Goal: Task Accomplishment & Management: Complete application form

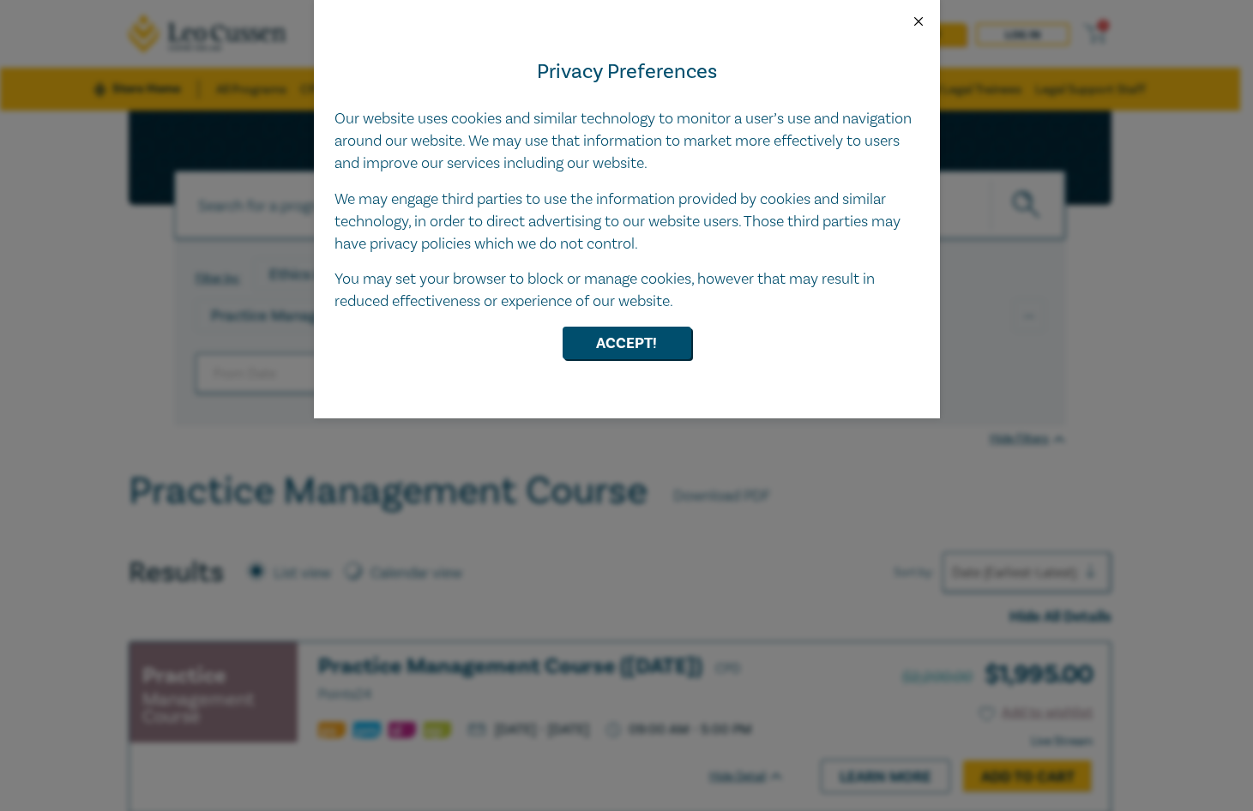
click at [921, 23] on button "Close" at bounding box center [918, 21] width 15 height 15
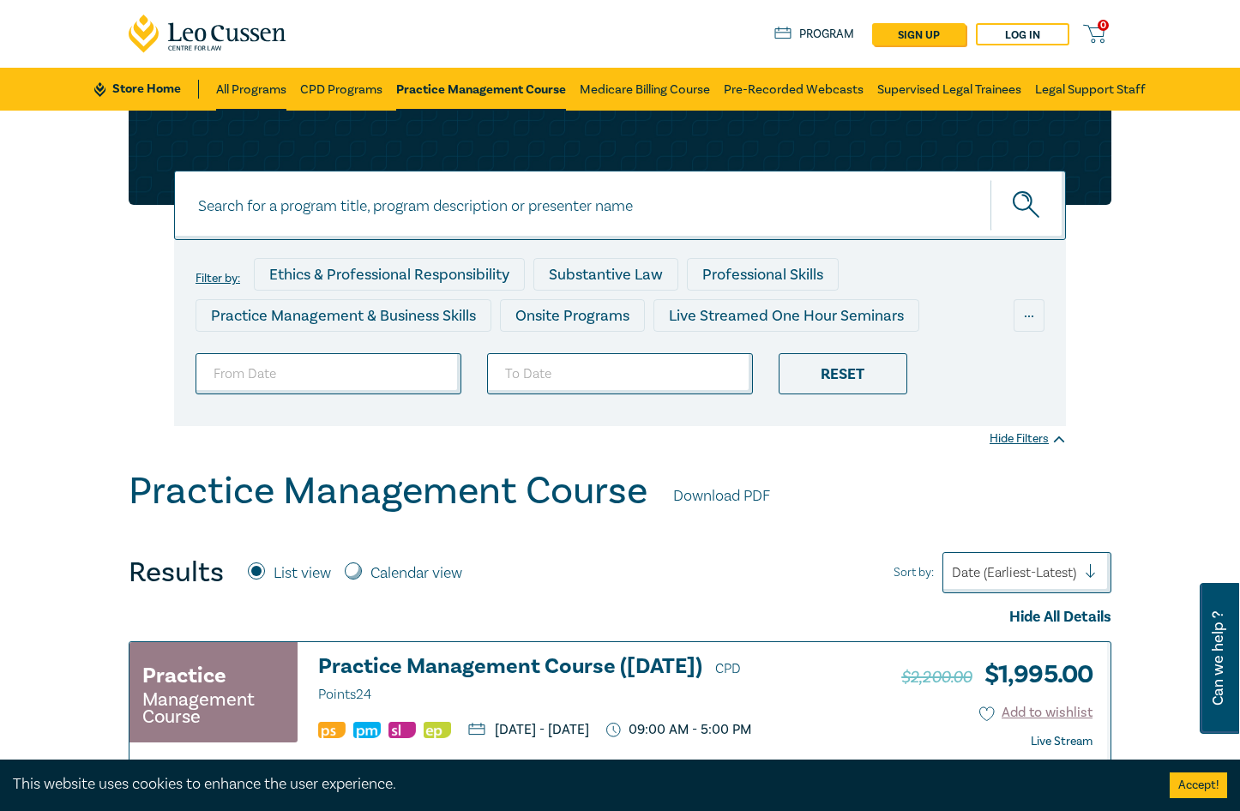
click at [274, 89] on link "All Programs" at bounding box center [251, 89] width 70 height 43
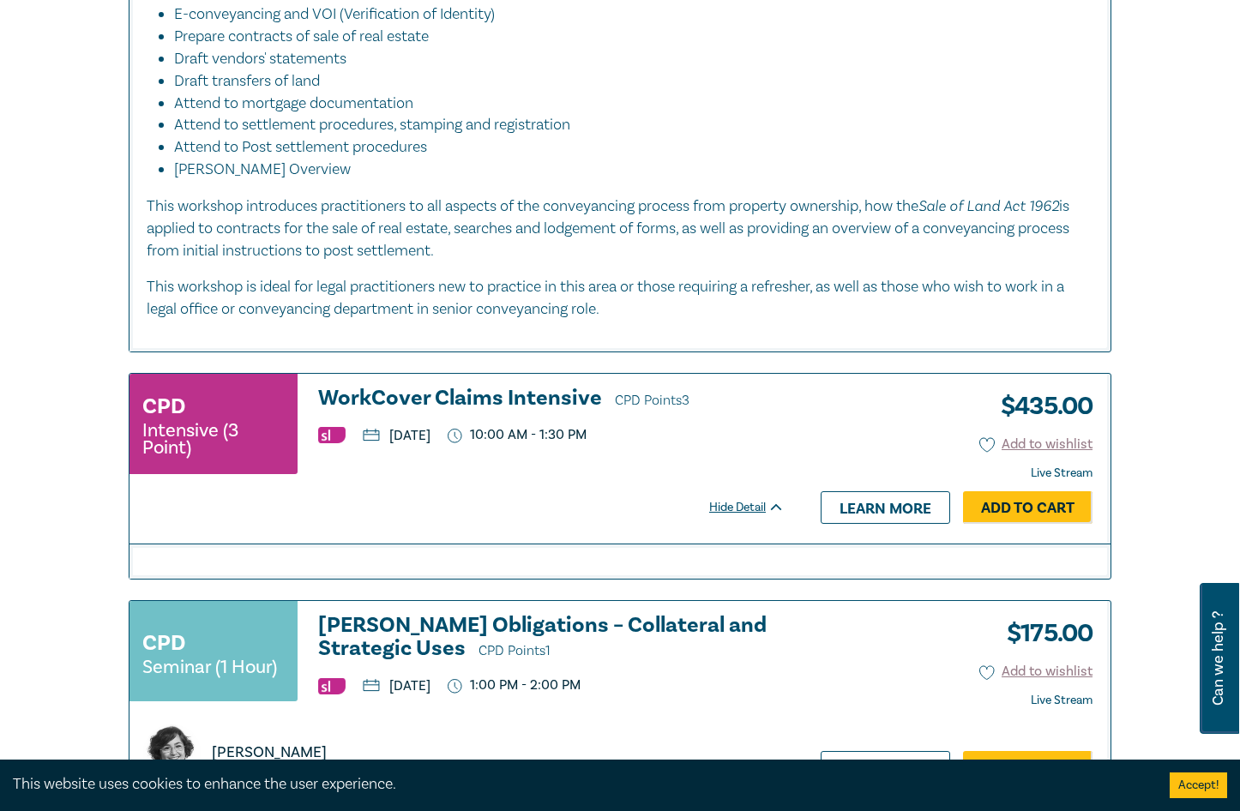
scroll to position [1200, 0]
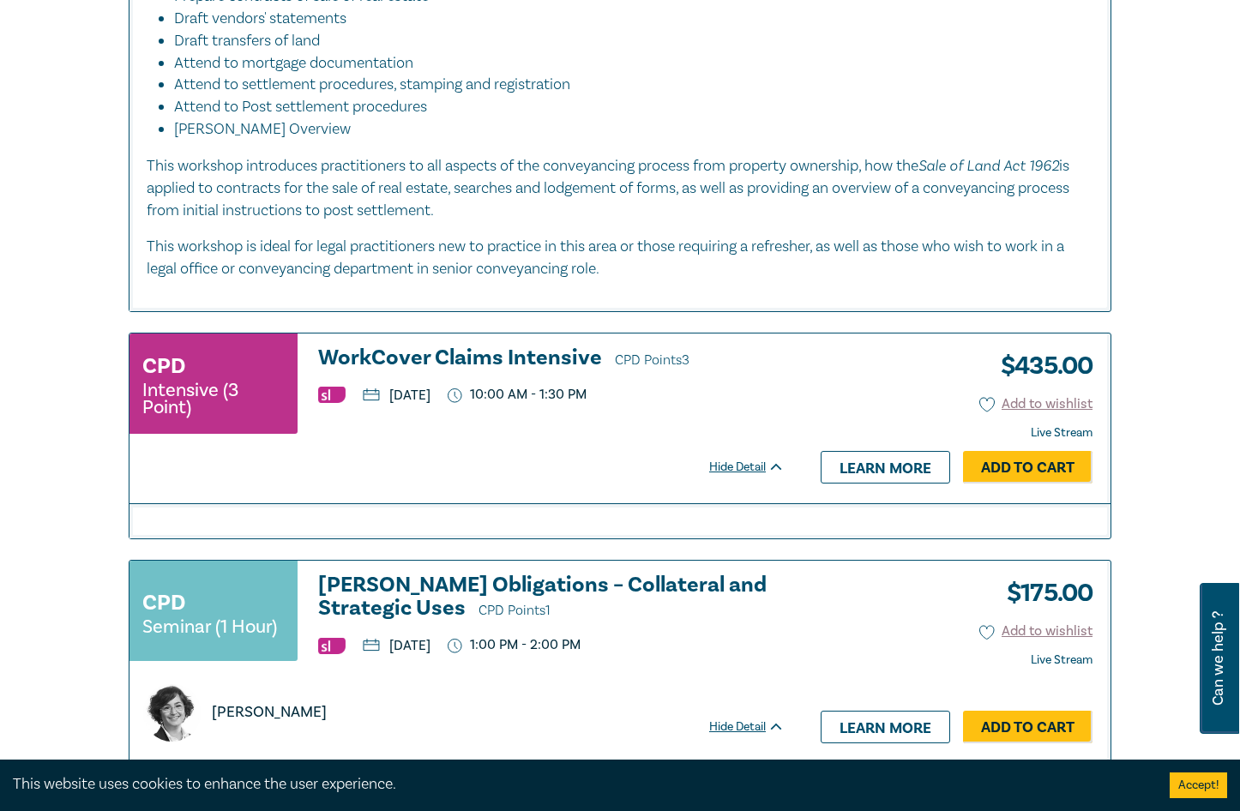
click at [745, 466] on div "Hide Detail" at bounding box center [756, 467] width 94 height 17
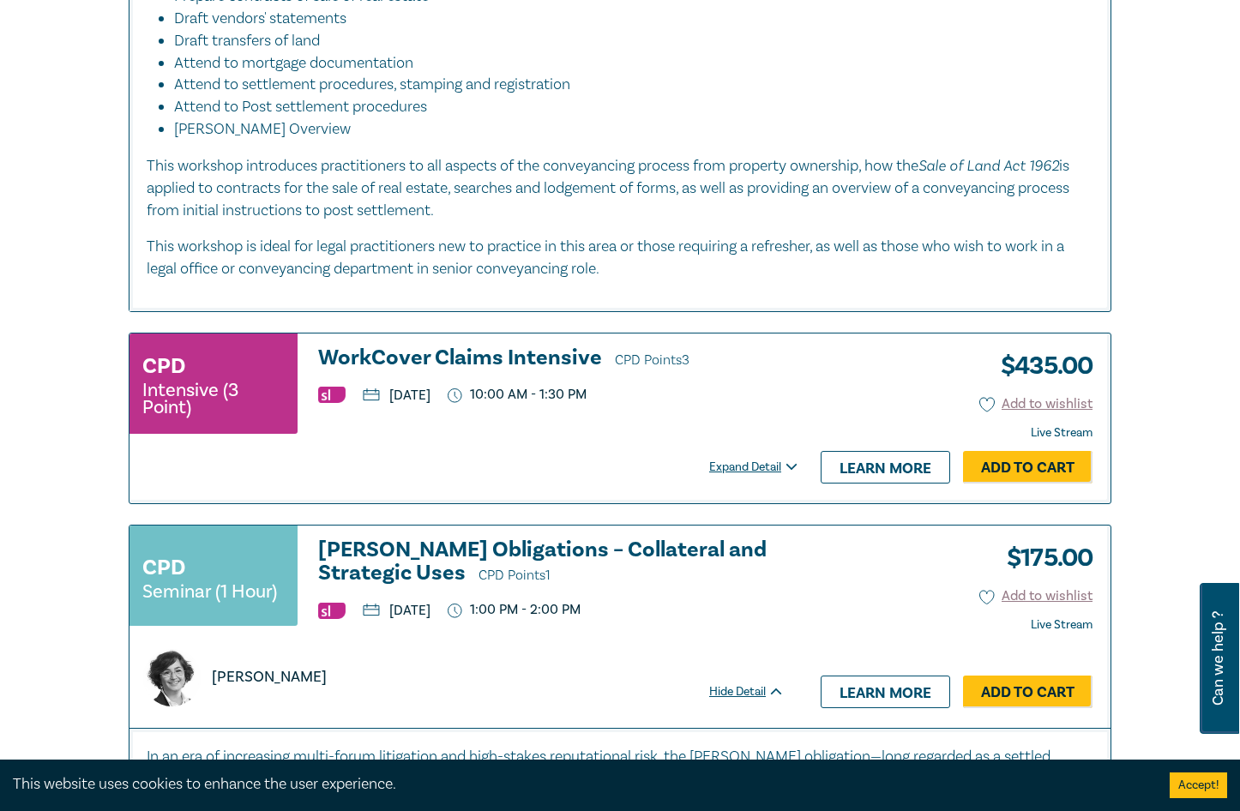
click at [745, 466] on div "Expand Detail" at bounding box center [756, 467] width 94 height 17
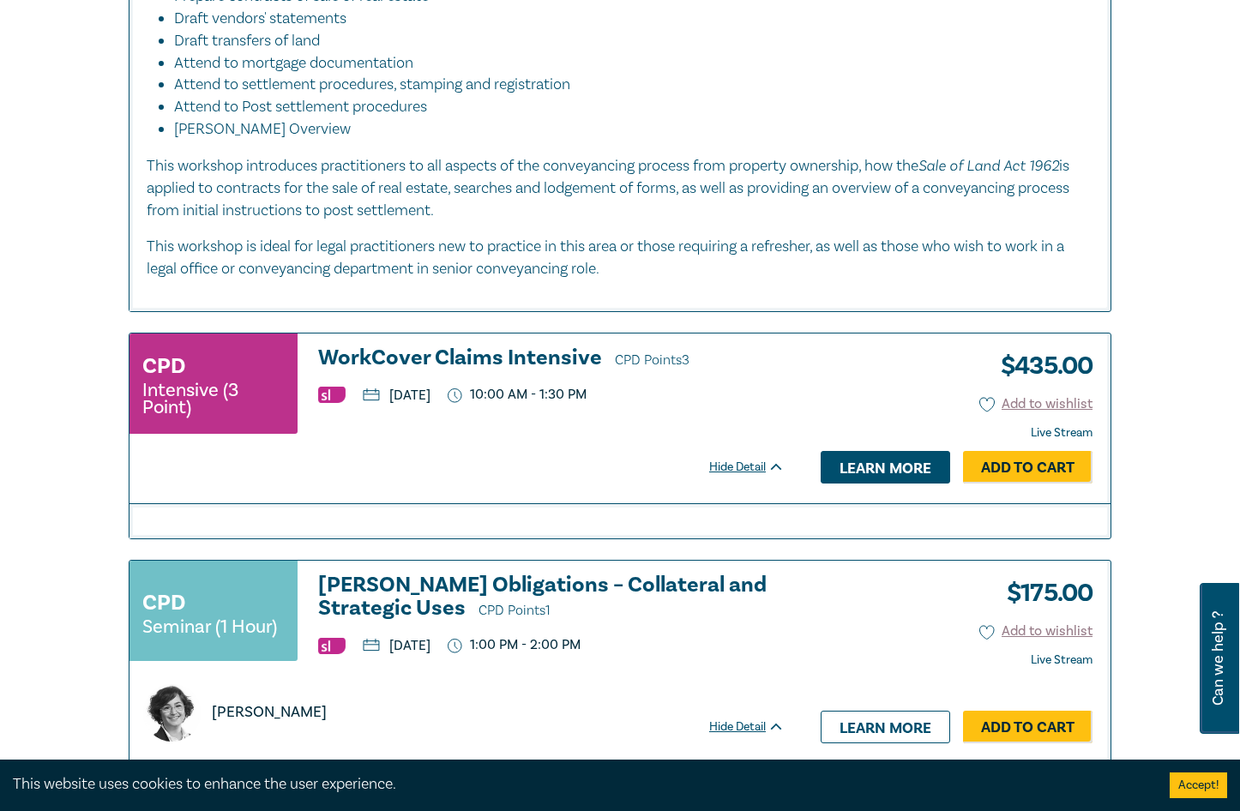
click at [828, 469] on link "Learn more" at bounding box center [885, 467] width 129 height 33
click at [155, 358] on h3 "CPD" at bounding box center [163, 366] width 43 height 31
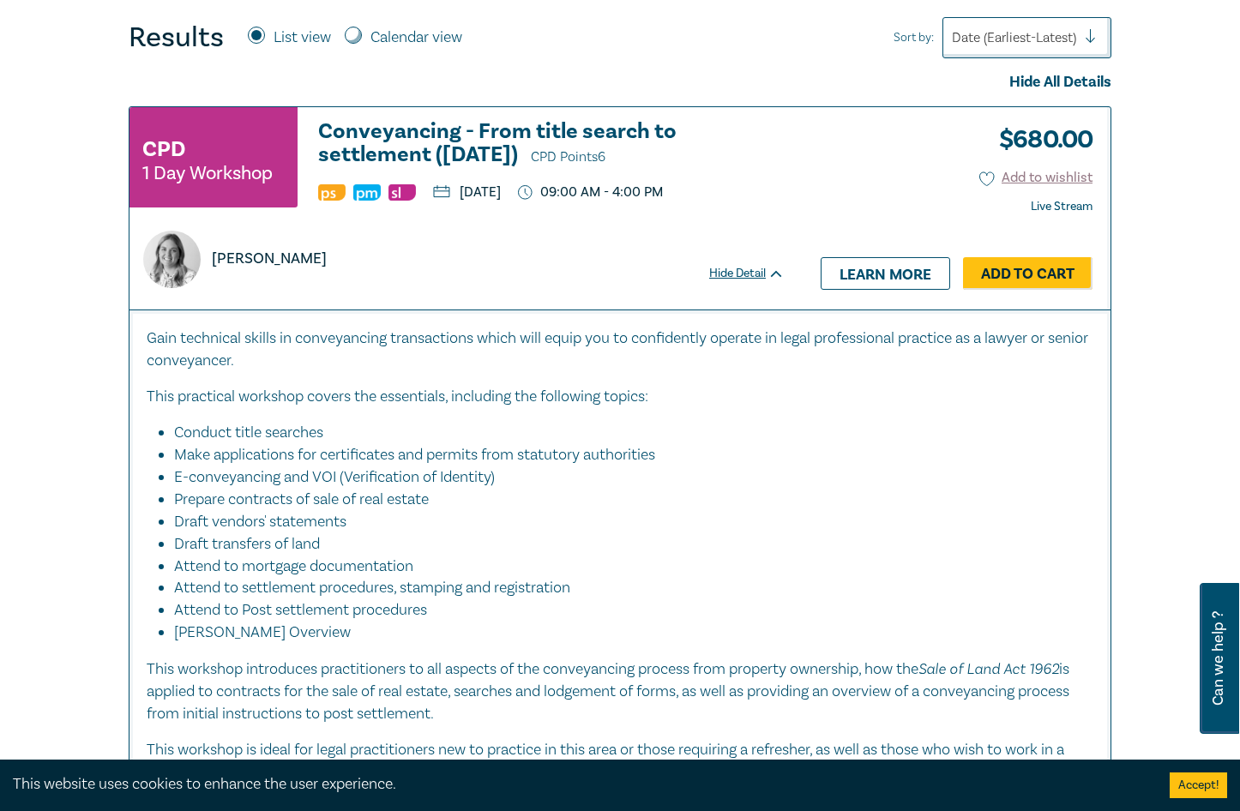
scroll to position [686, 0]
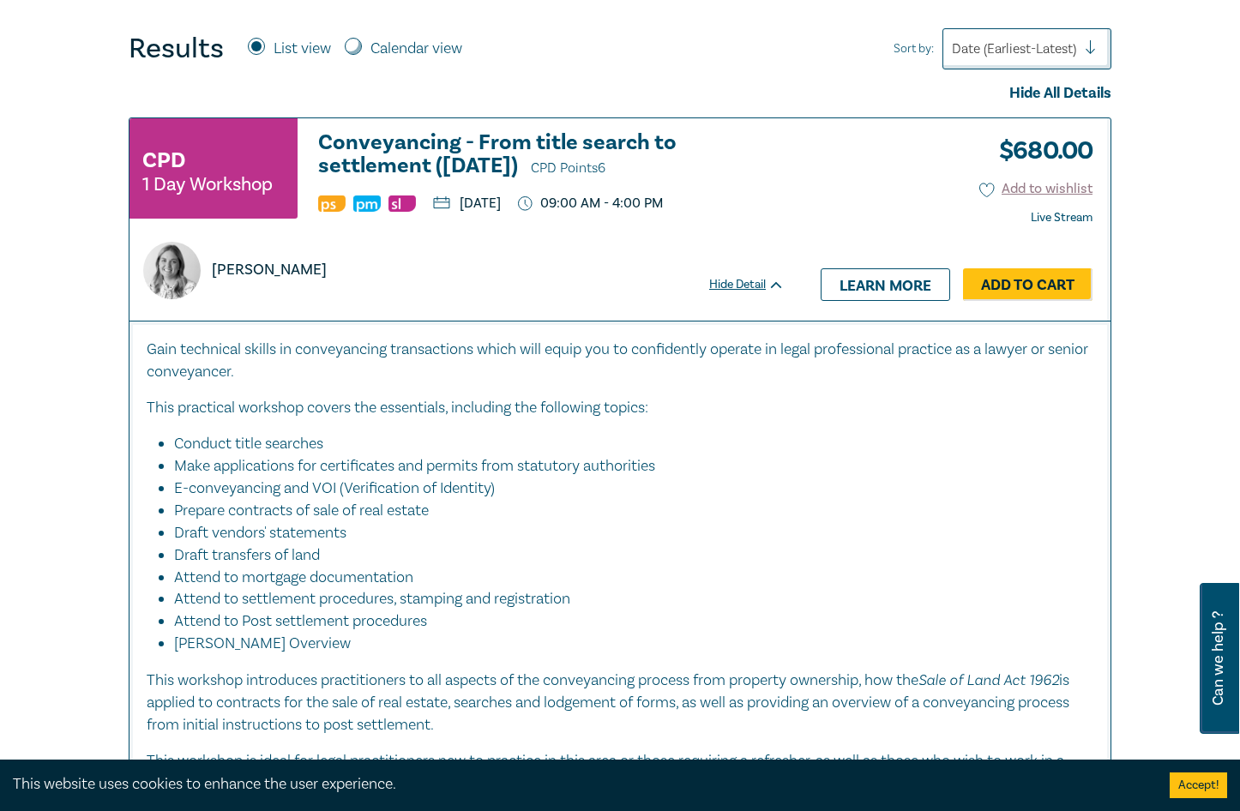
click at [184, 176] on small "1 Day Workshop" at bounding box center [207, 184] width 130 height 17
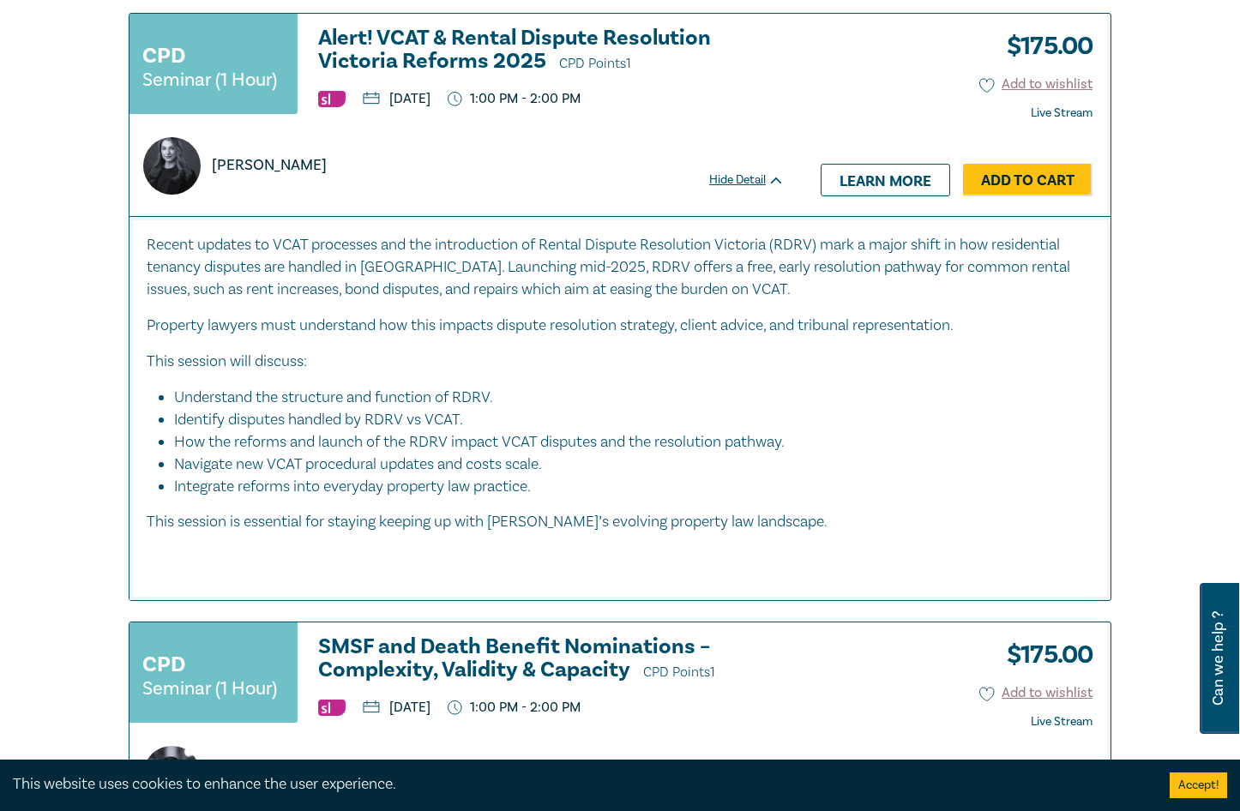
scroll to position [5916, 0]
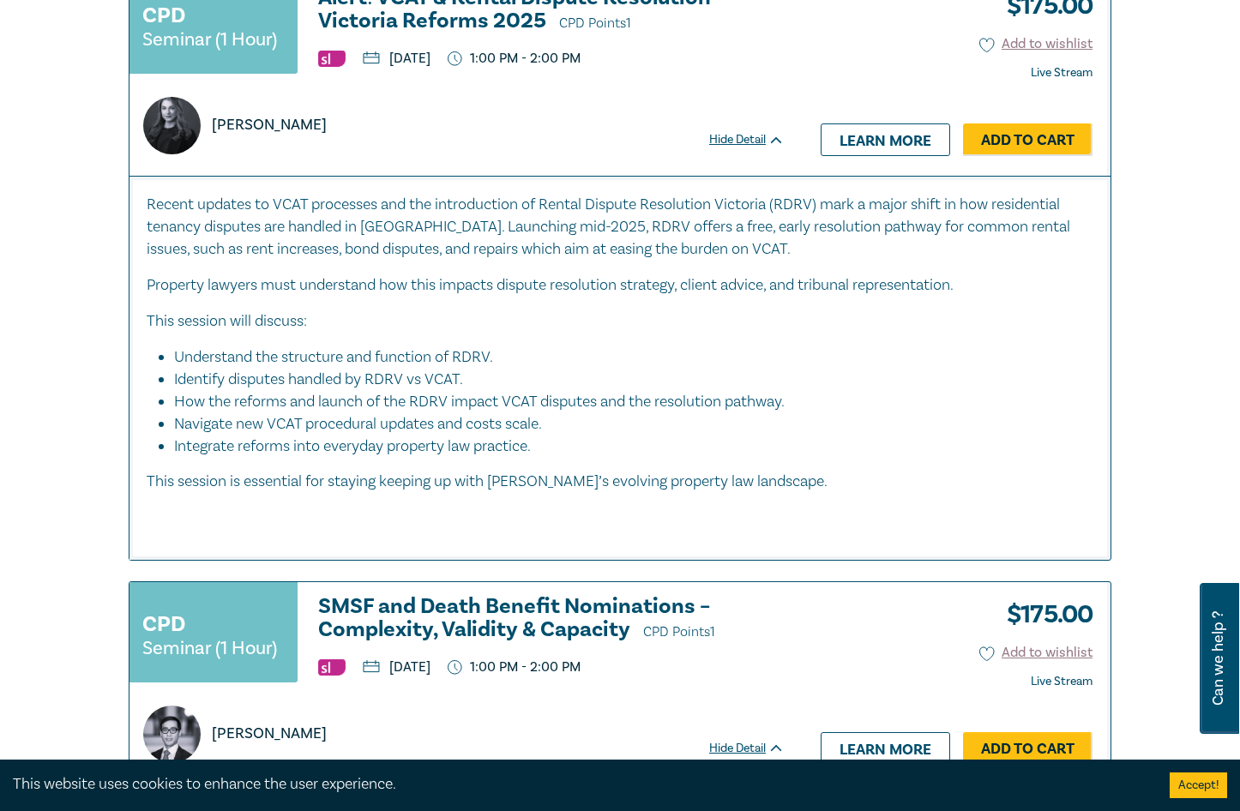
click at [558, 151] on div "[PERSON_NAME]" at bounding box center [457, 125] width 648 height 57
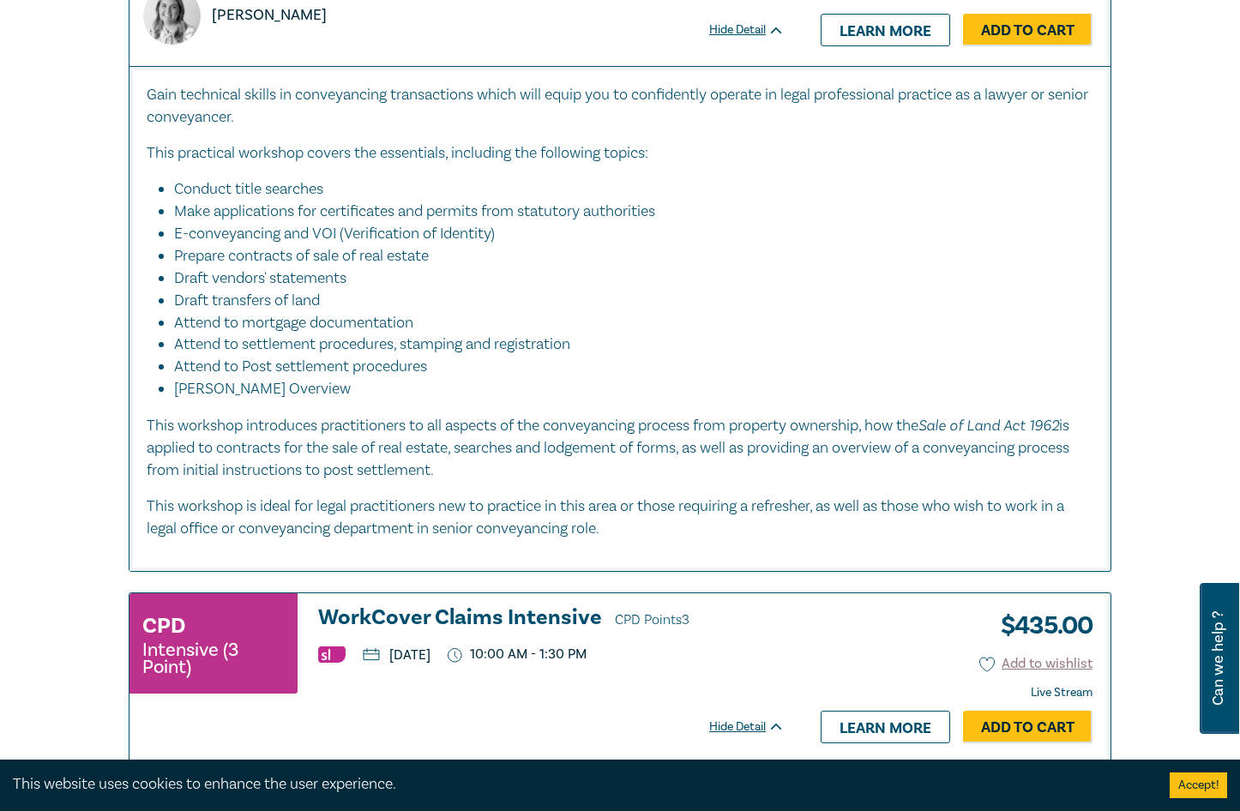
scroll to position [0, 0]
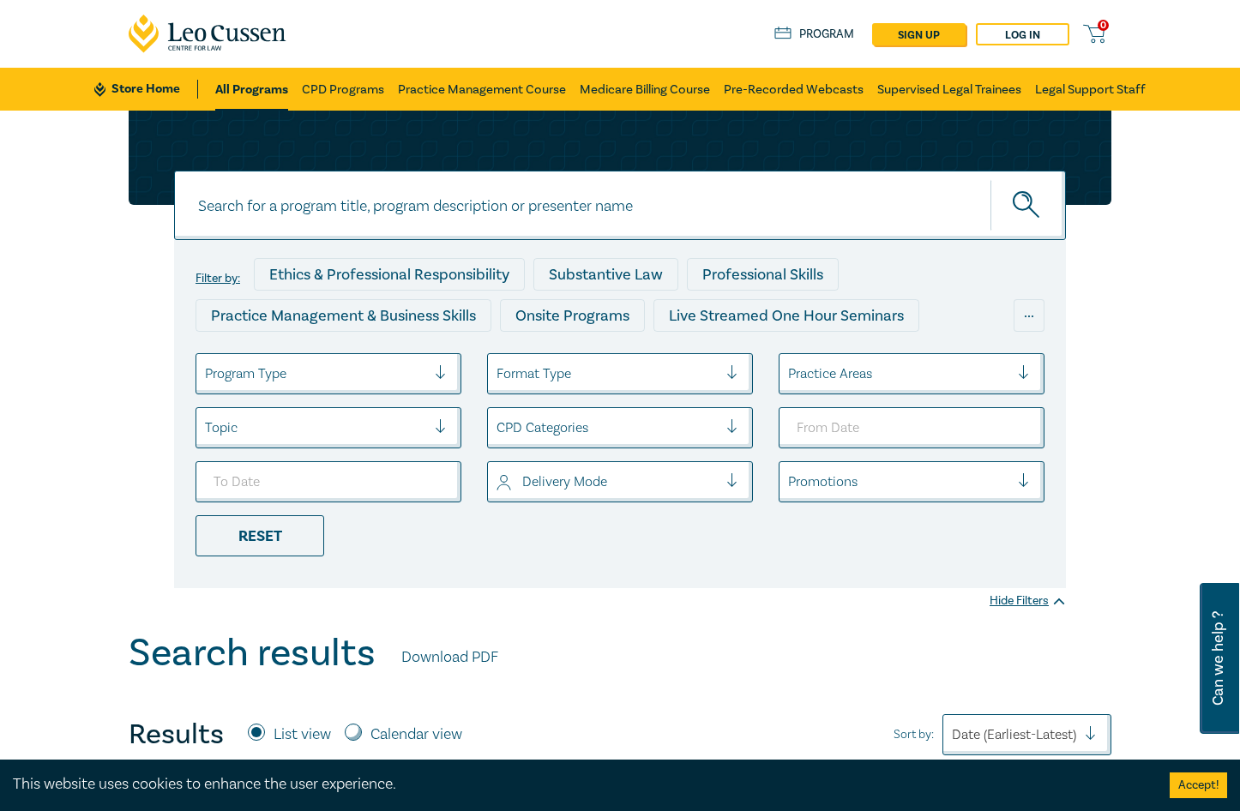
click at [47, 312] on div "Filter by: Ethics & Professional Responsibility Substantive Law Professional Sk…" at bounding box center [620, 371] width 1240 height 520
click at [248, 92] on link "All Programs" at bounding box center [251, 89] width 73 height 43
click at [240, 75] on link "All Programs" at bounding box center [251, 89] width 73 height 43
click at [327, 87] on link "CPD Programs" at bounding box center [343, 89] width 82 height 43
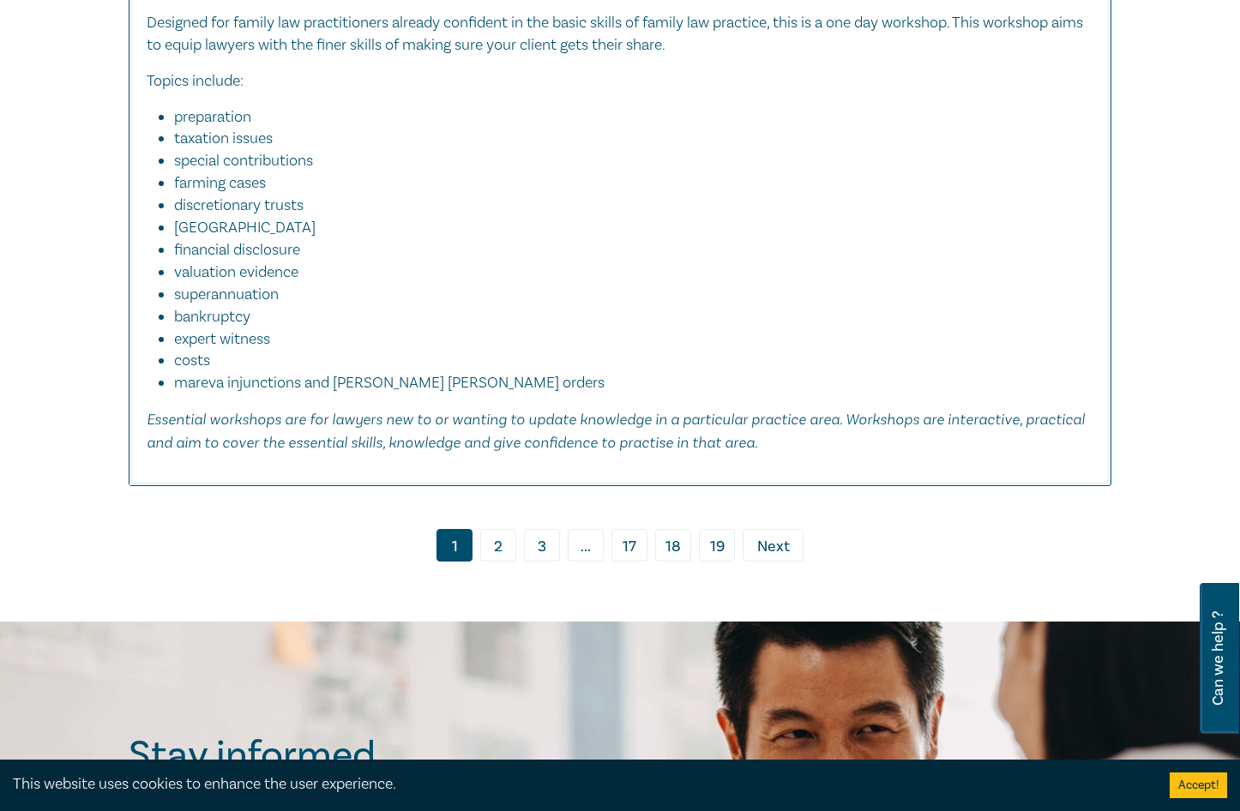
scroll to position [7803, 0]
click at [497, 561] on link "2" at bounding box center [498, 544] width 36 height 33
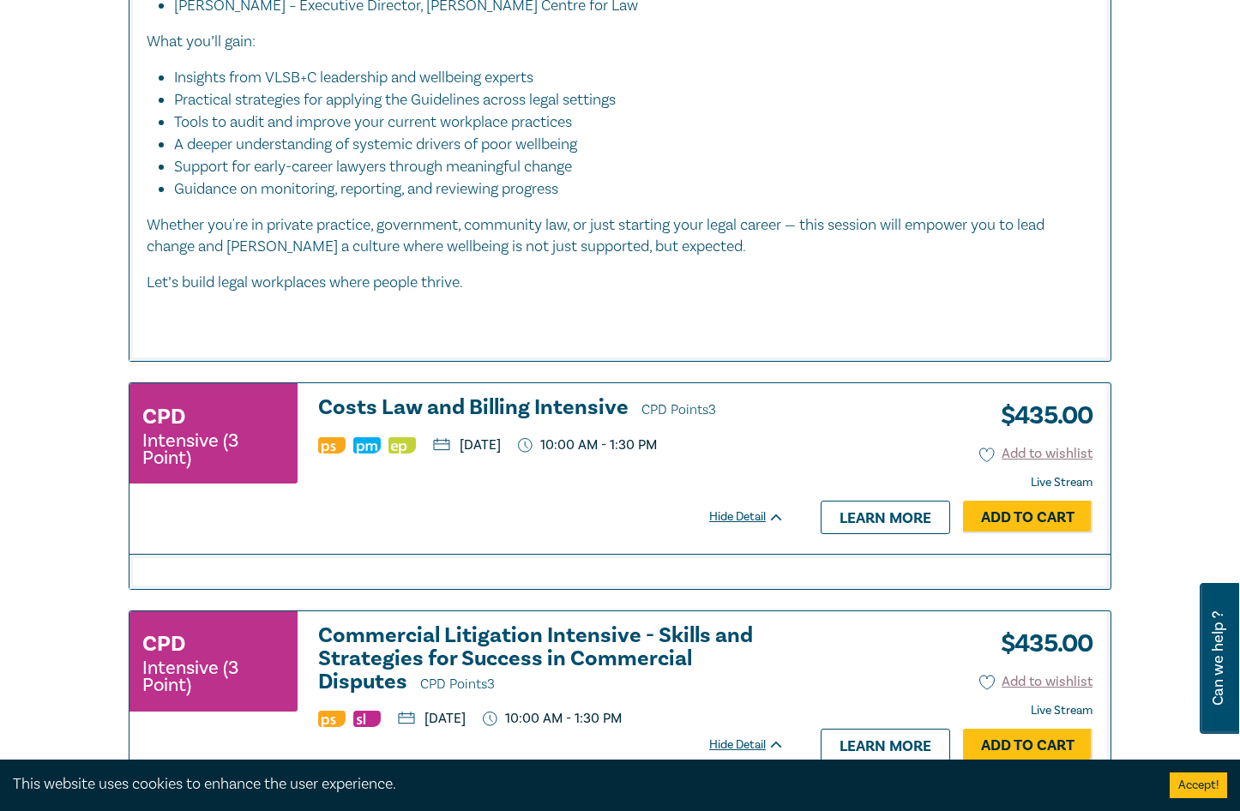
scroll to position [1286, 0]
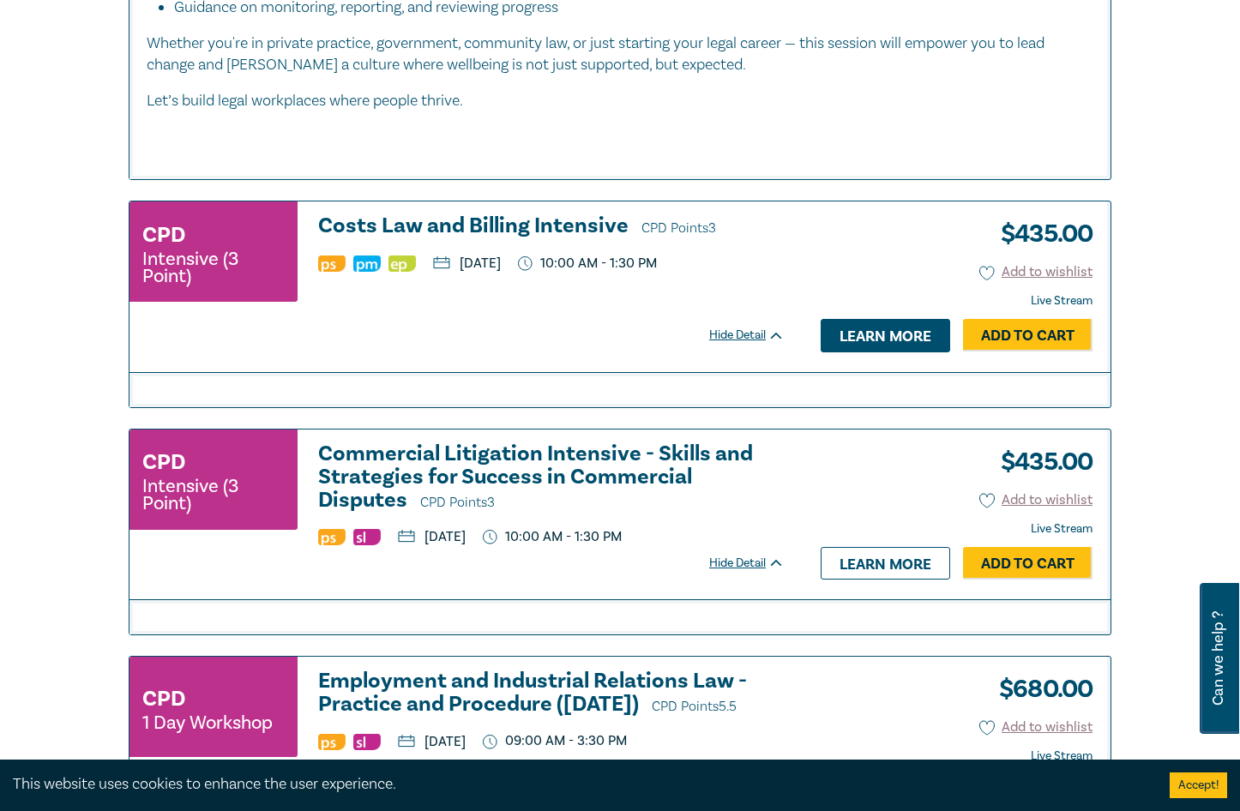
click at [891, 334] on link "Learn more" at bounding box center [885, 335] width 129 height 33
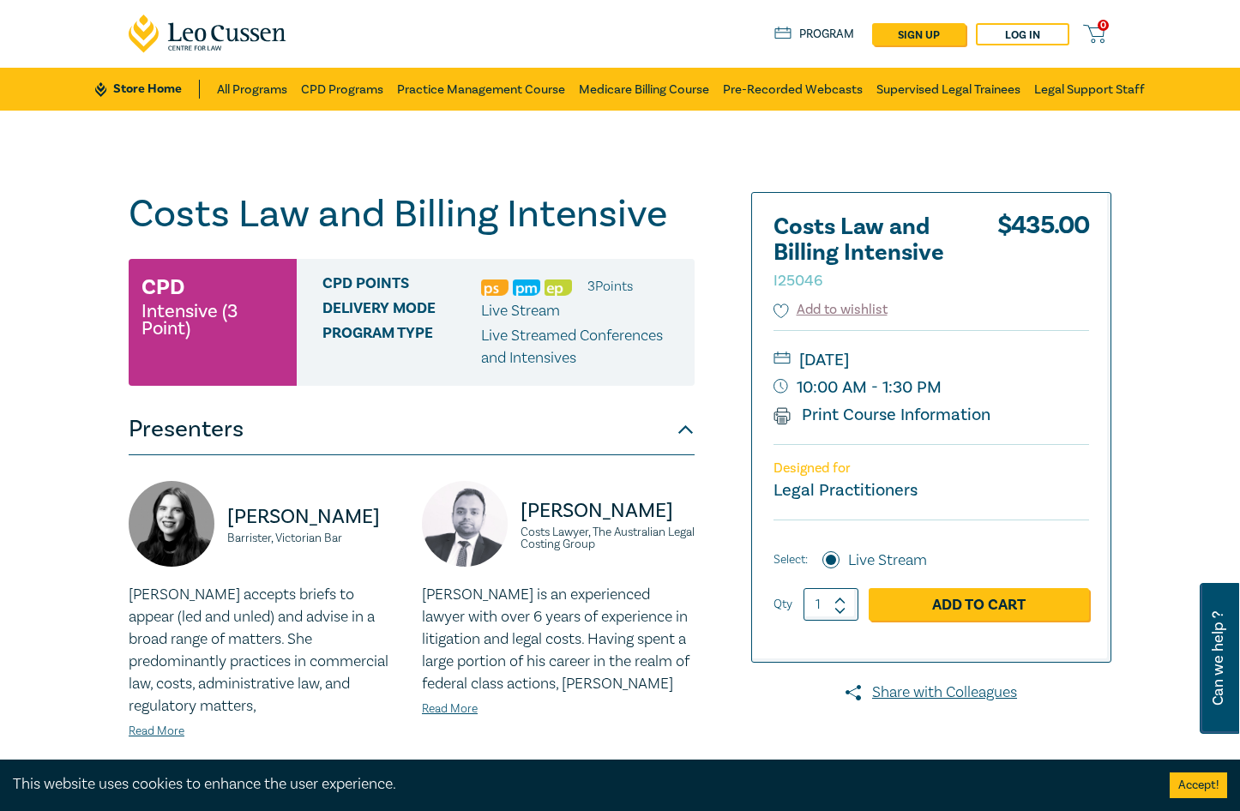
click at [366, 307] on span "Delivery Mode" at bounding box center [401, 311] width 159 height 22
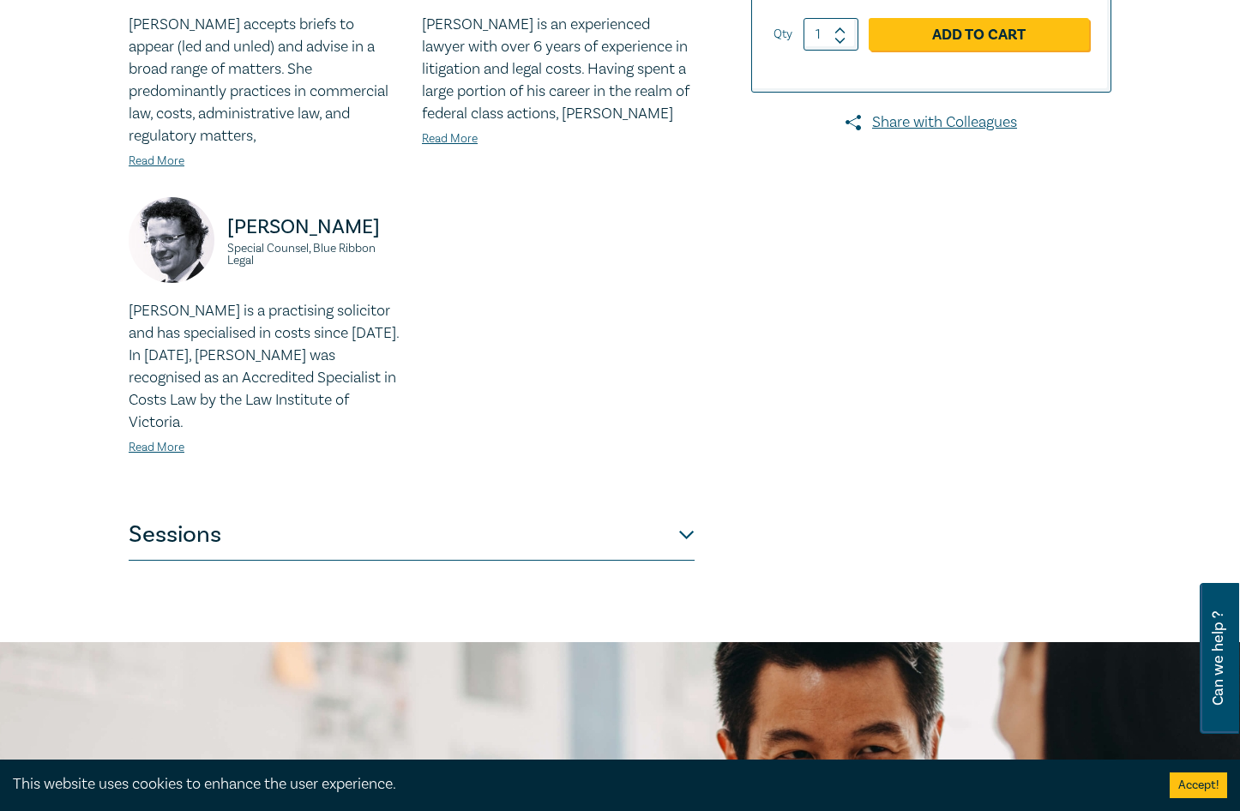
scroll to position [686, 0]
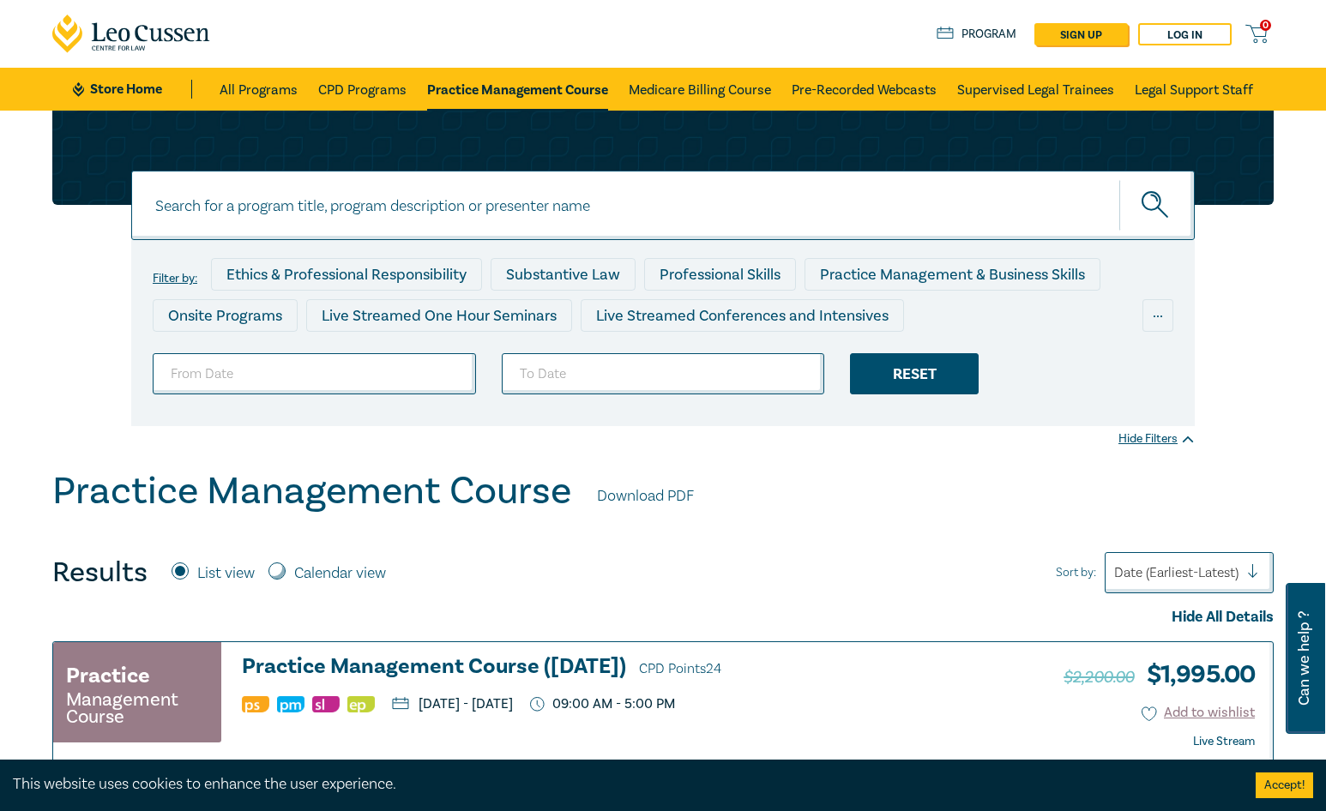
click at [915, 364] on div "Reset" at bounding box center [914, 373] width 129 height 41
click at [116, 82] on link "Store Home" at bounding box center [132, 89] width 119 height 19
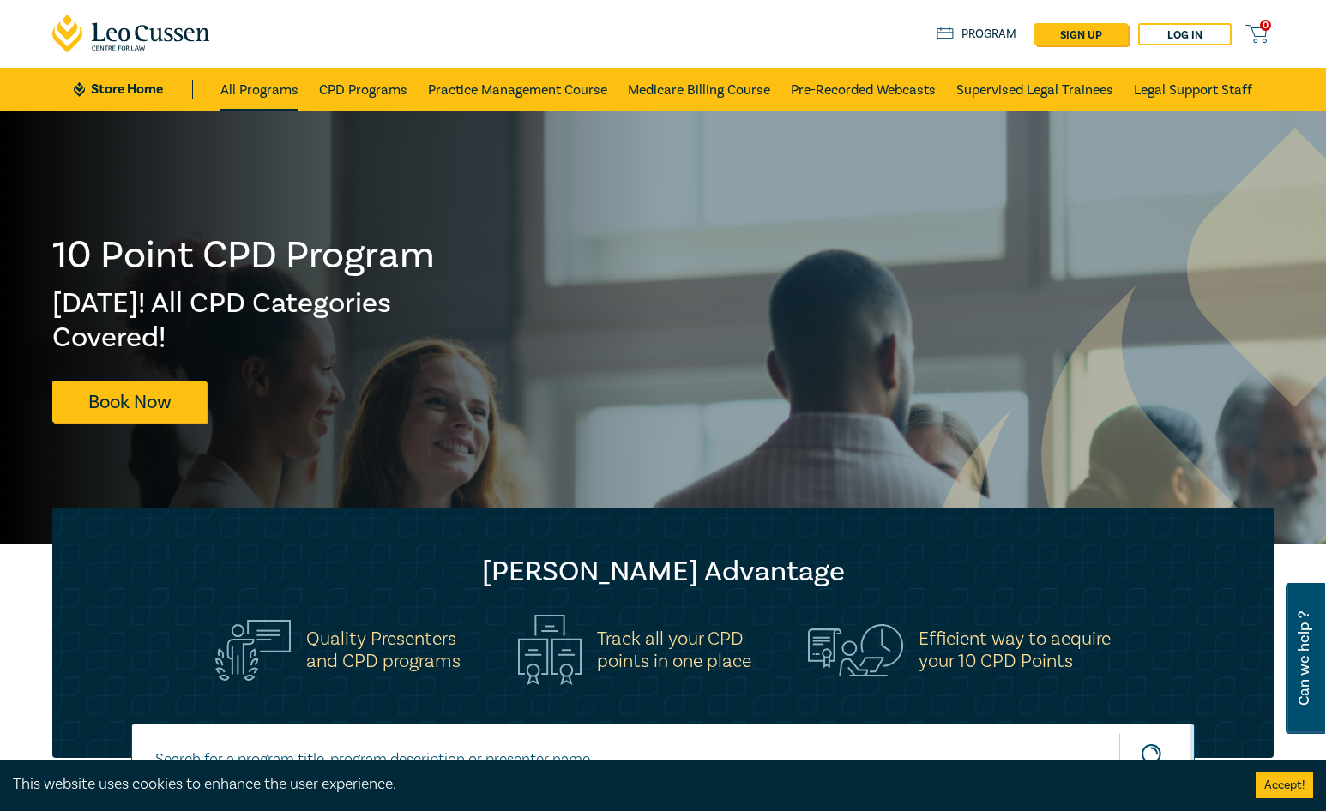
click at [292, 87] on link "All Programs" at bounding box center [259, 89] width 78 height 43
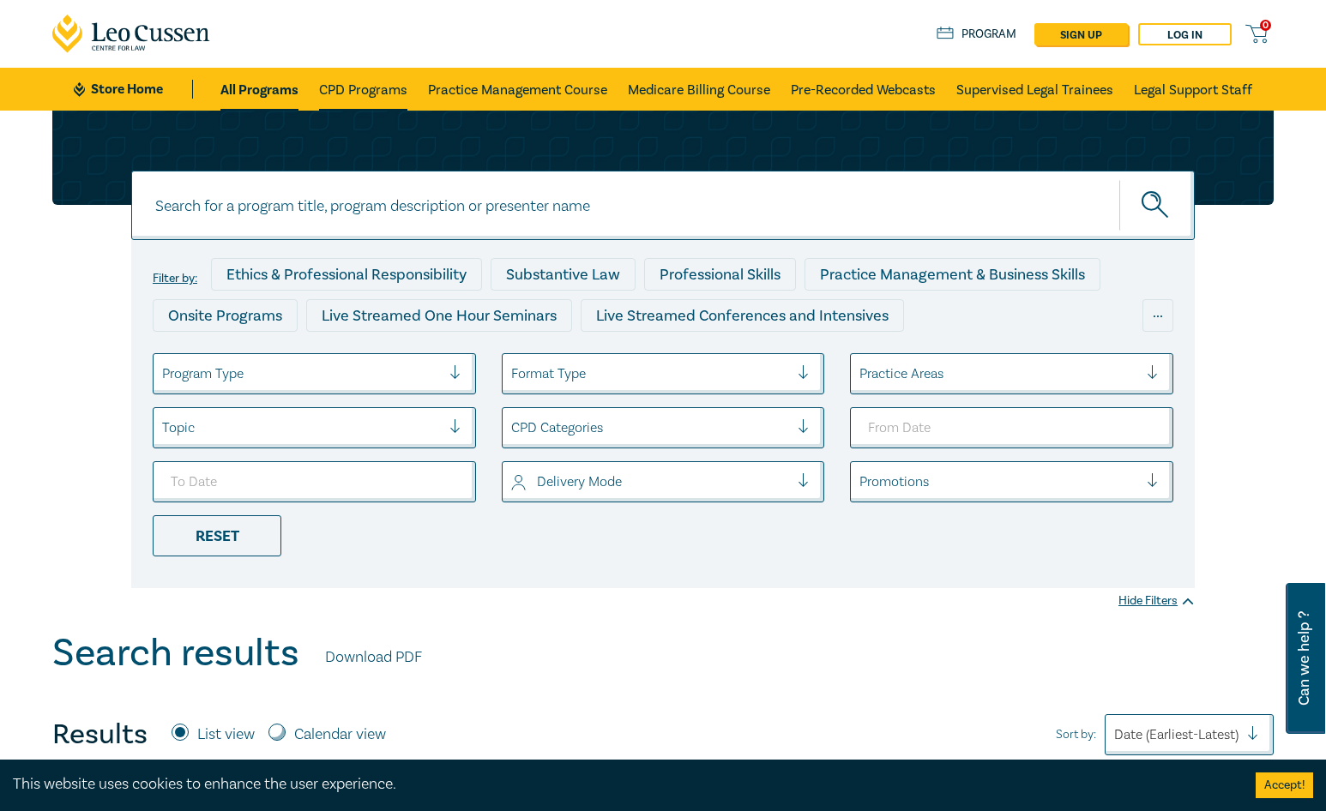
click at [404, 88] on link "CPD Programs" at bounding box center [363, 89] width 88 height 43
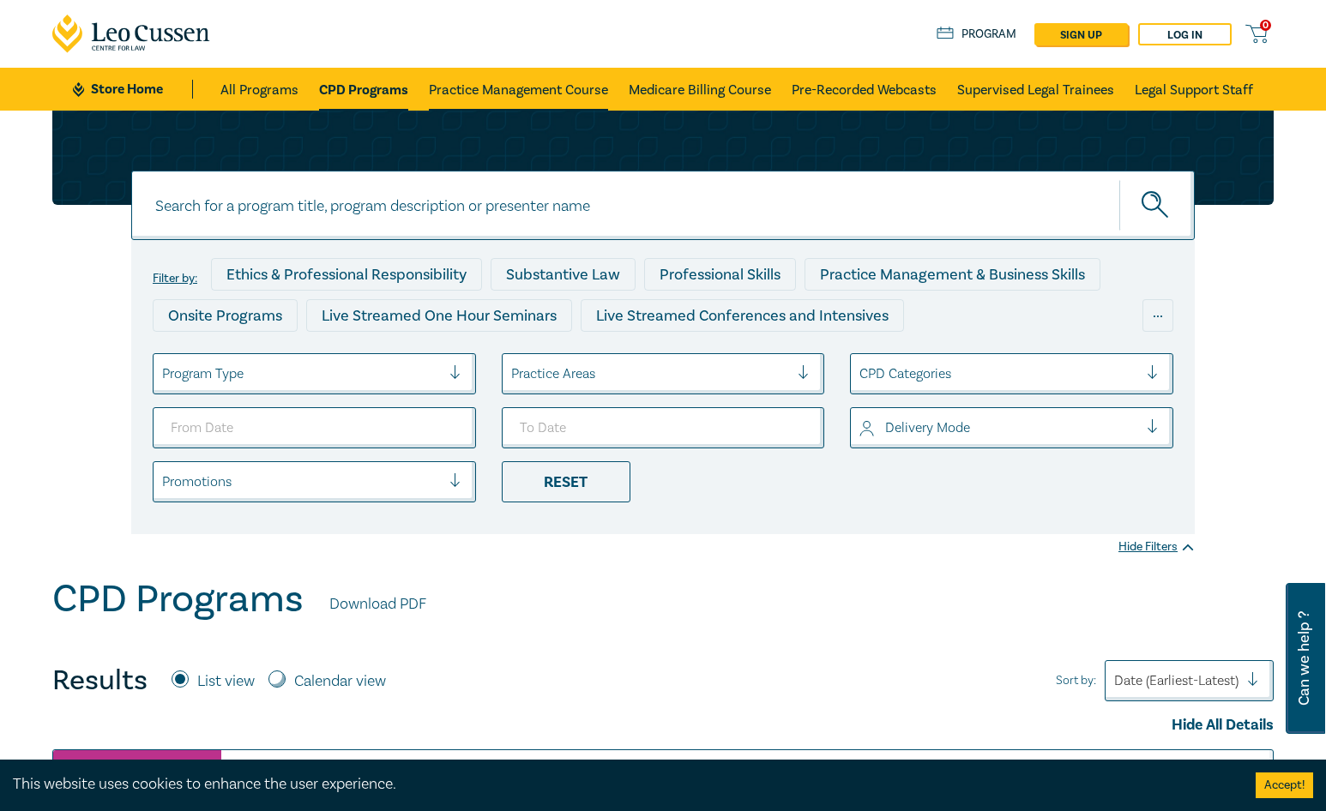
click at [482, 88] on link "Practice Management Course" at bounding box center [518, 89] width 179 height 43
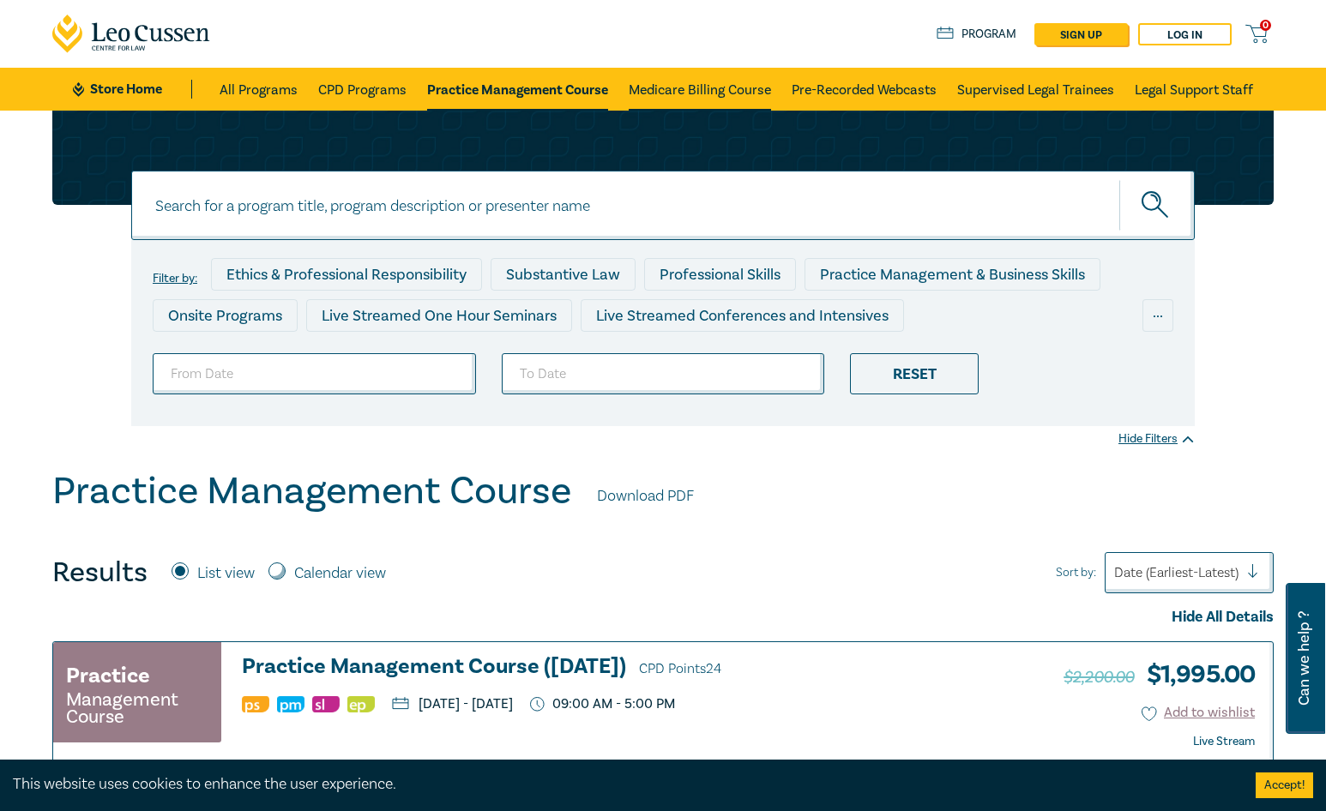
click at [676, 85] on link "Medicare Billing Course" at bounding box center [699, 89] width 142 height 43
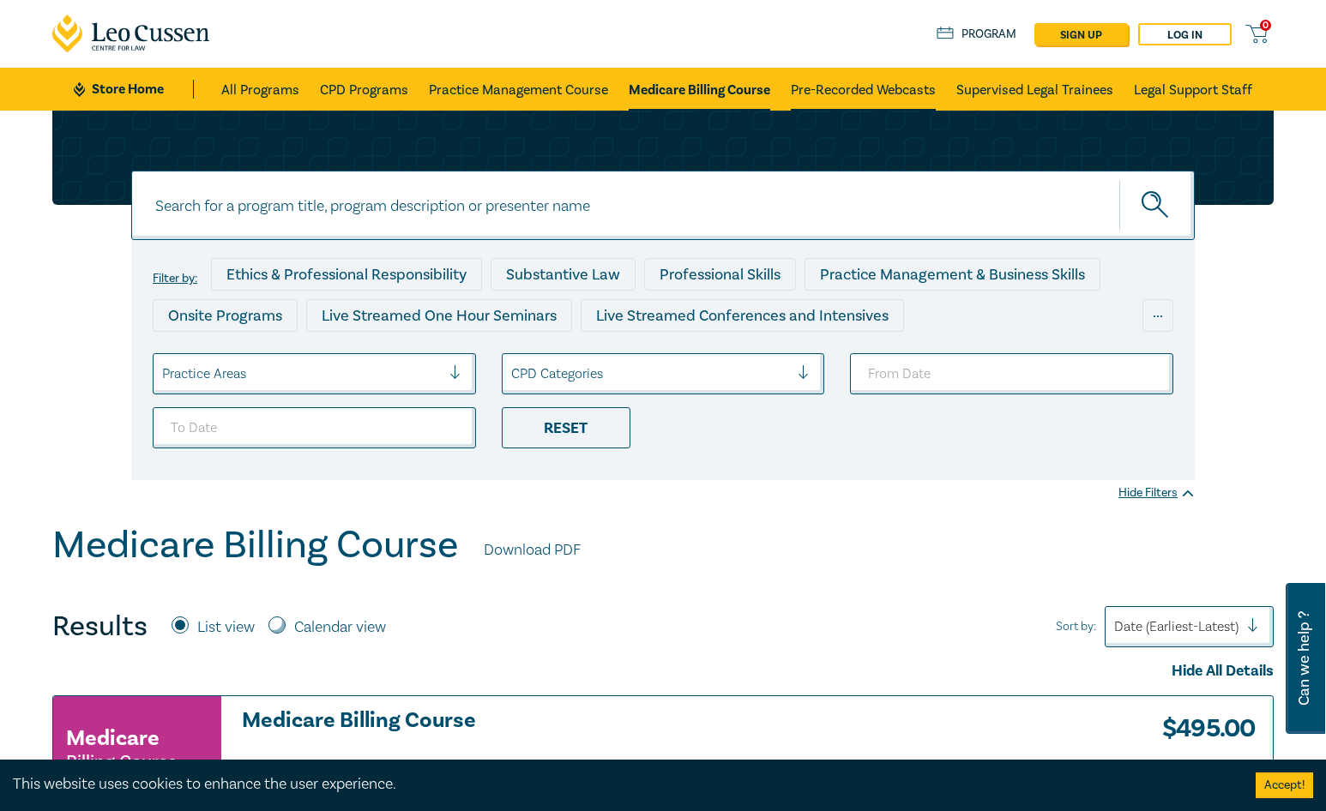
click at [831, 85] on link "Pre-Recorded Webcasts" at bounding box center [863, 89] width 145 height 43
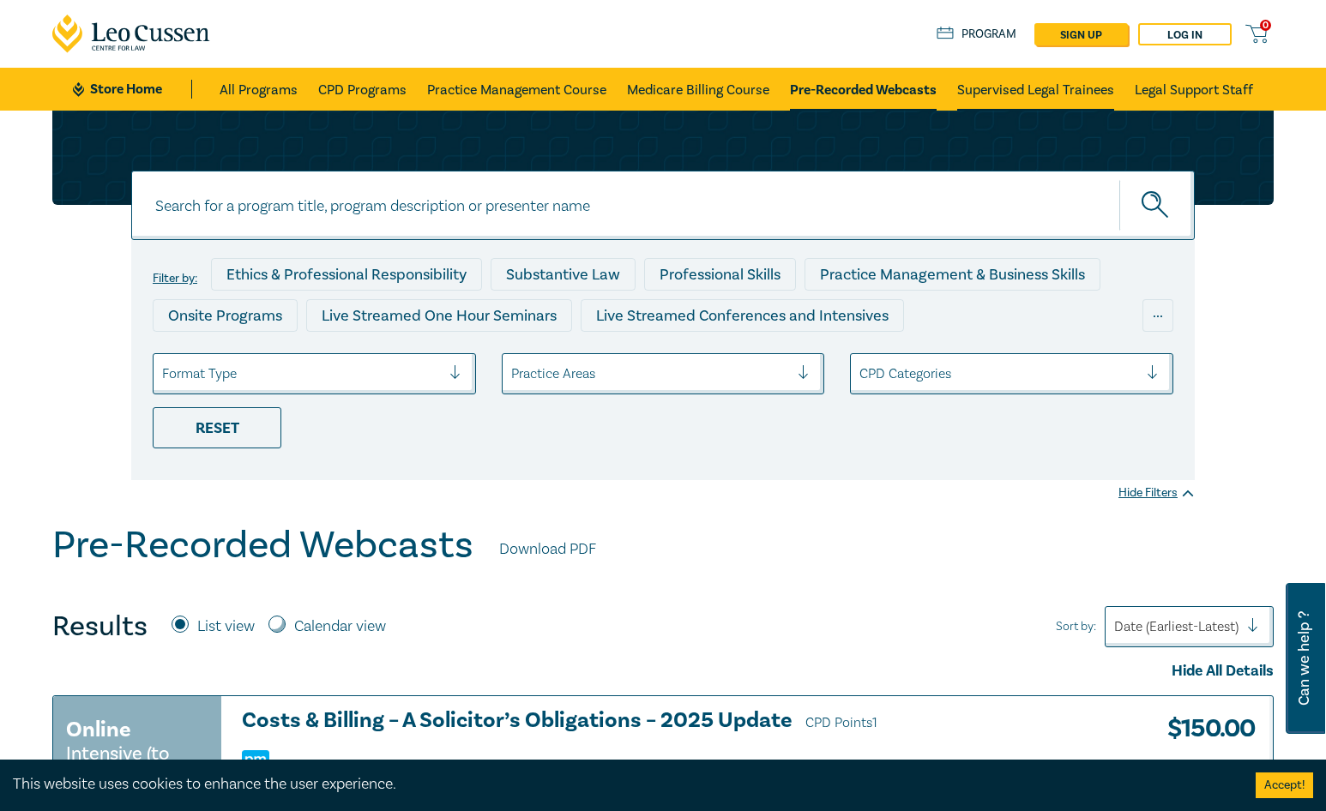
click at [1073, 88] on link "Supervised Legal Trainees" at bounding box center [1035, 89] width 157 height 43
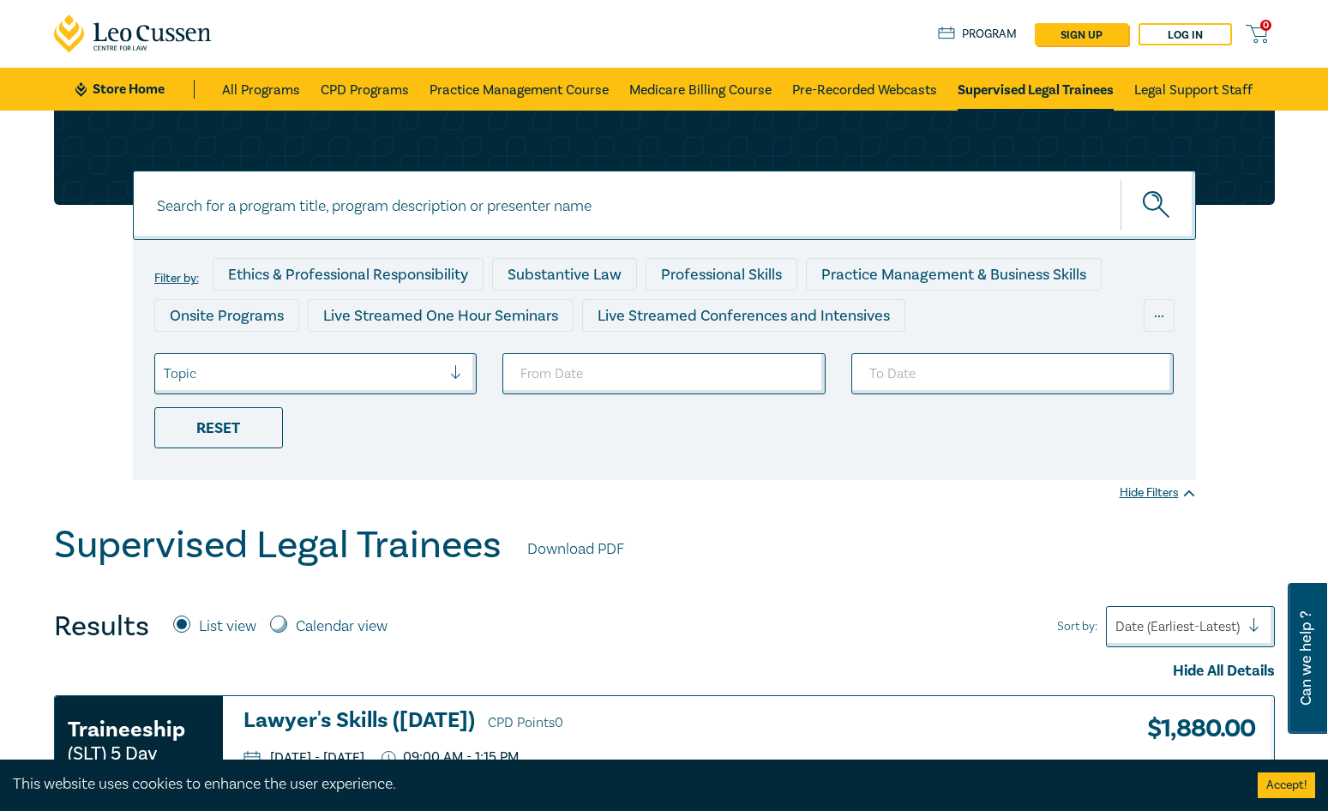
click at [1080, 86] on link "Supervised Legal Trainees" at bounding box center [1036, 89] width 156 height 43
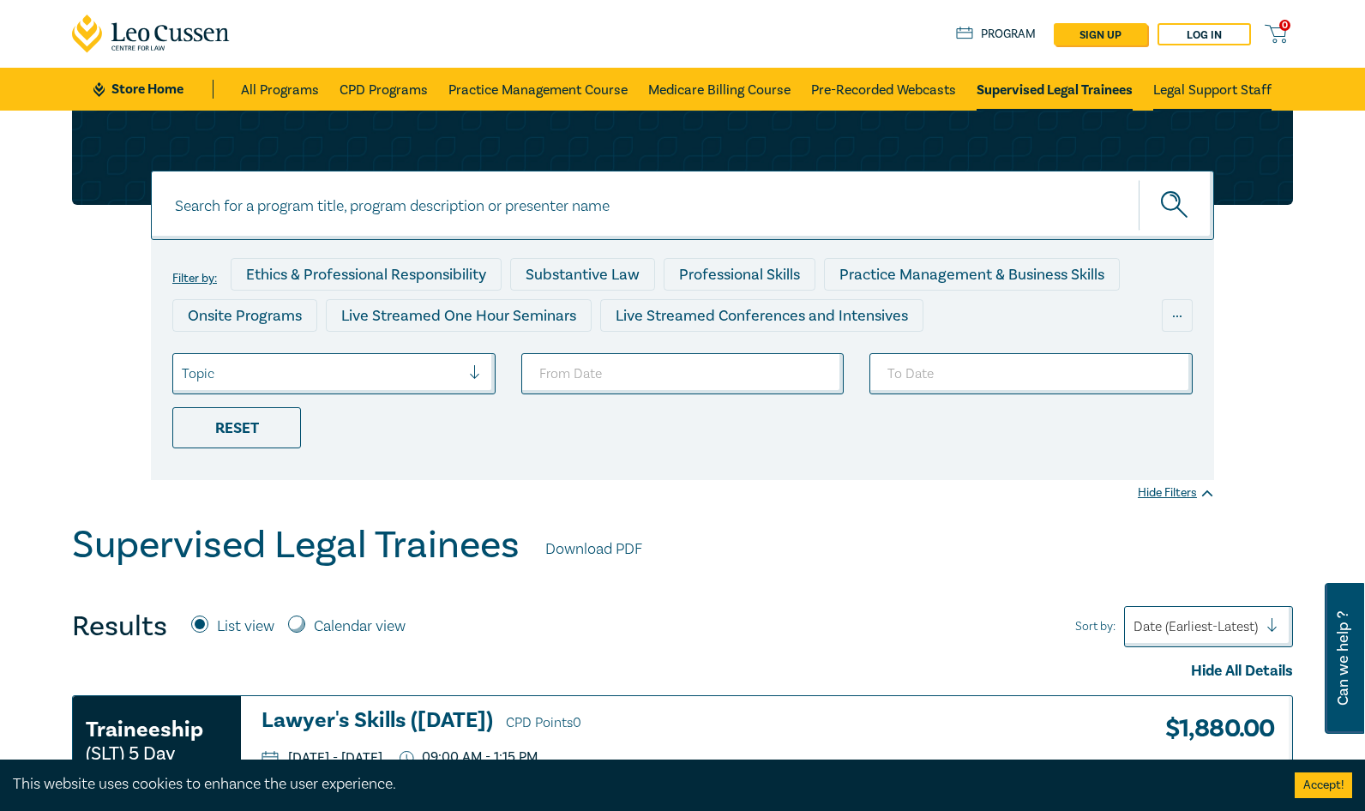
click at [1201, 78] on link "Legal Support Staff" at bounding box center [1212, 89] width 118 height 43
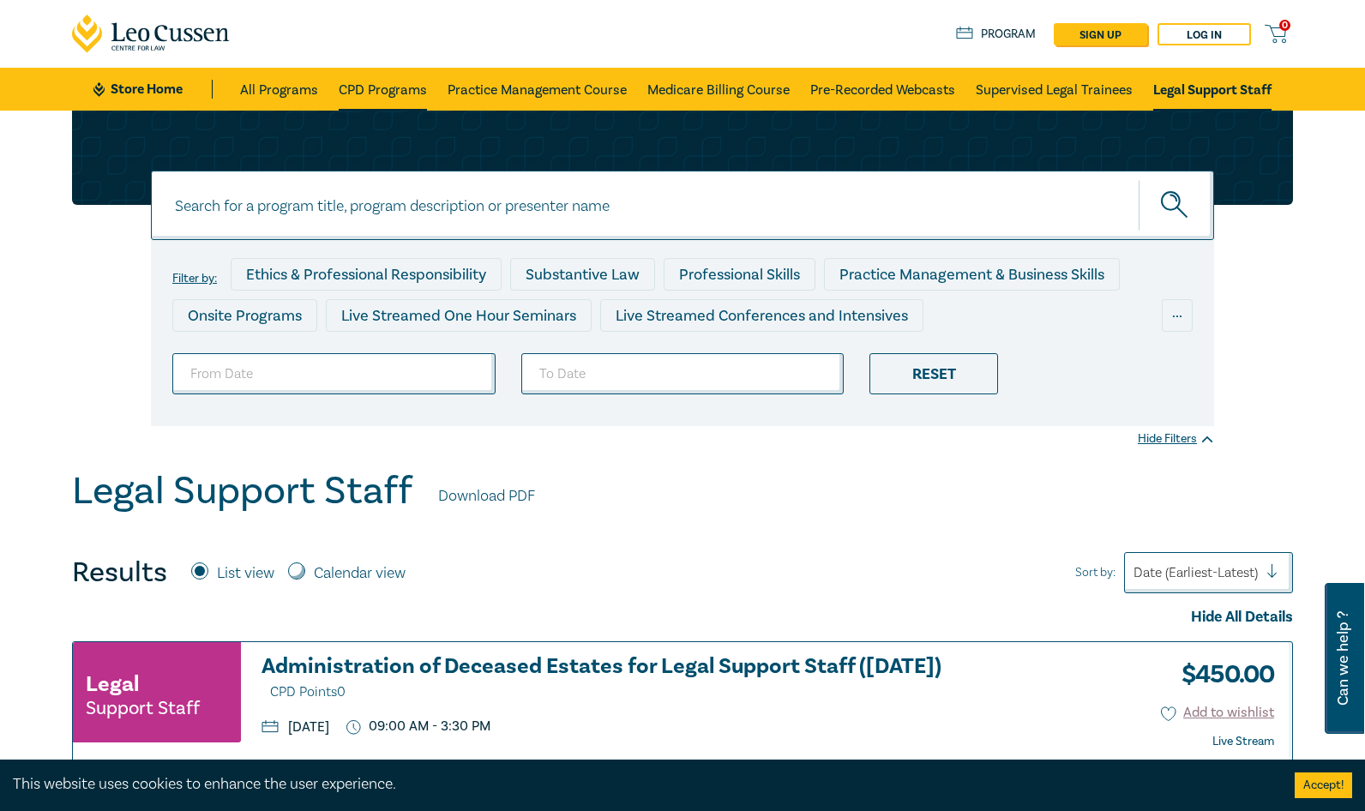
click at [362, 83] on link "CPD Programs" at bounding box center [383, 89] width 88 height 43
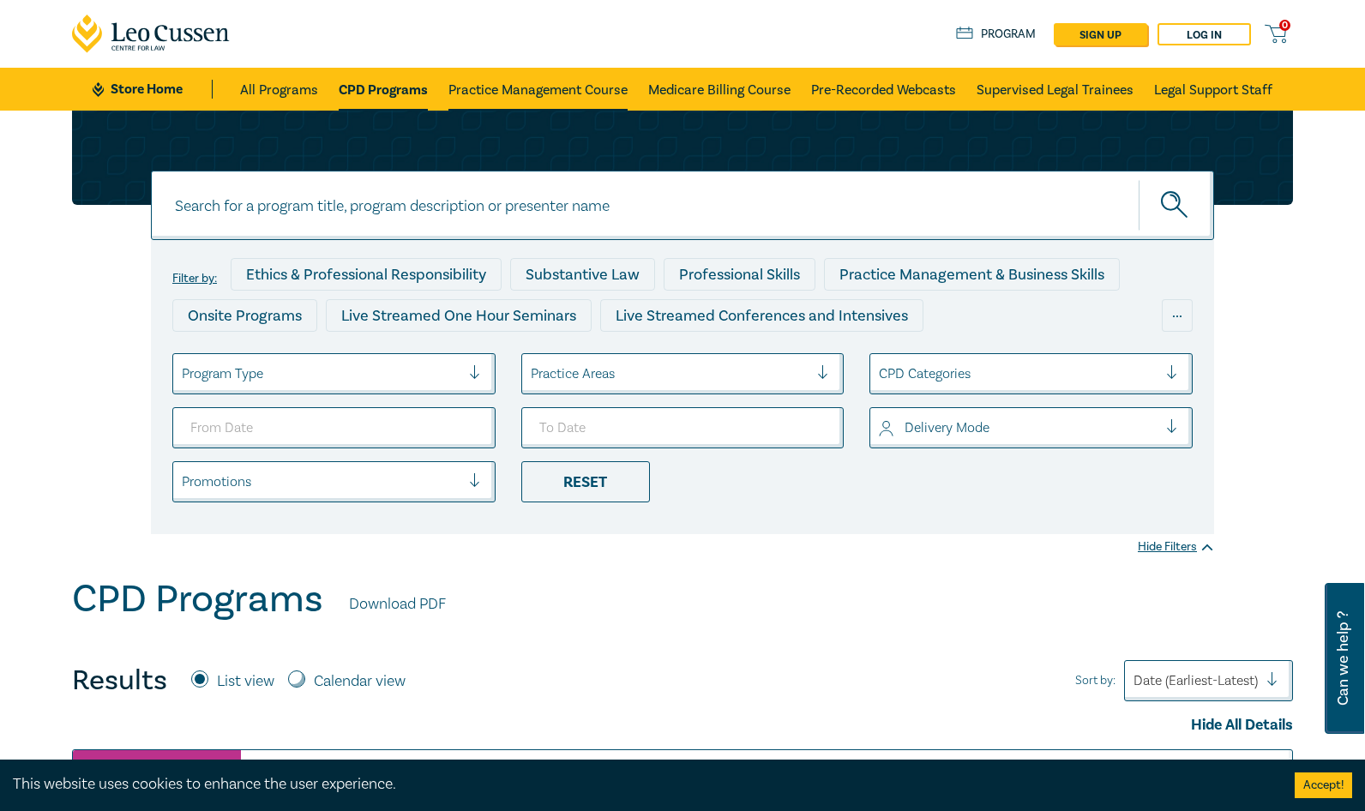
click at [522, 81] on link "Practice Management Course" at bounding box center [537, 89] width 179 height 43
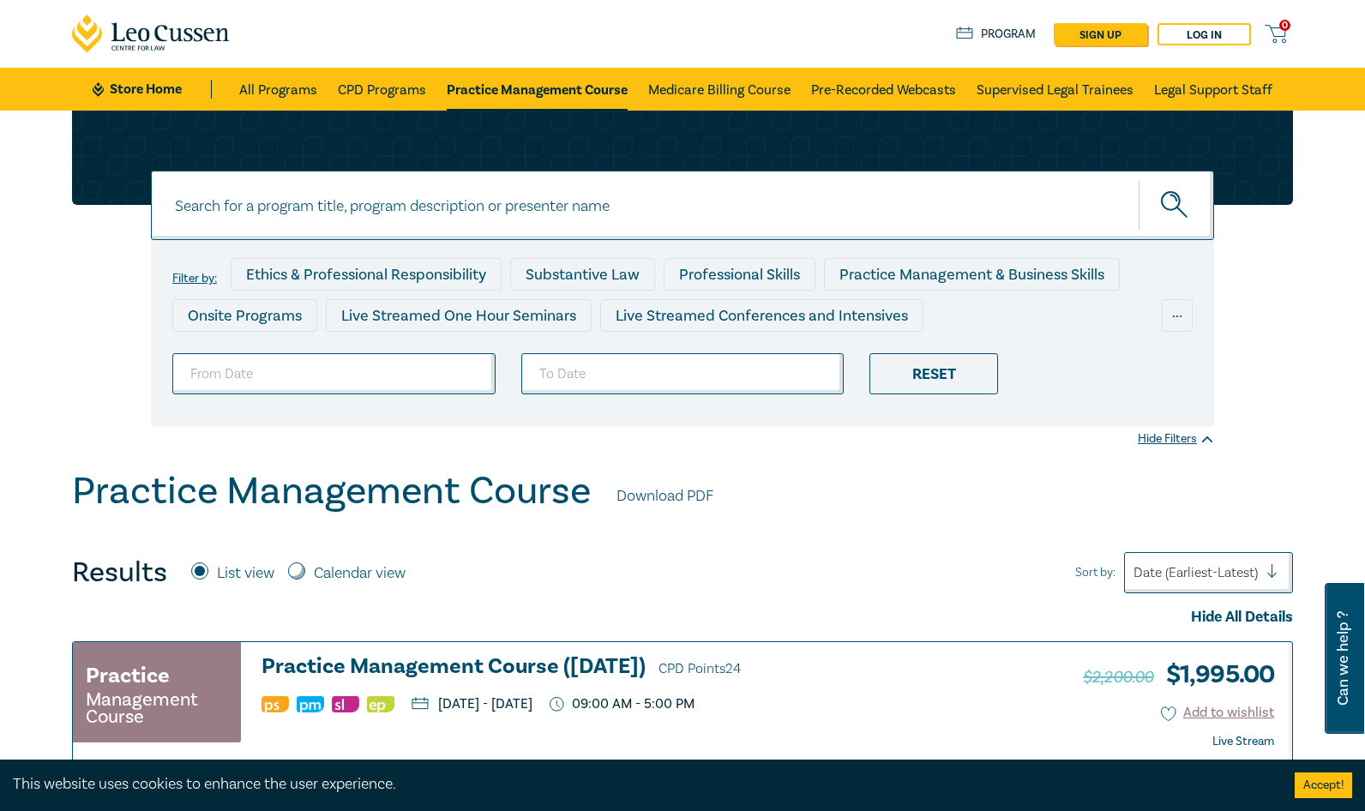
click at [505, 209] on input at bounding box center [682, 205] width 1063 height 69
type input "commercial and Corporate Practice"
click at [1188, 191] on icon "submit" at bounding box center [1176, 206] width 30 height 30
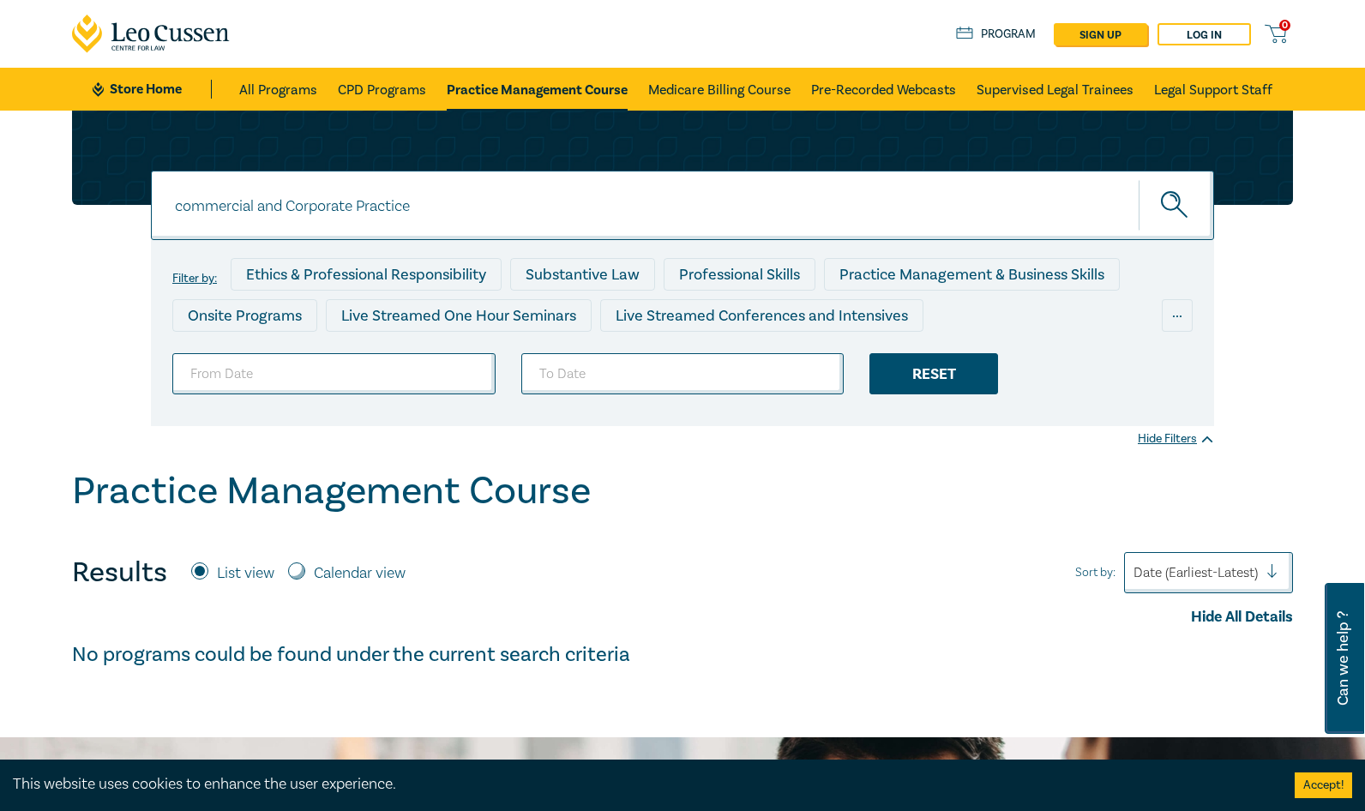
click at [965, 378] on div "Reset" at bounding box center [933, 373] width 129 height 41
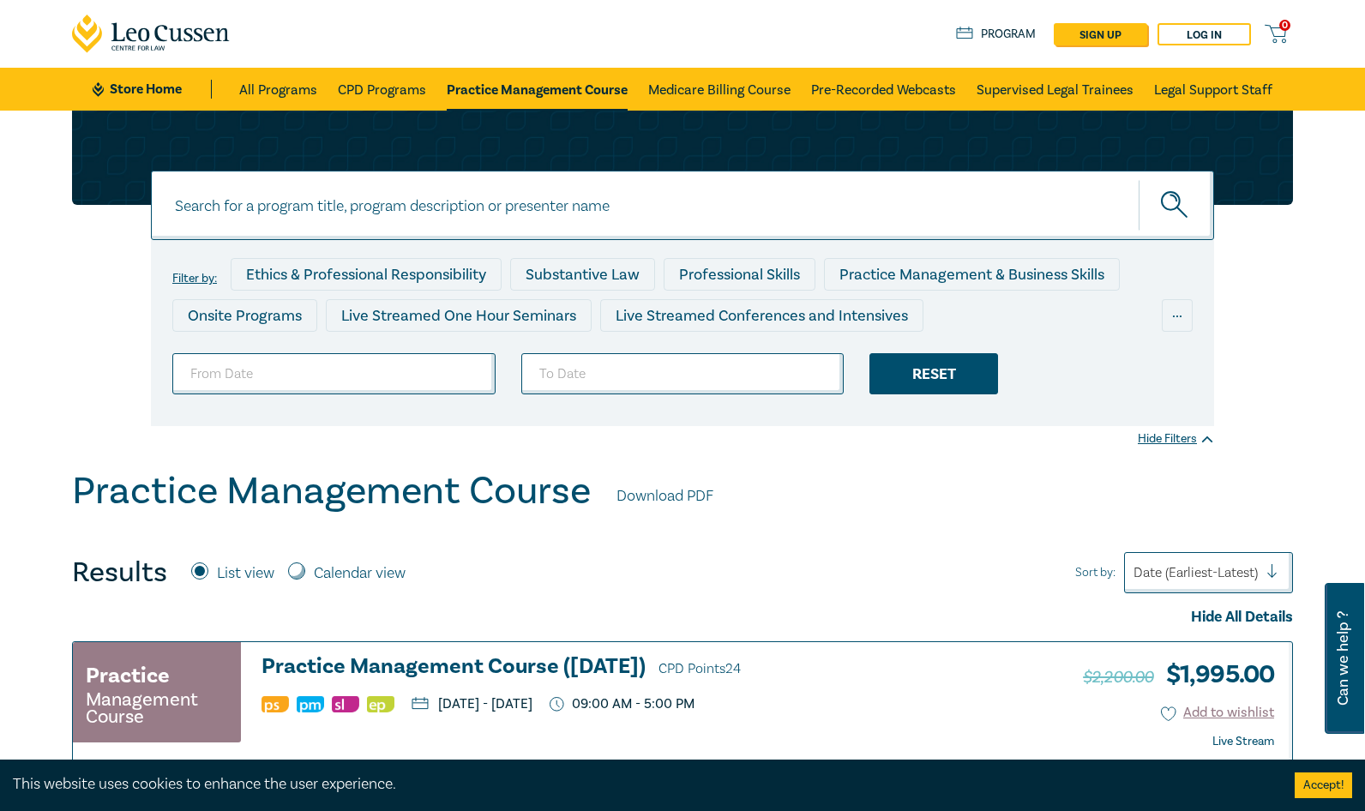
click at [925, 370] on div "Reset" at bounding box center [933, 373] width 129 height 41
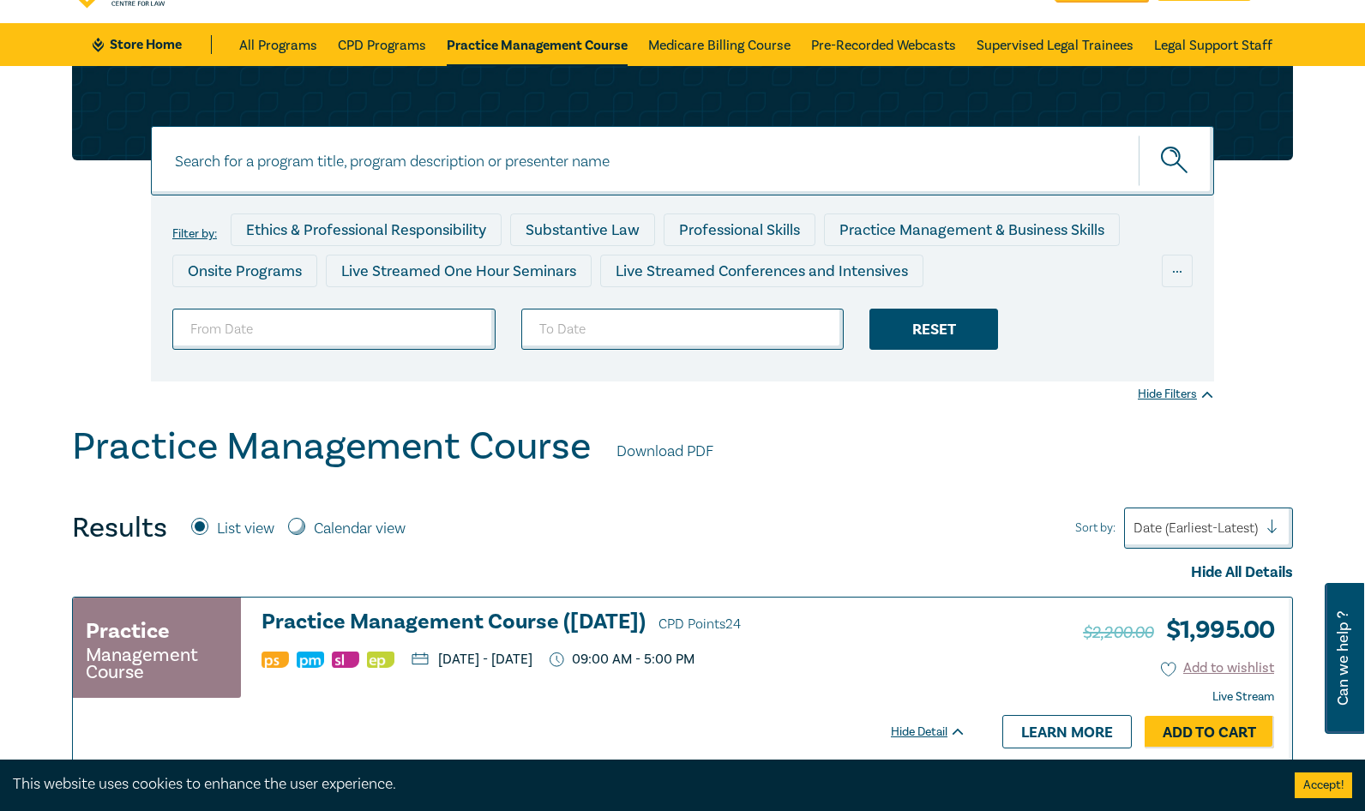
scroll to position [86, 0]
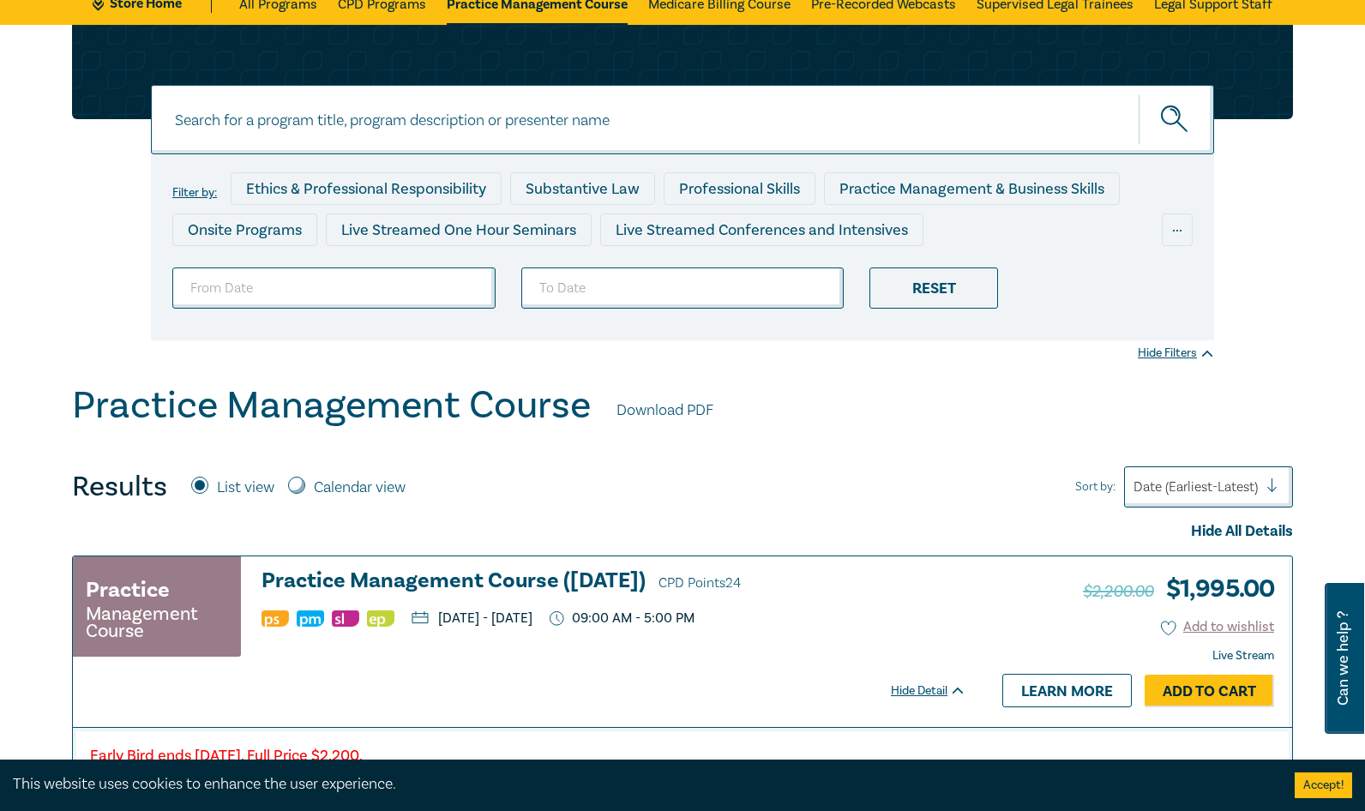
click at [315, 483] on label "Calendar view" at bounding box center [360, 488] width 92 height 22
click at [305, 483] on input "Calendar view" at bounding box center [296, 485] width 17 height 17
radio input "true"
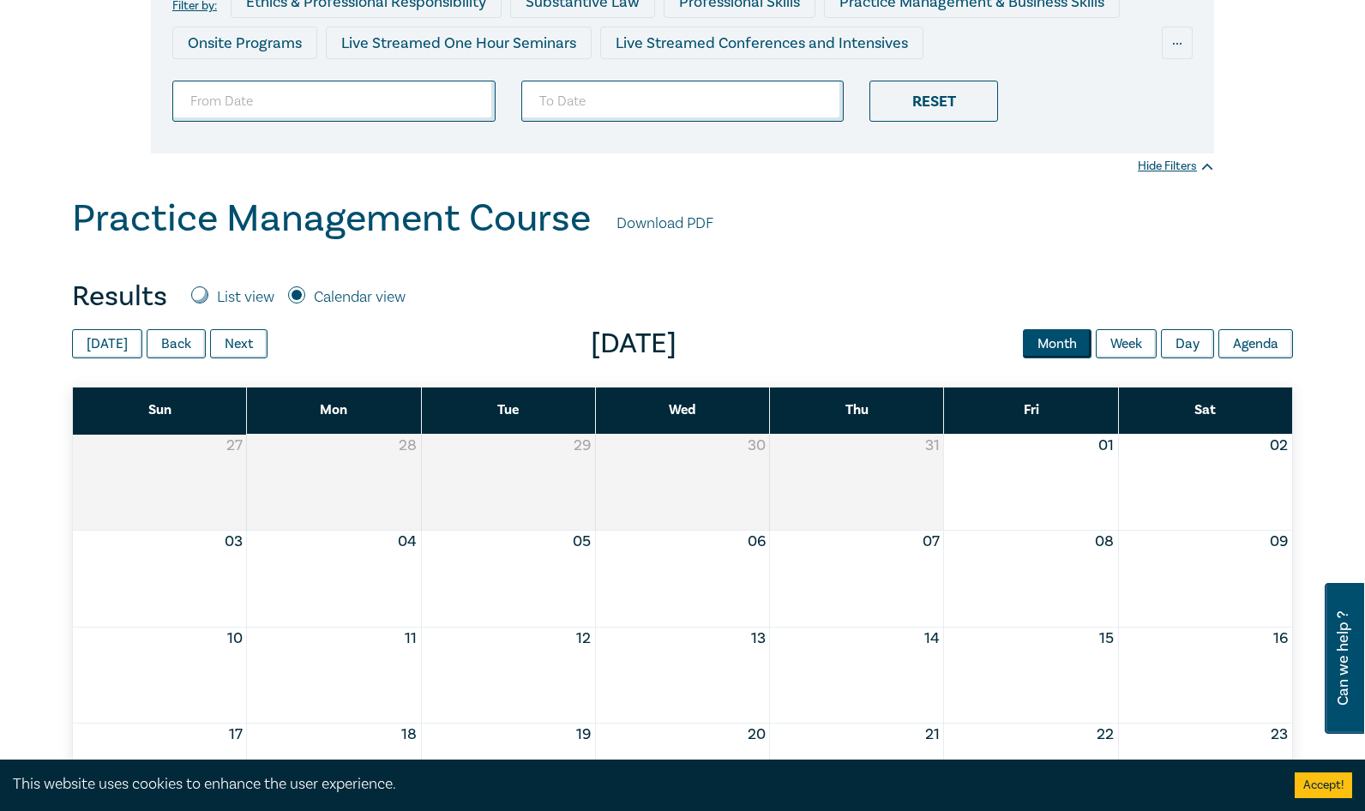
scroll to position [257, 0]
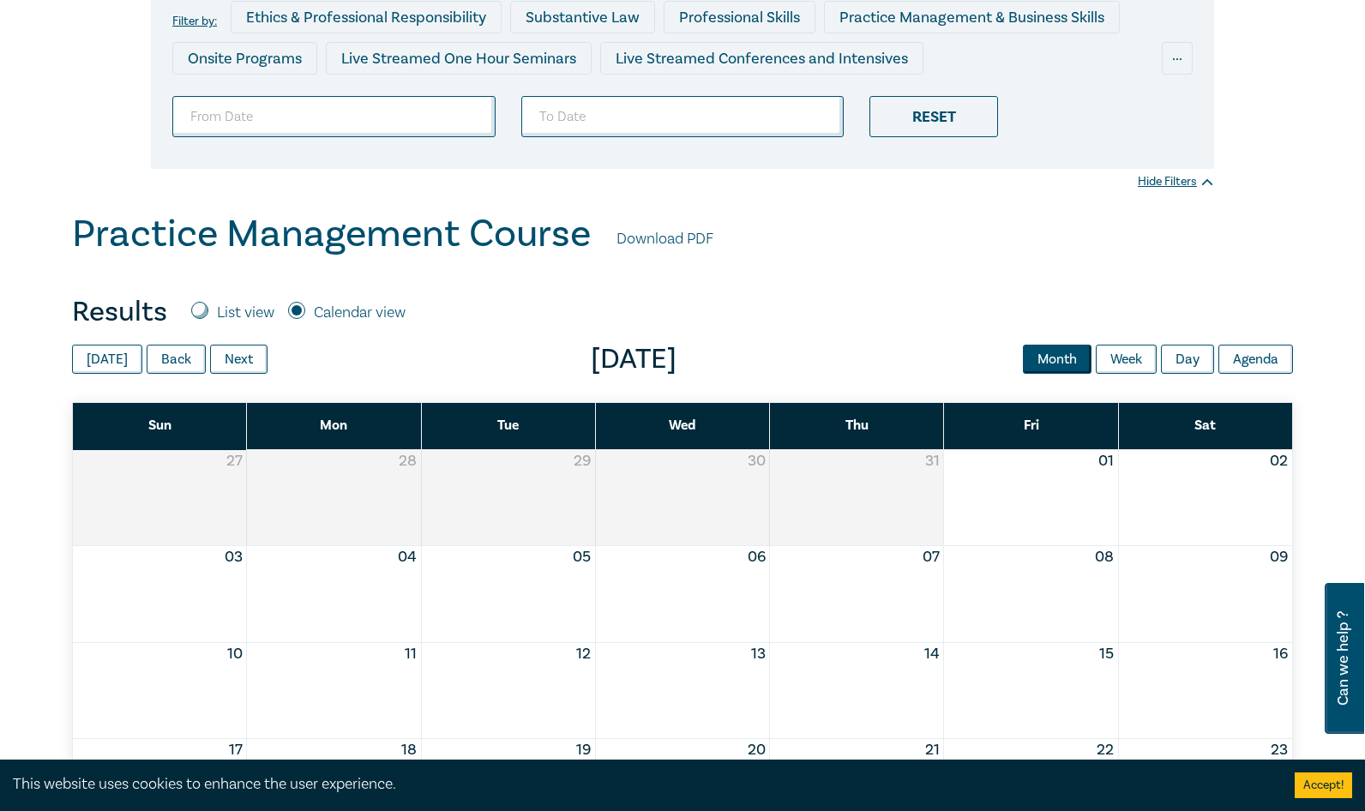
click at [212, 315] on div "List view" at bounding box center [232, 313] width 83 height 22
click at [207, 311] on input "List view" at bounding box center [199, 310] width 17 height 17
radio input "true"
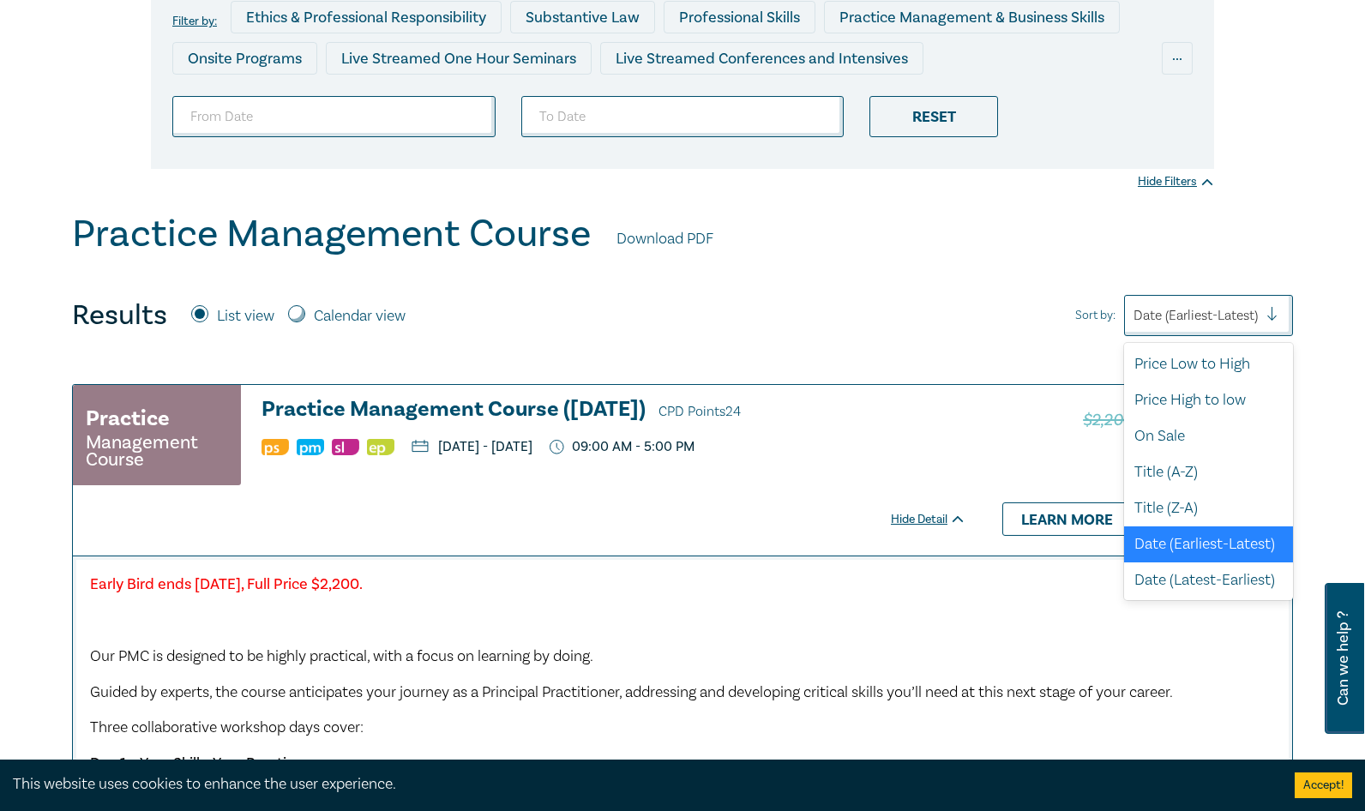
click at [1239, 311] on div at bounding box center [1279, 315] width 26 height 17
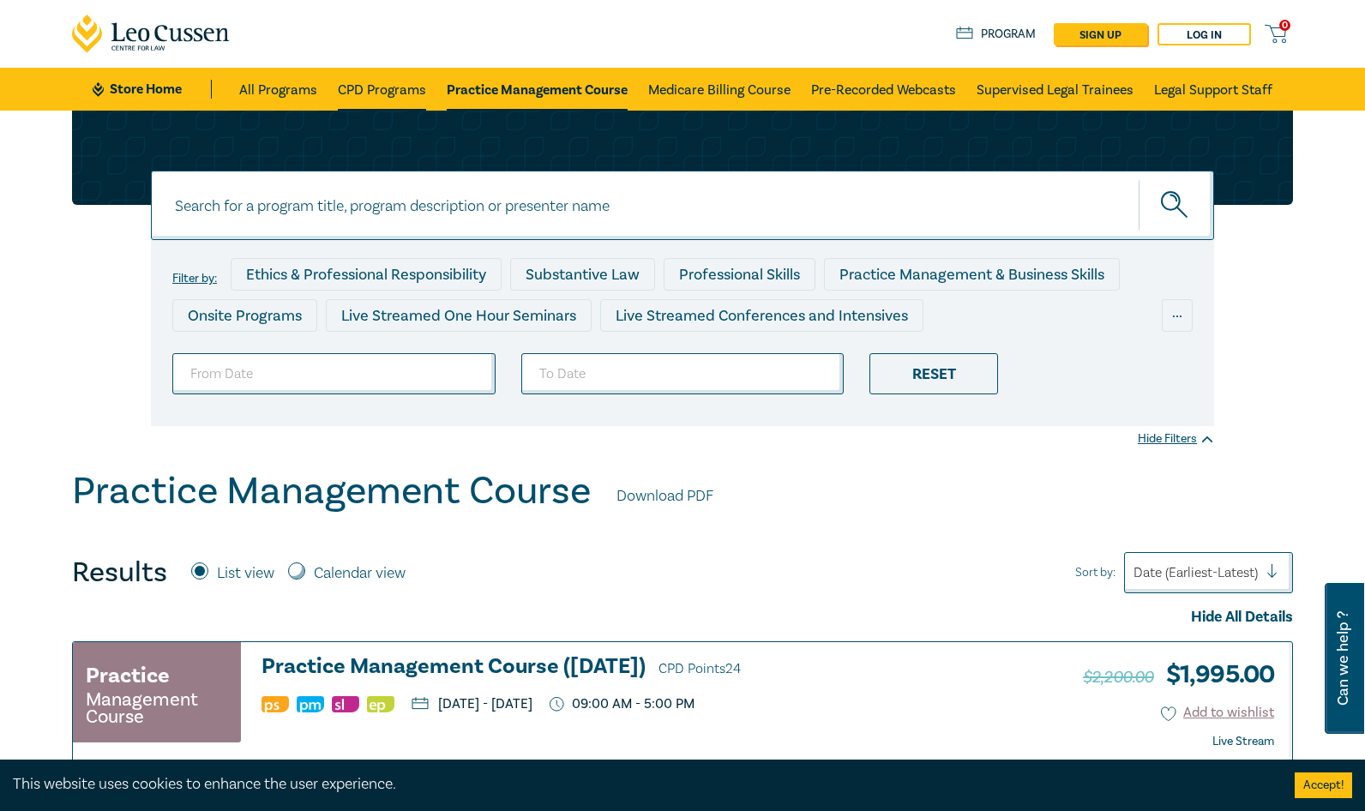
click at [366, 84] on link "CPD Programs" at bounding box center [382, 89] width 88 height 43
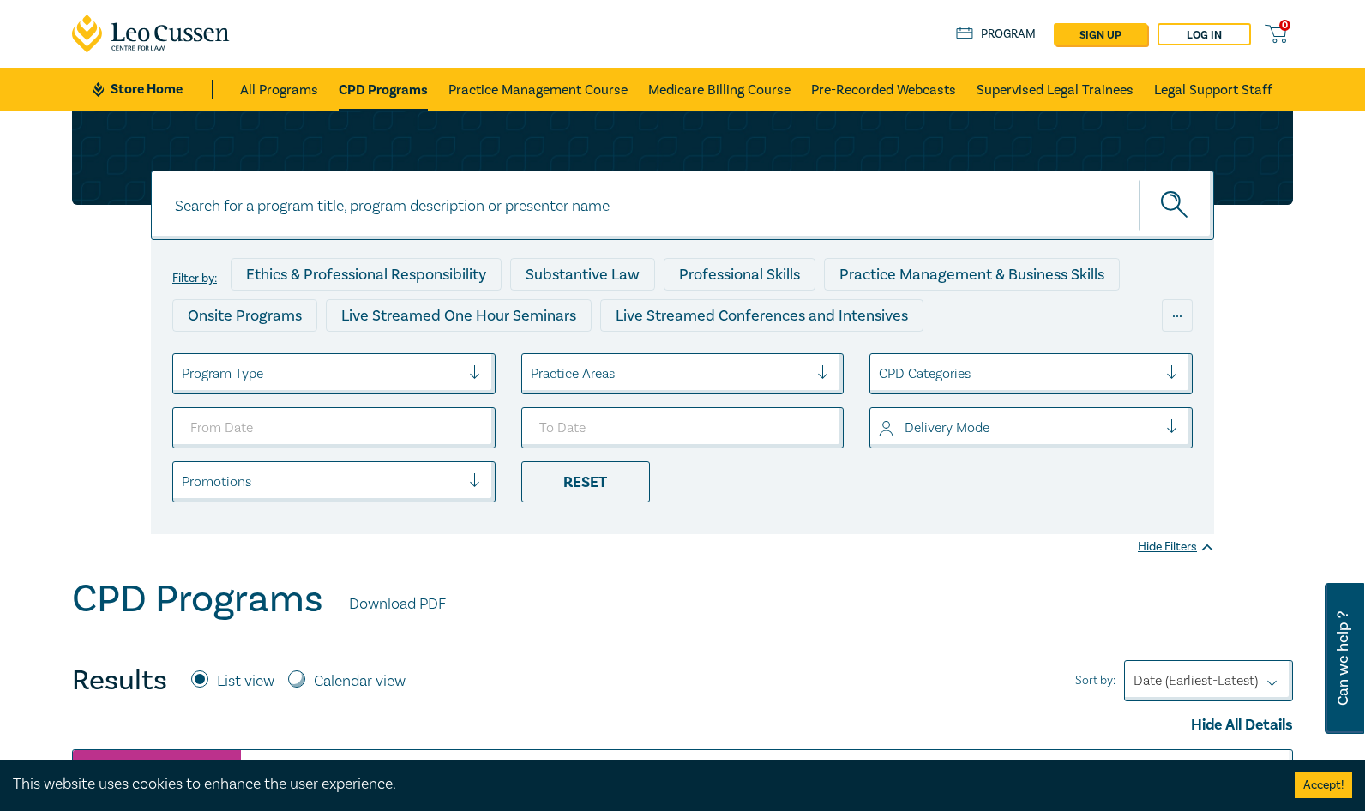
click at [427, 228] on input at bounding box center [682, 205] width 1063 height 69
type input "commercial and Corporate Practice"
click at [1139, 179] on button "submit" at bounding box center [1176, 205] width 75 height 52
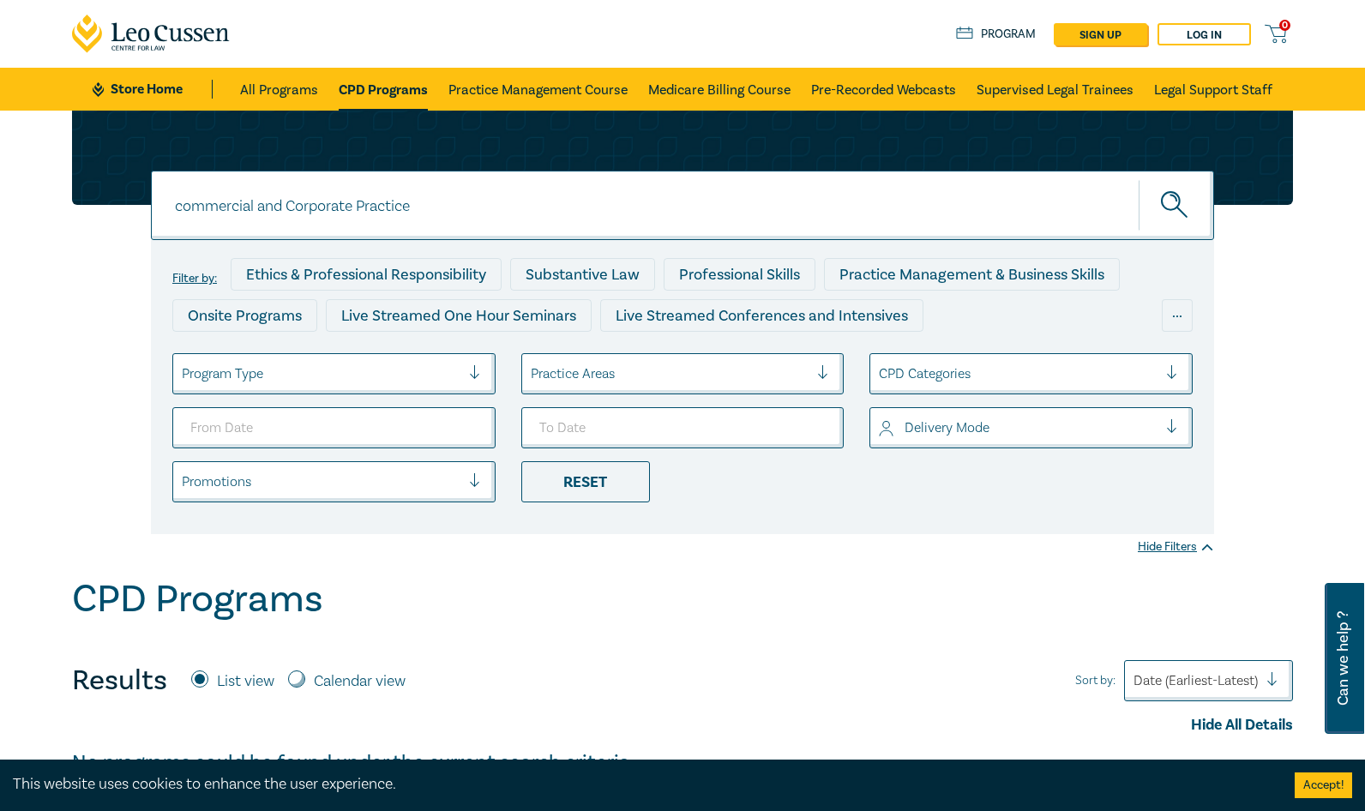
drag, startPoint x: 474, startPoint y: 214, endPoint x: -81, endPoint y: 131, distance: 561.8
type input "probate"
click at [1139, 179] on button "submit" at bounding box center [1176, 205] width 75 height 52
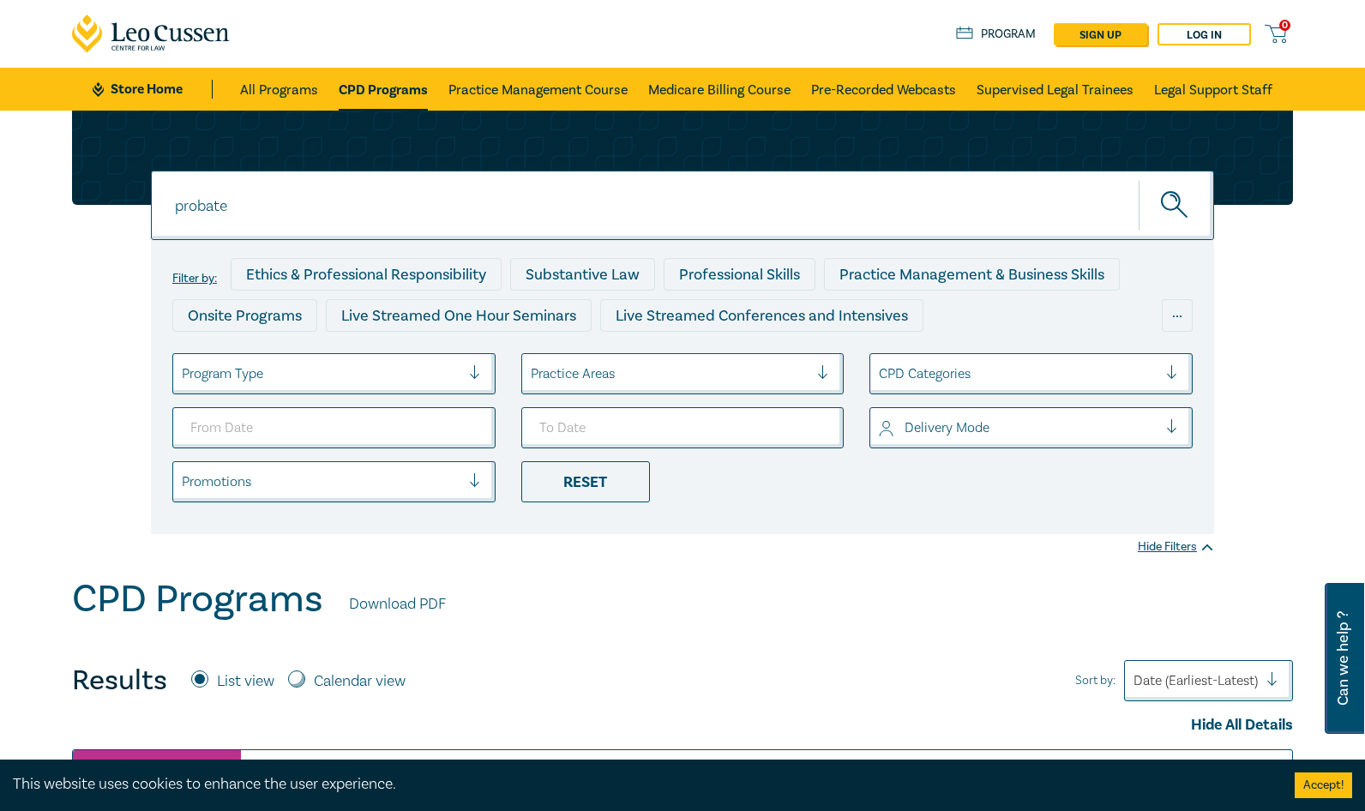
click at [211, 278] on label "Filter by:" at bounding box center [194, 279] width 45 height 14
click at [627, 478] on div "Reset" at bounding box center [585, 481] width 129 height 41
click at [928, 365] on div at bounding box center [1018, 374] width 279 height 22
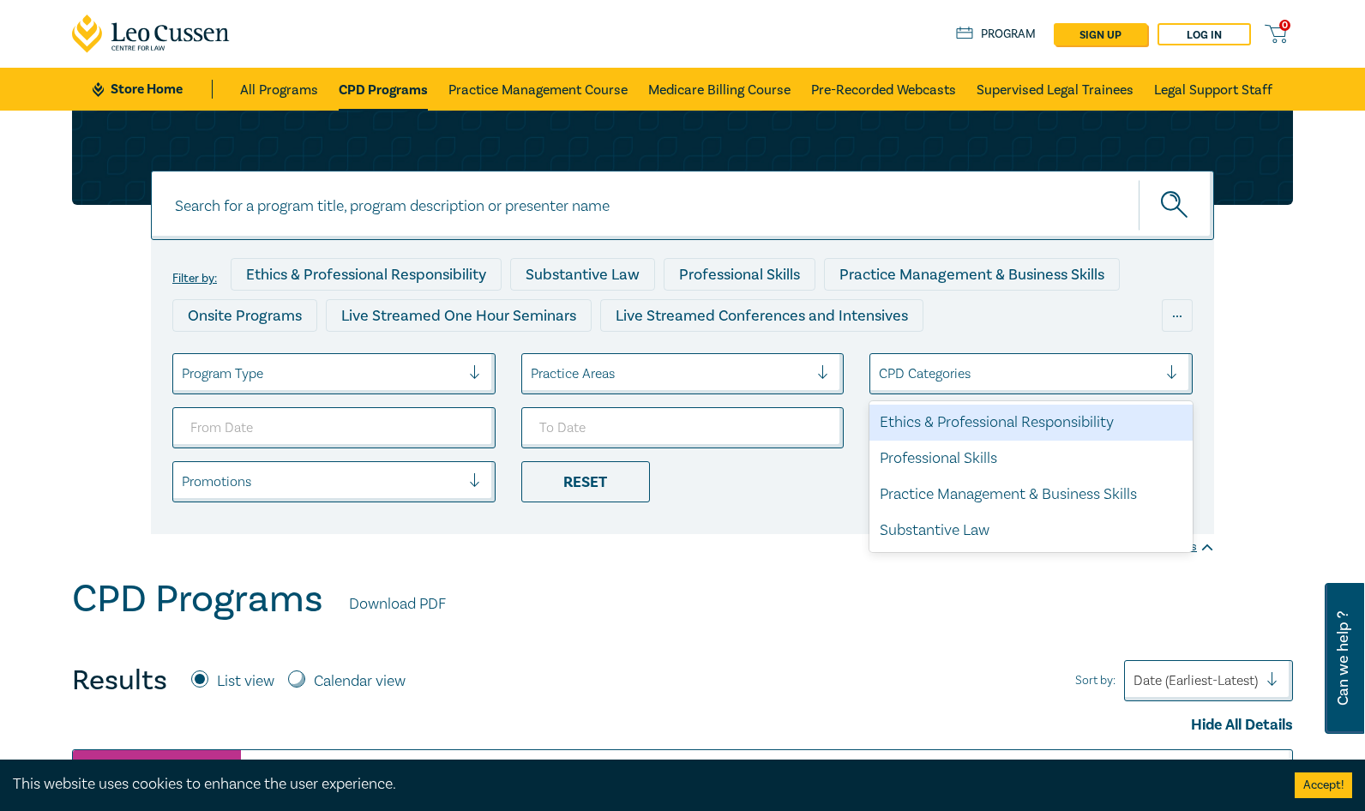
click at [782, 494] on li "Reset" at bounding box center [682, 481] width 349 height 41
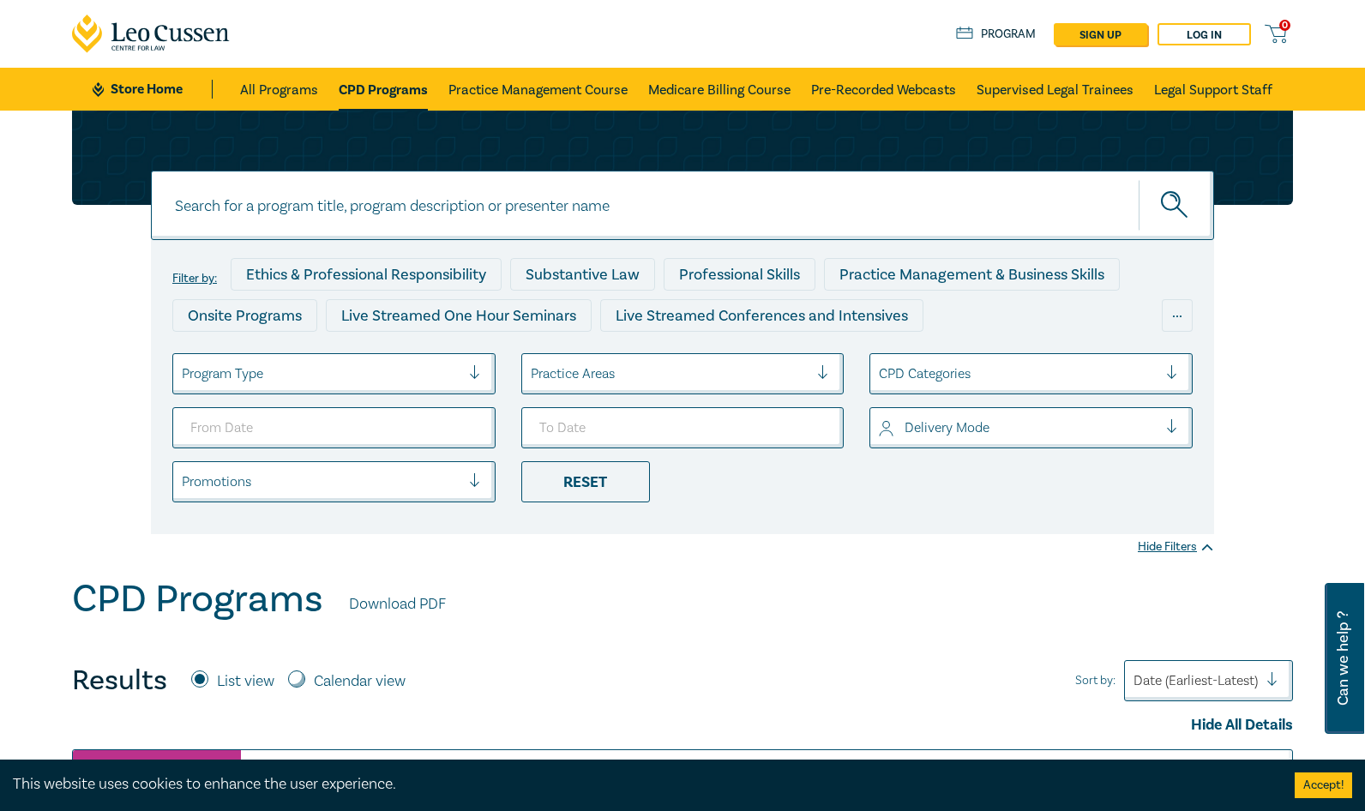
click at [919, 432] on div at bounding box center [1018, 428] width 279 height 22
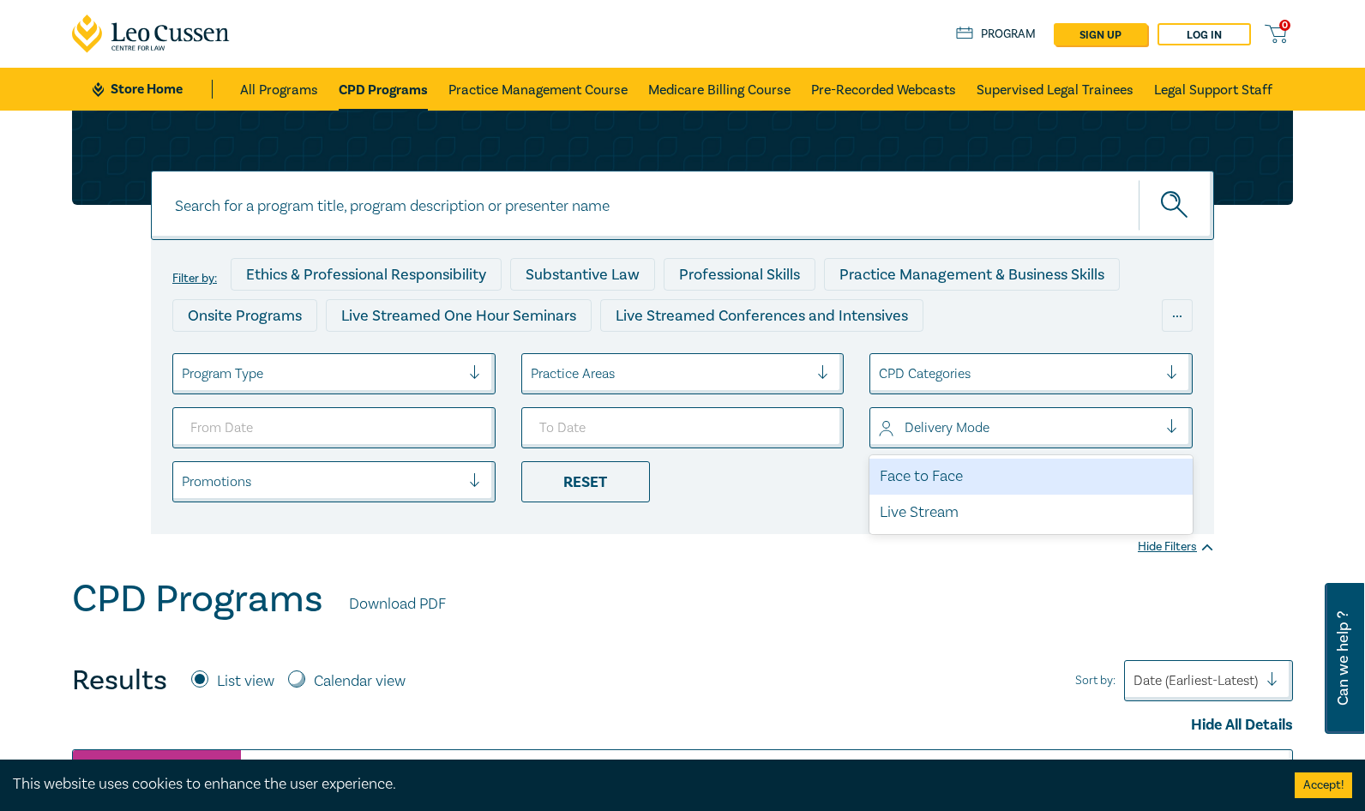
click at [919, 432] on div at bounding box center [1018, 428] width 279 height 22
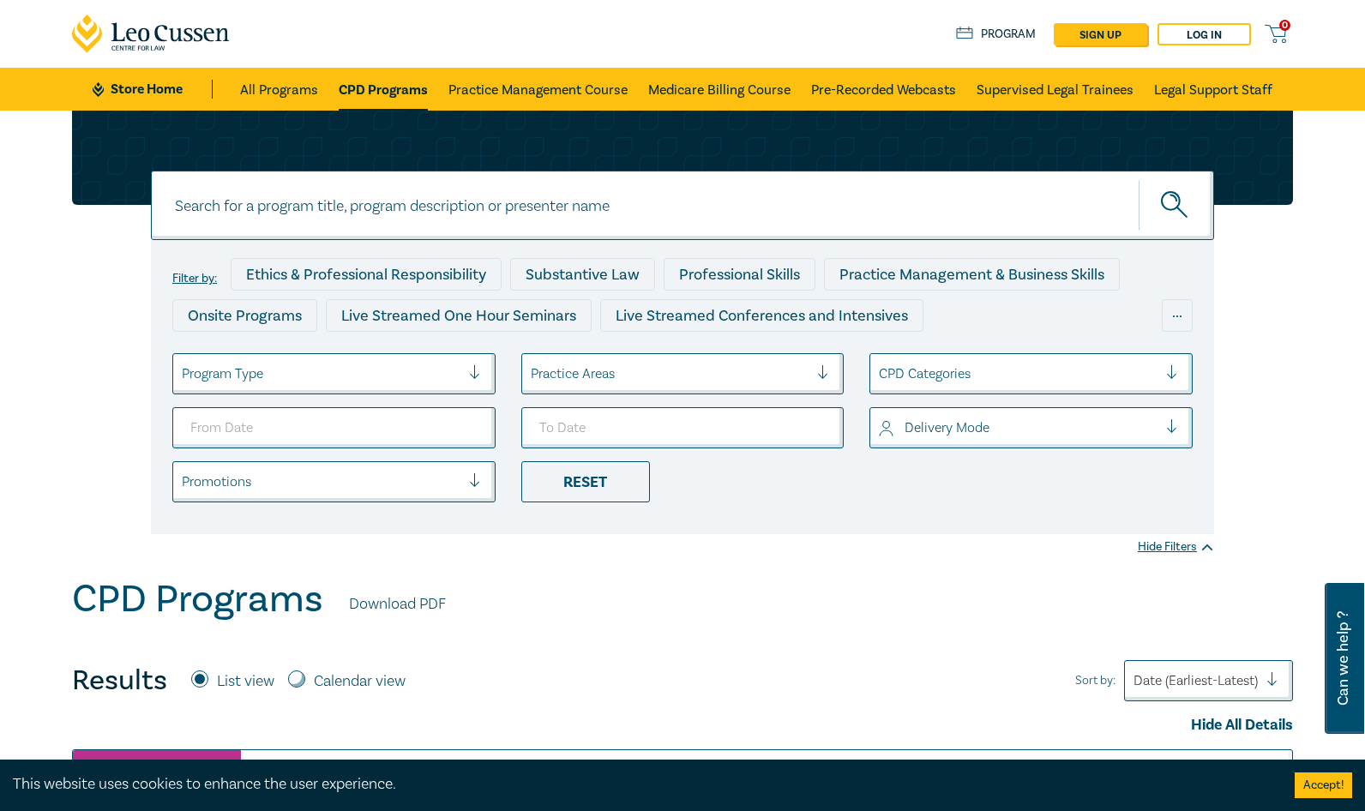
click at [918, 430] on div at bounding box center [1018, 428] width 279 height 22
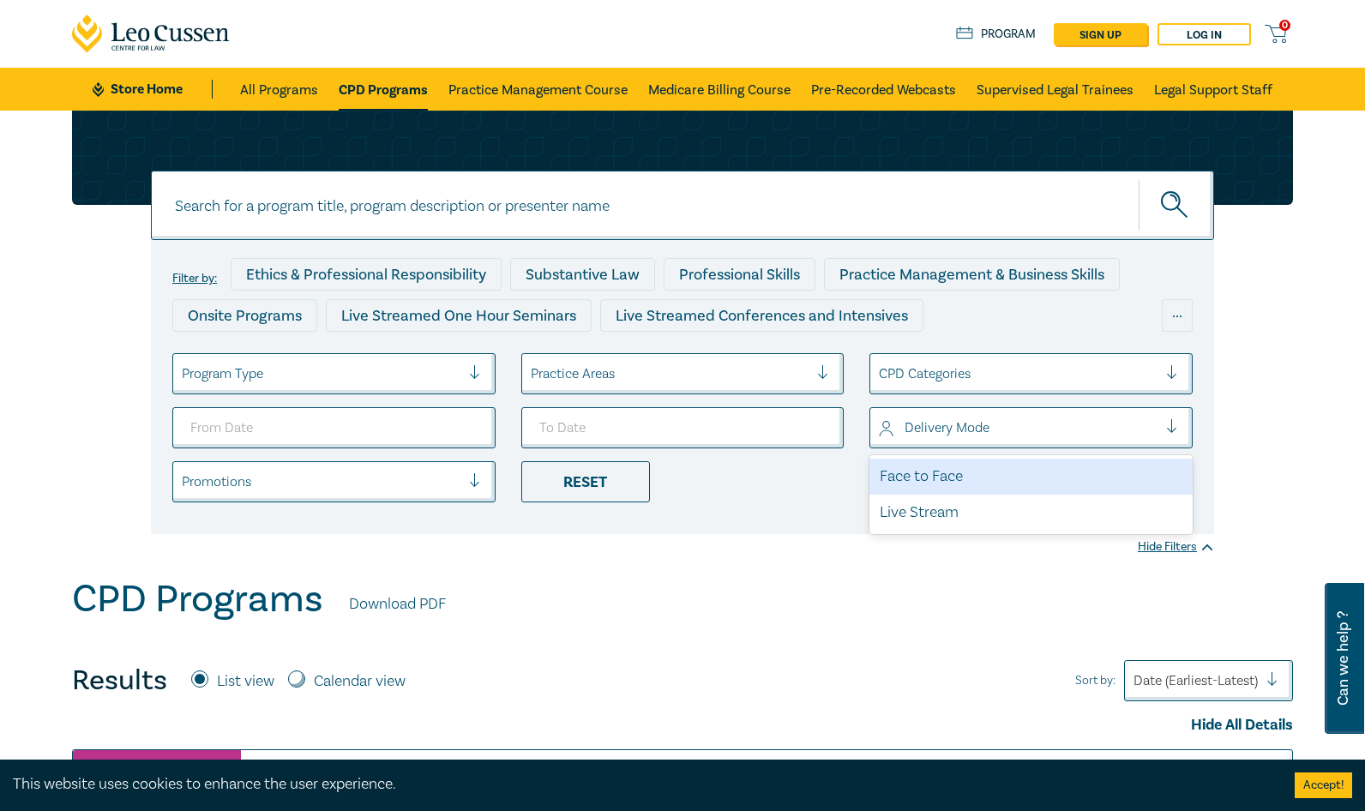
click at [918, 430] on div at bounding box center [1018, 428] width 279 height 22
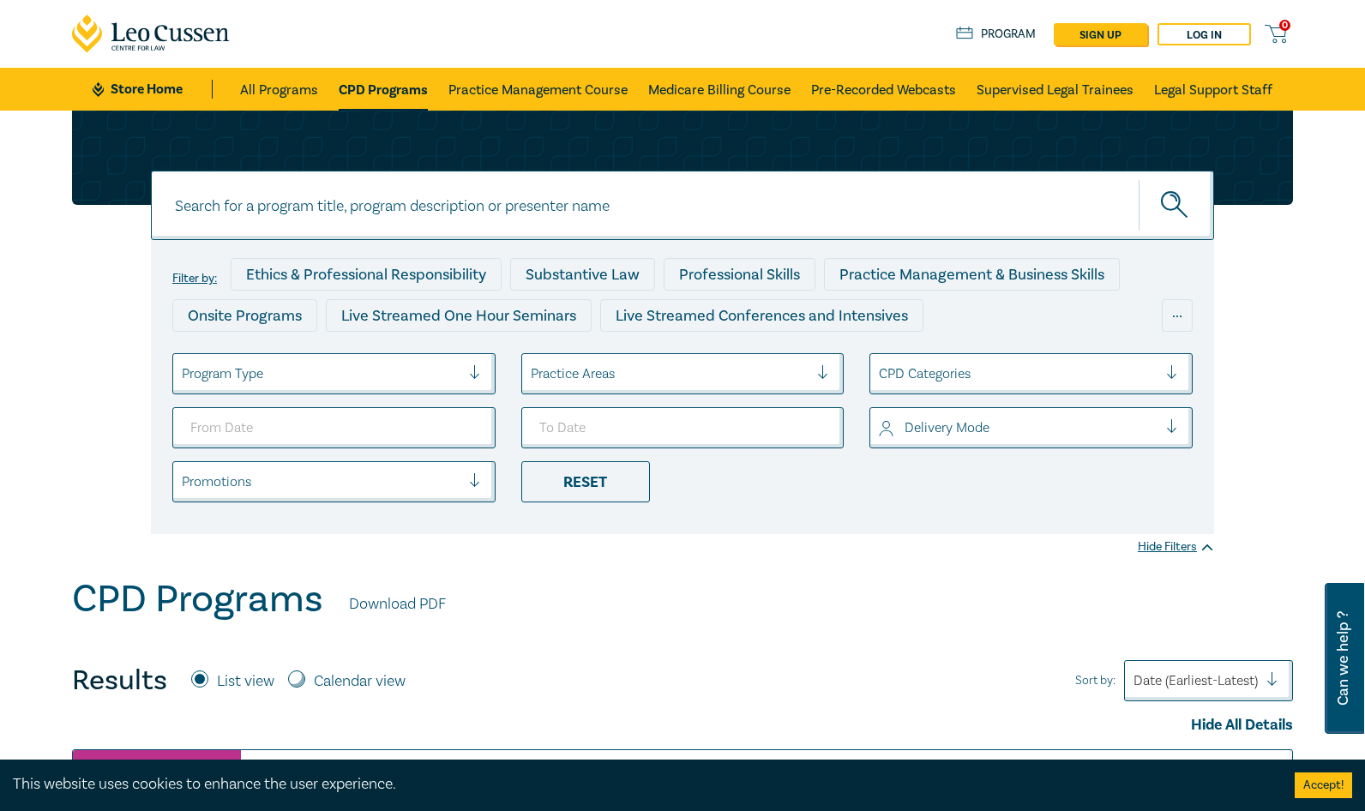
click at [658, 376] on div at bounding box center [670, 374] width 279 height 22
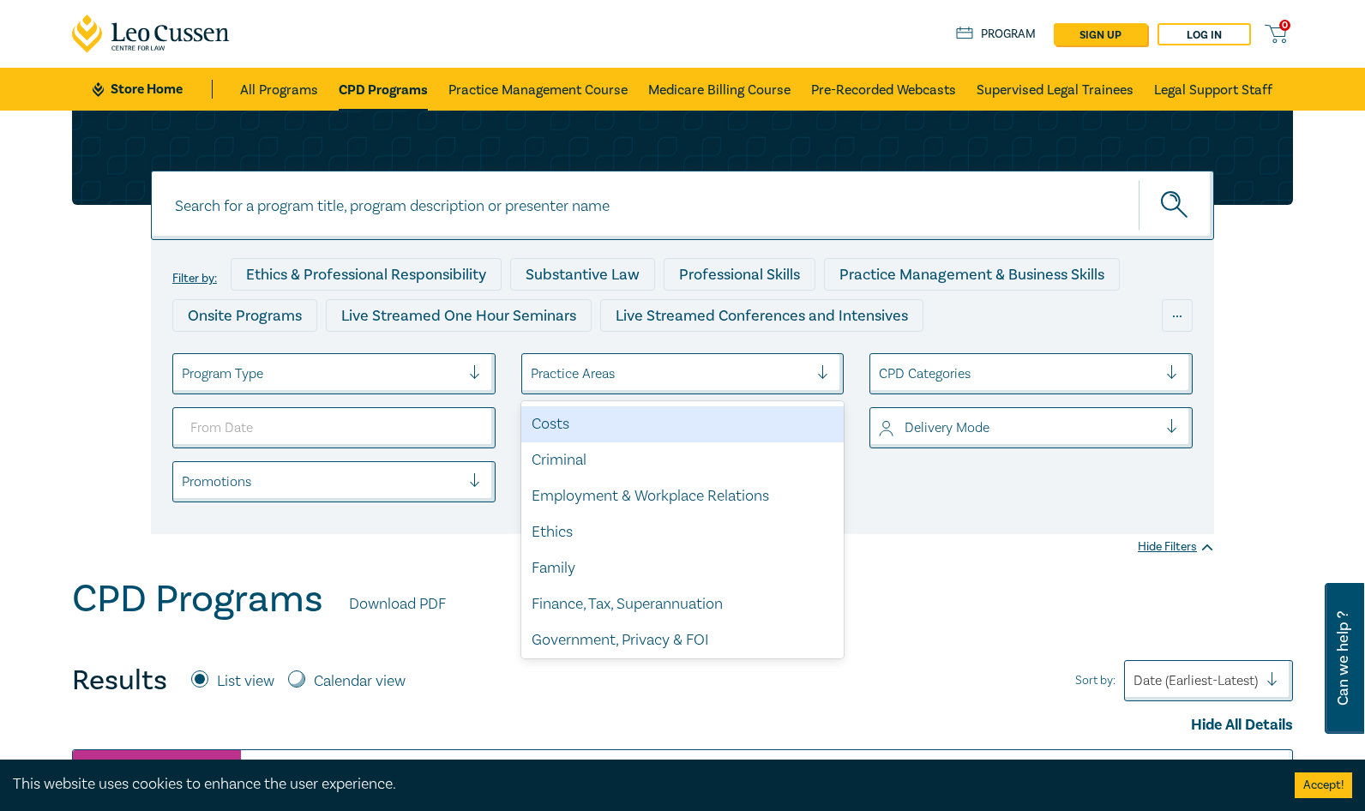
scroll to position [171, 0]
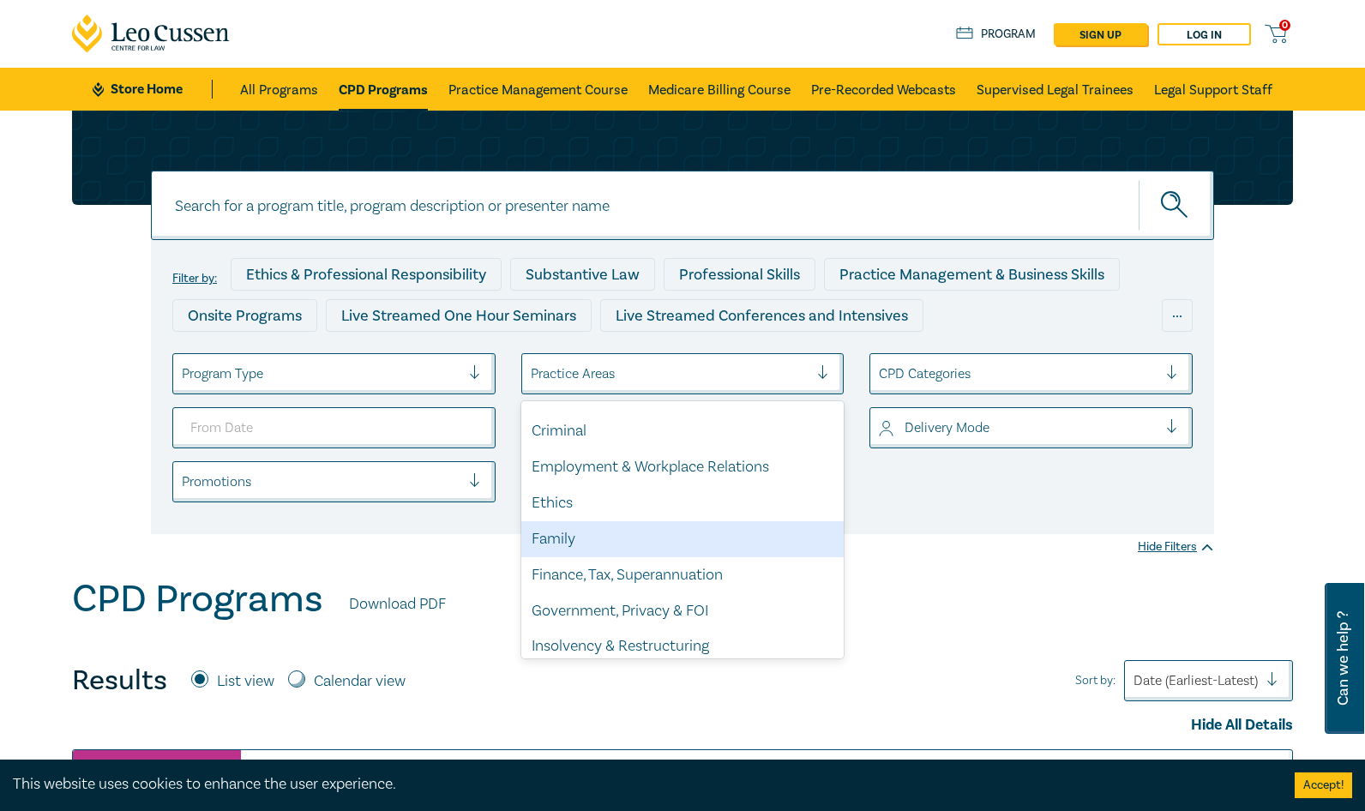
click at [680, 532] on div "Family" at bounding box center [682, 539] width 323 height 36
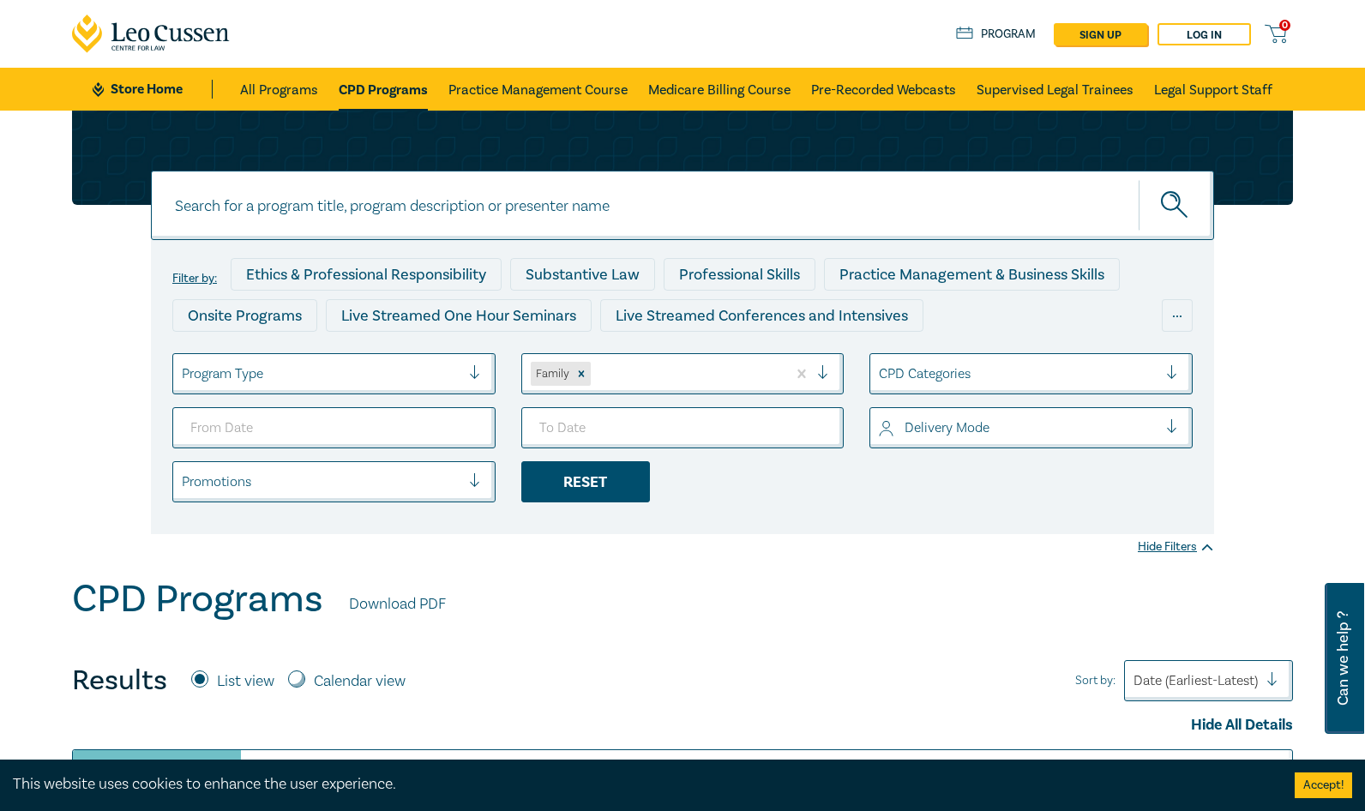
click at [568, 471] on div "Reset" at bounding box center [585, 481] width 129 height 41
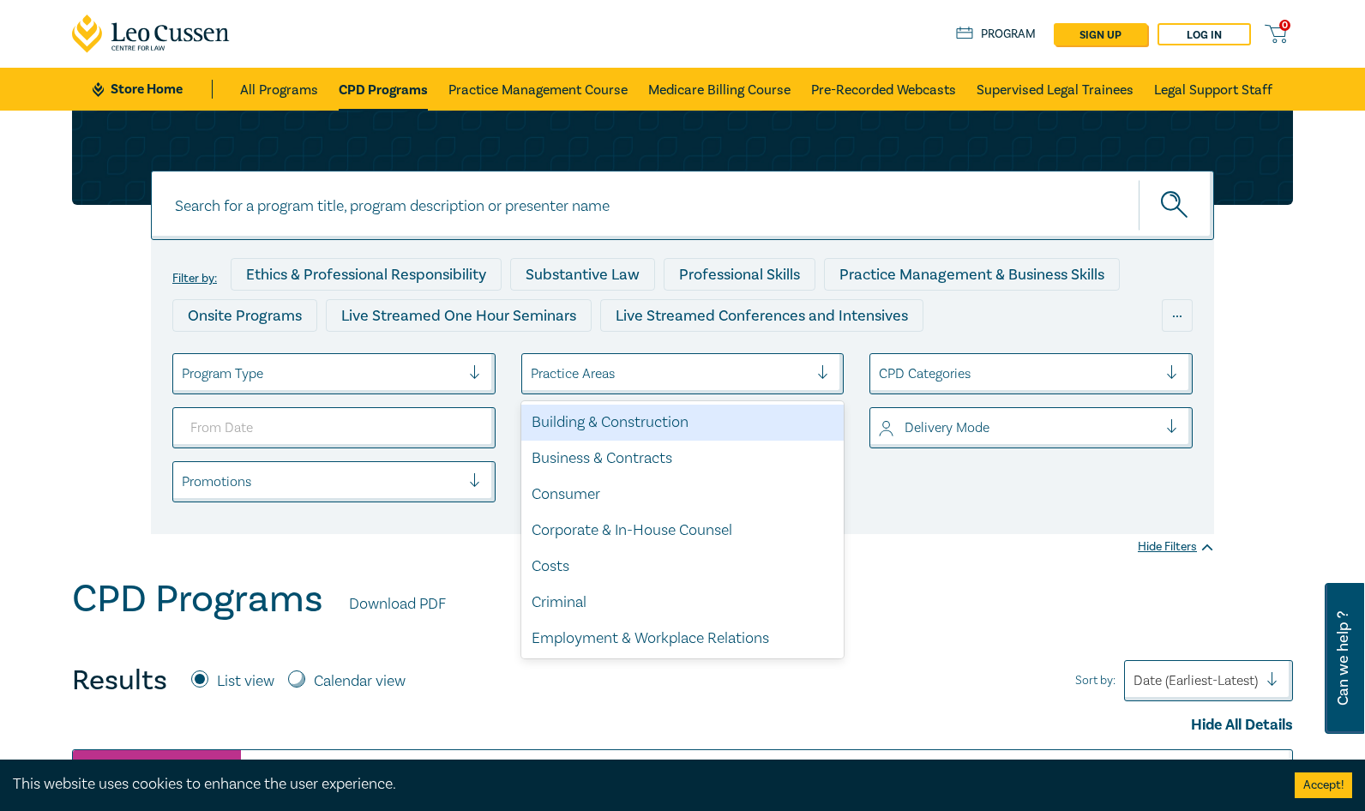
click at [665, 362] on div "Practice Areas" at bounding box center [670, 373] width 296 height 29
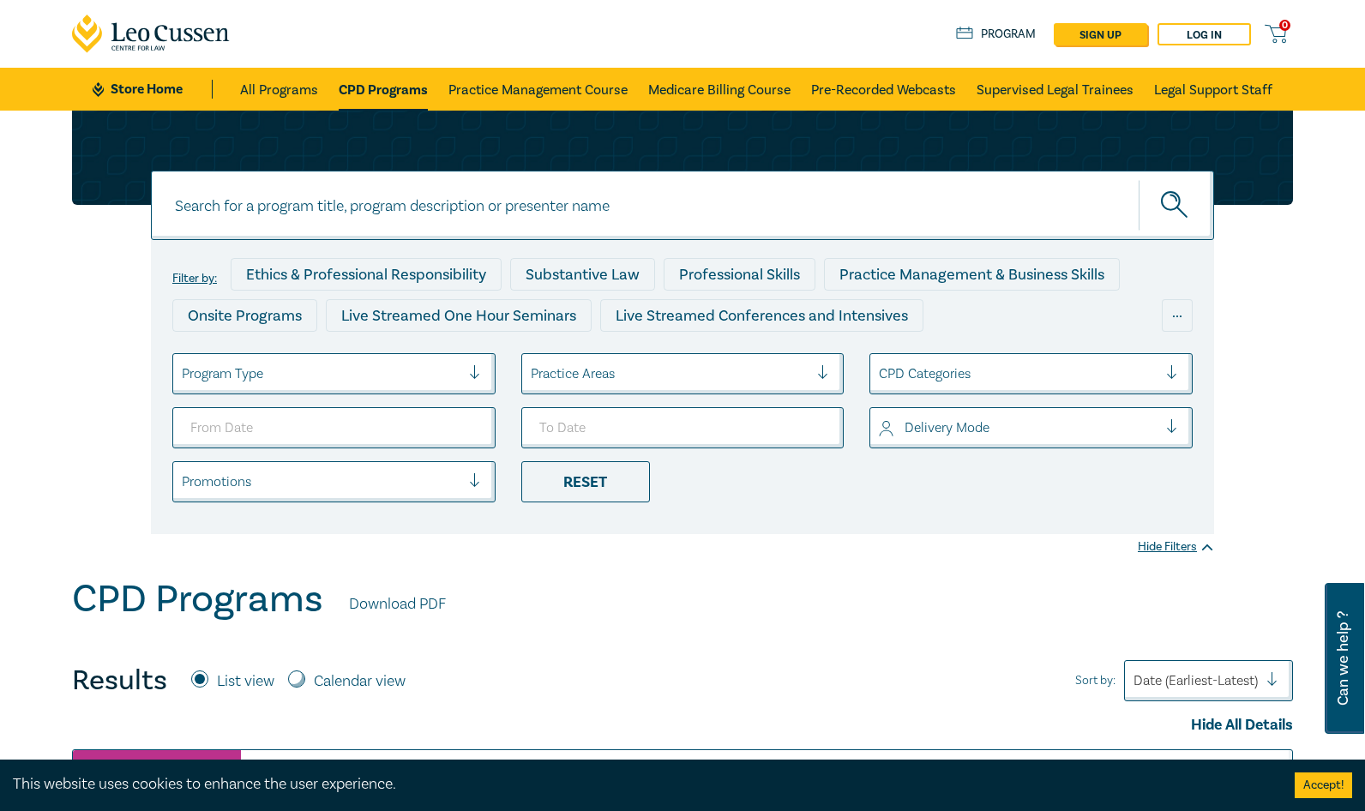
click at [665, 362] on div "Practice Areas" at bounding box center [670, 373] width 296 height 29
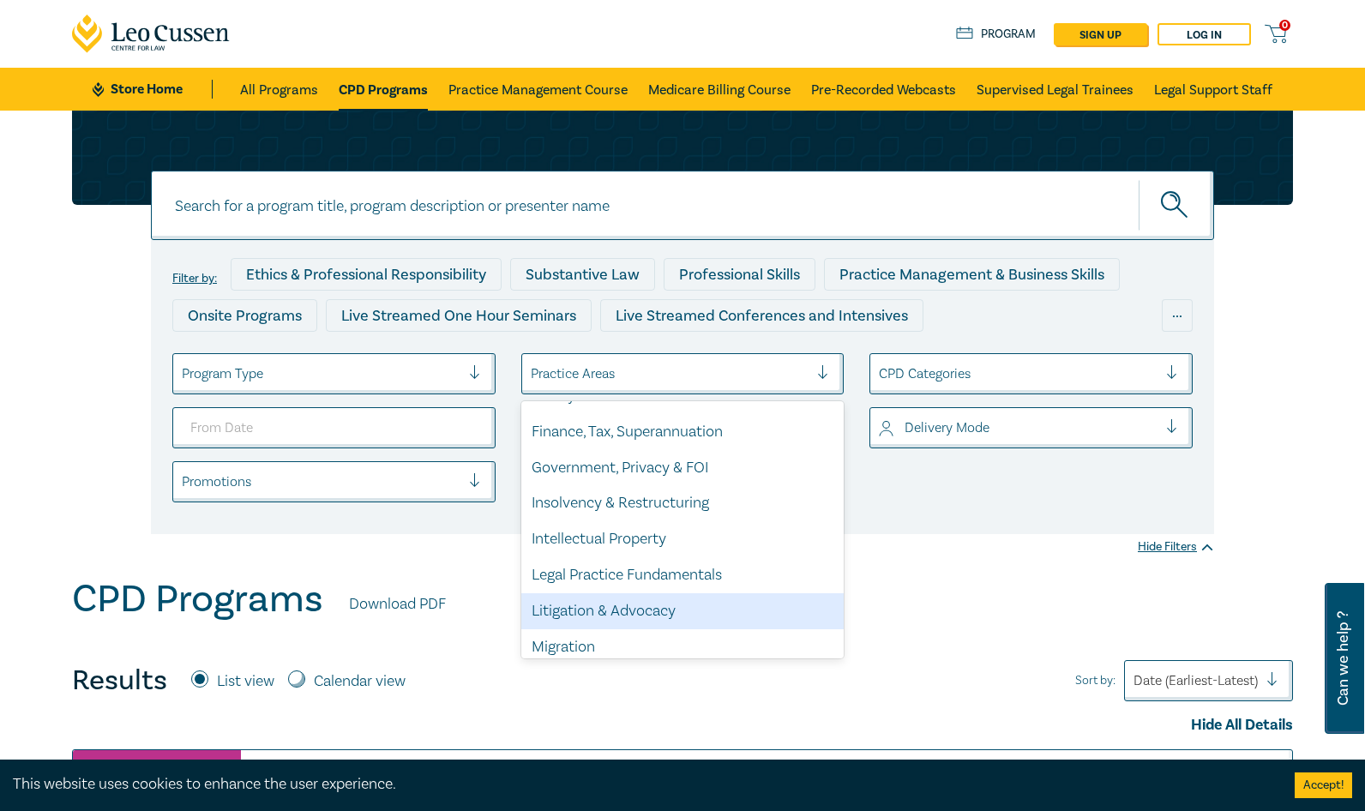
scroll to position [257, 0]
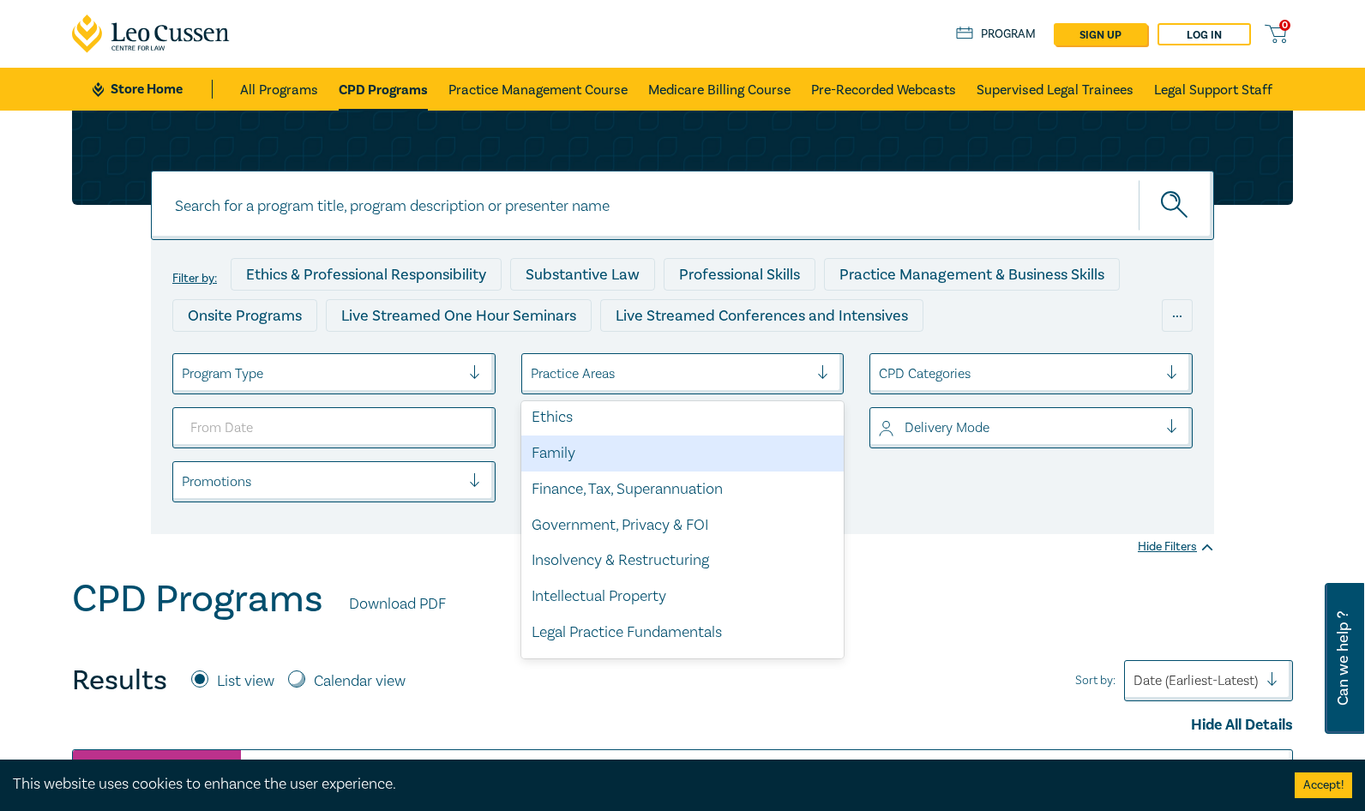
click at [552, 458] on div "Family" at bounding box center [682, 454] width 323 height 36
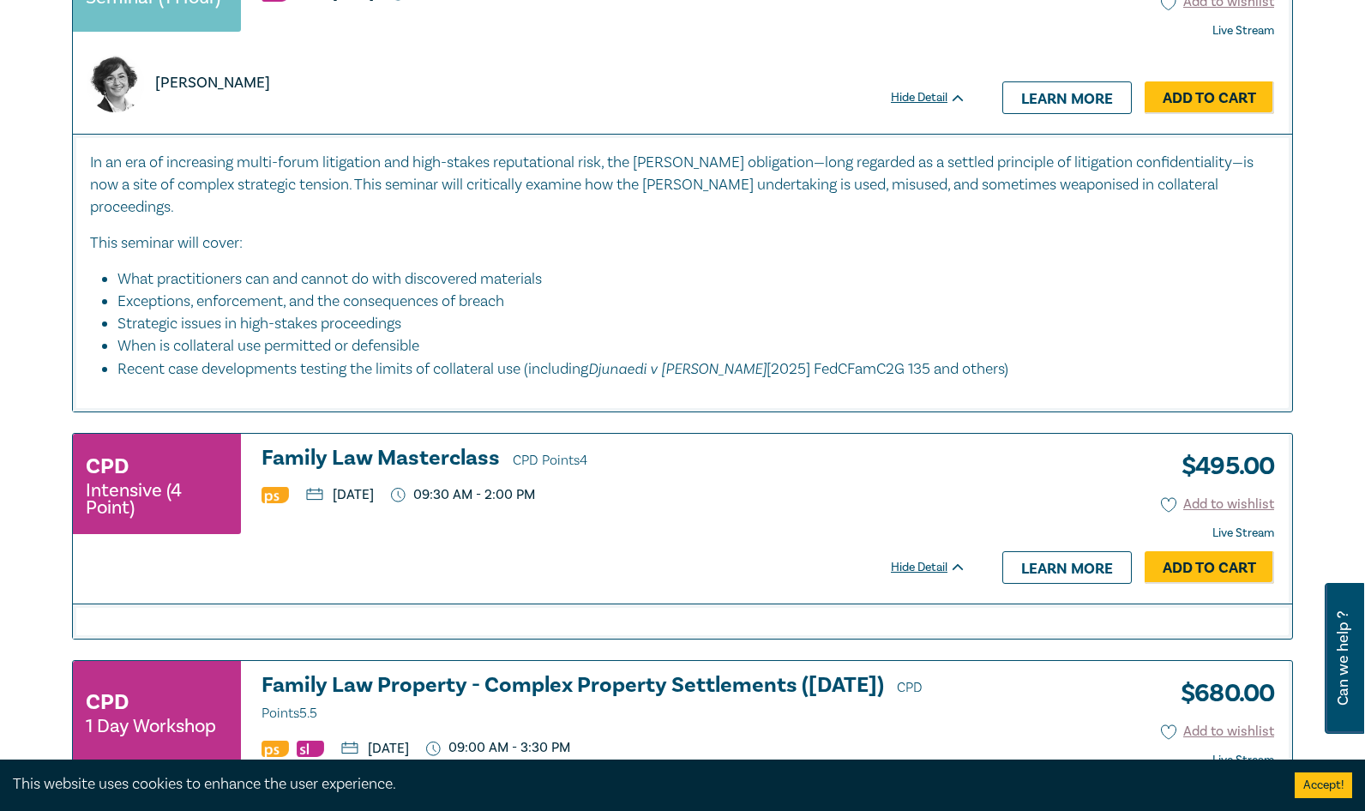
scroll to position [857, 0]
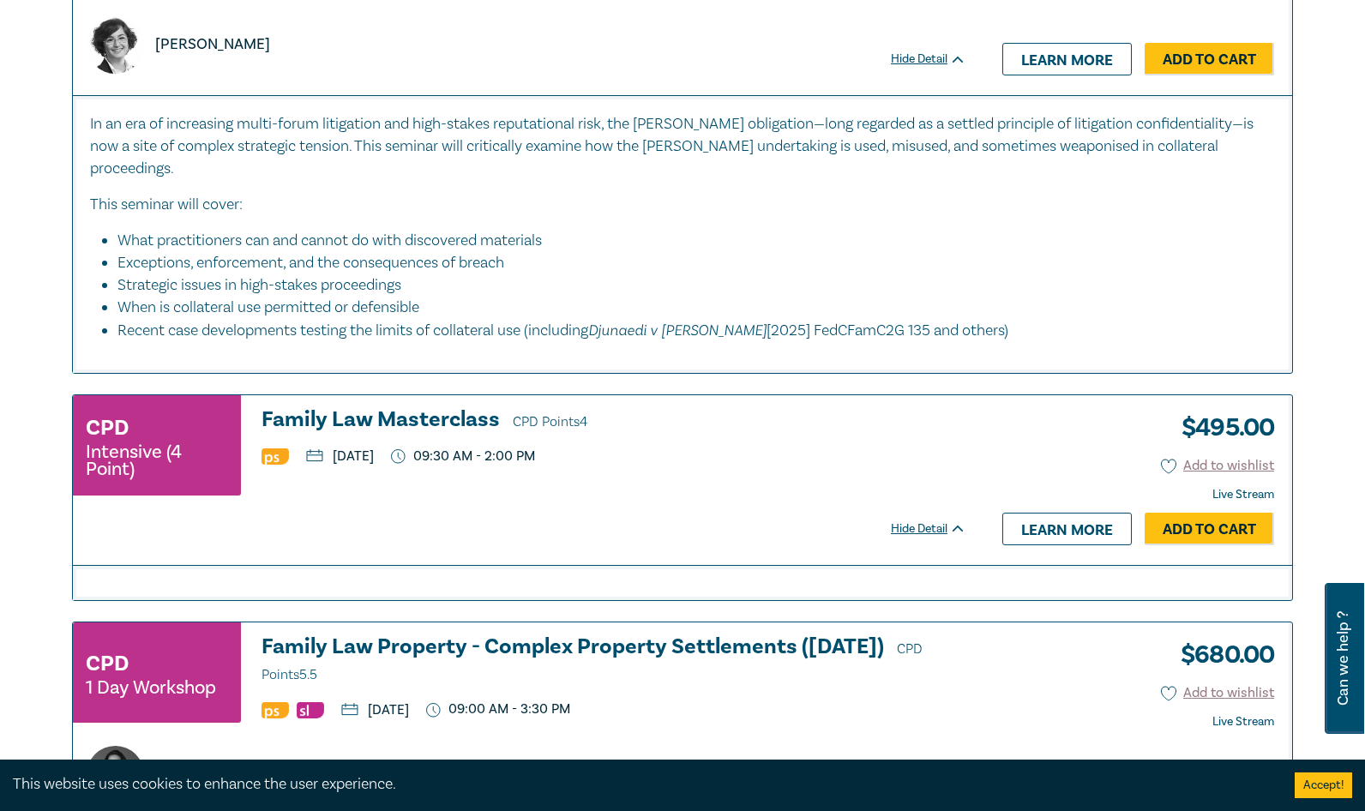
click at [444, 460] on div "CPD Intensive (4 Point) Family Law Masterclass CPD Points 4 Thursday, 11 Septem…" at bounding box center [519, 453] width 893 height 90
click at [213, 418] on div "CPD Intensive (4 Point)" at bounding box center [157, 445] width 168 height 100
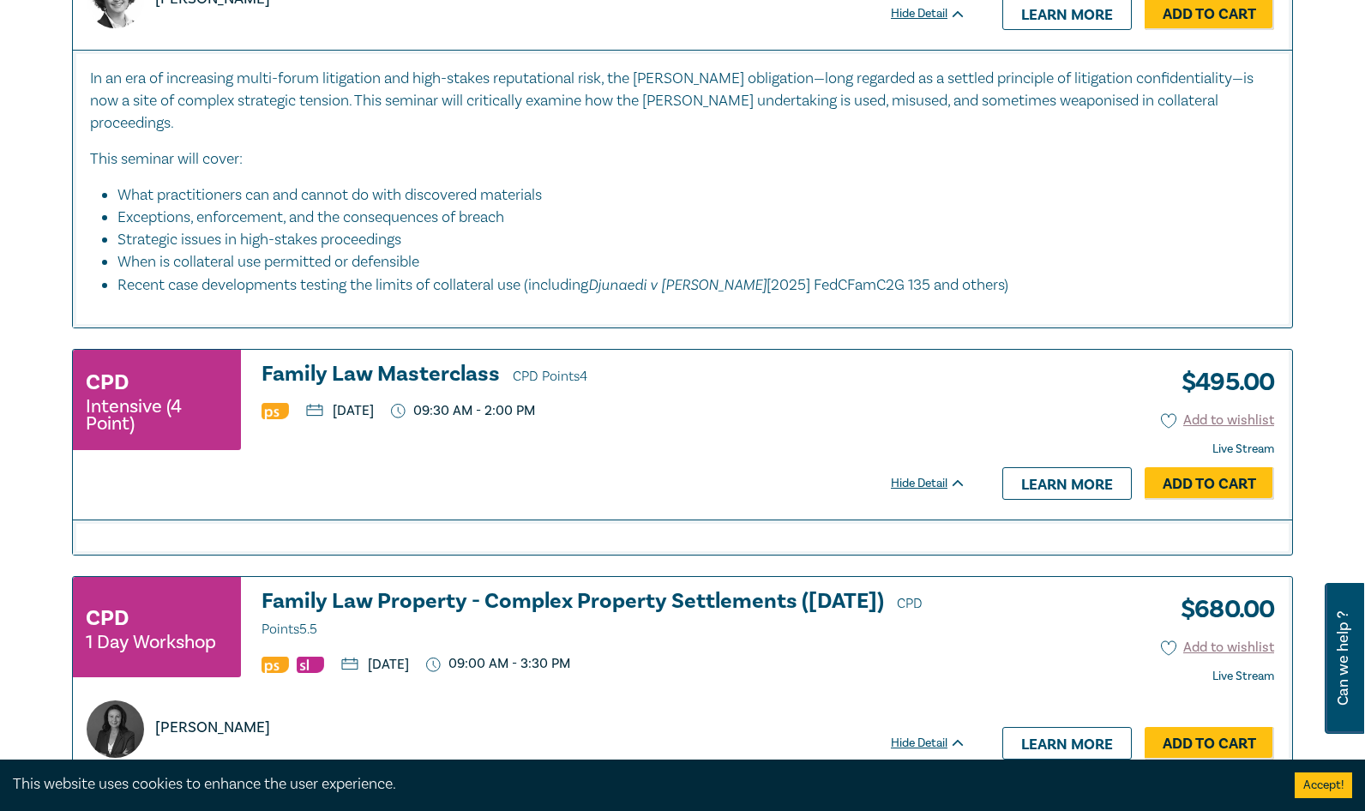
scroll to position [943, 0]
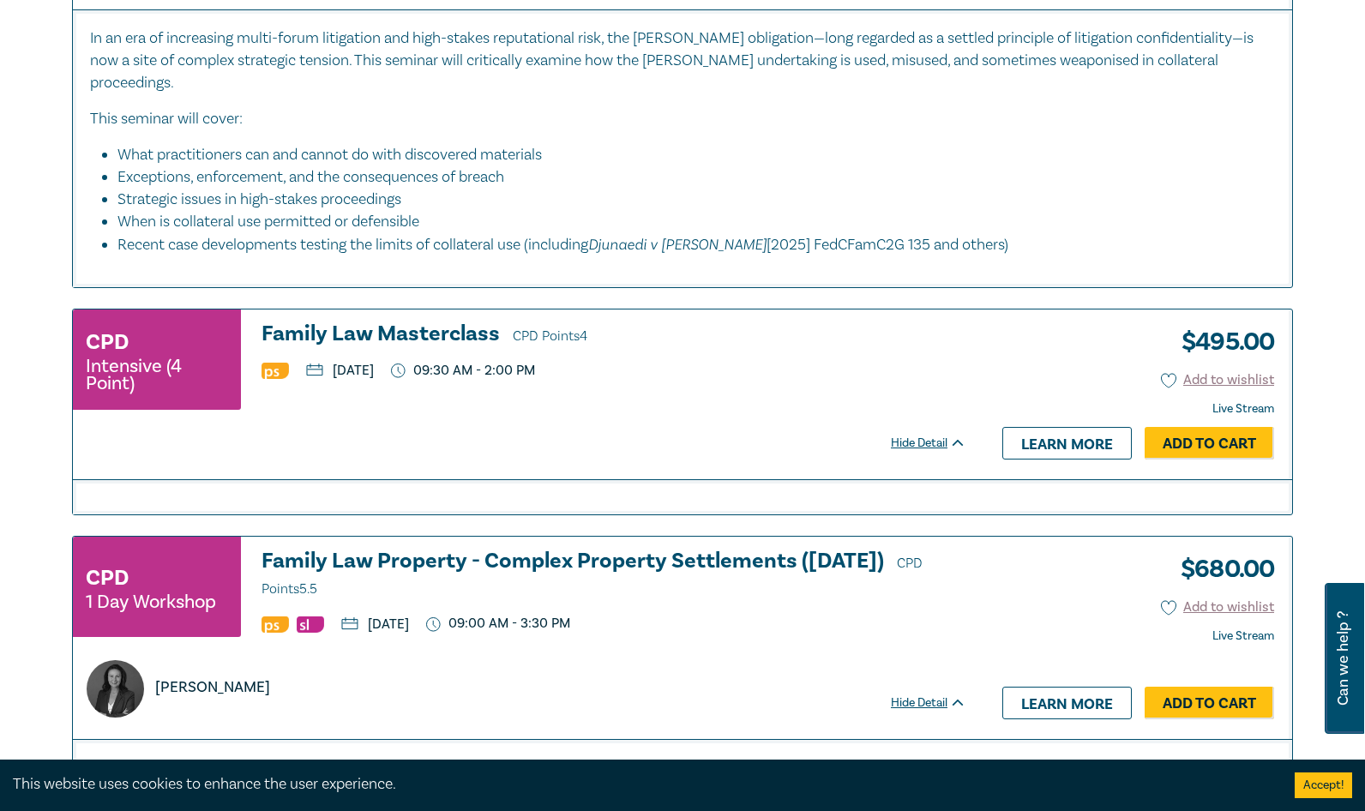
click at [952, 435] on div "Hide Detail" at bounding box center [938, 443] width 94 height 17
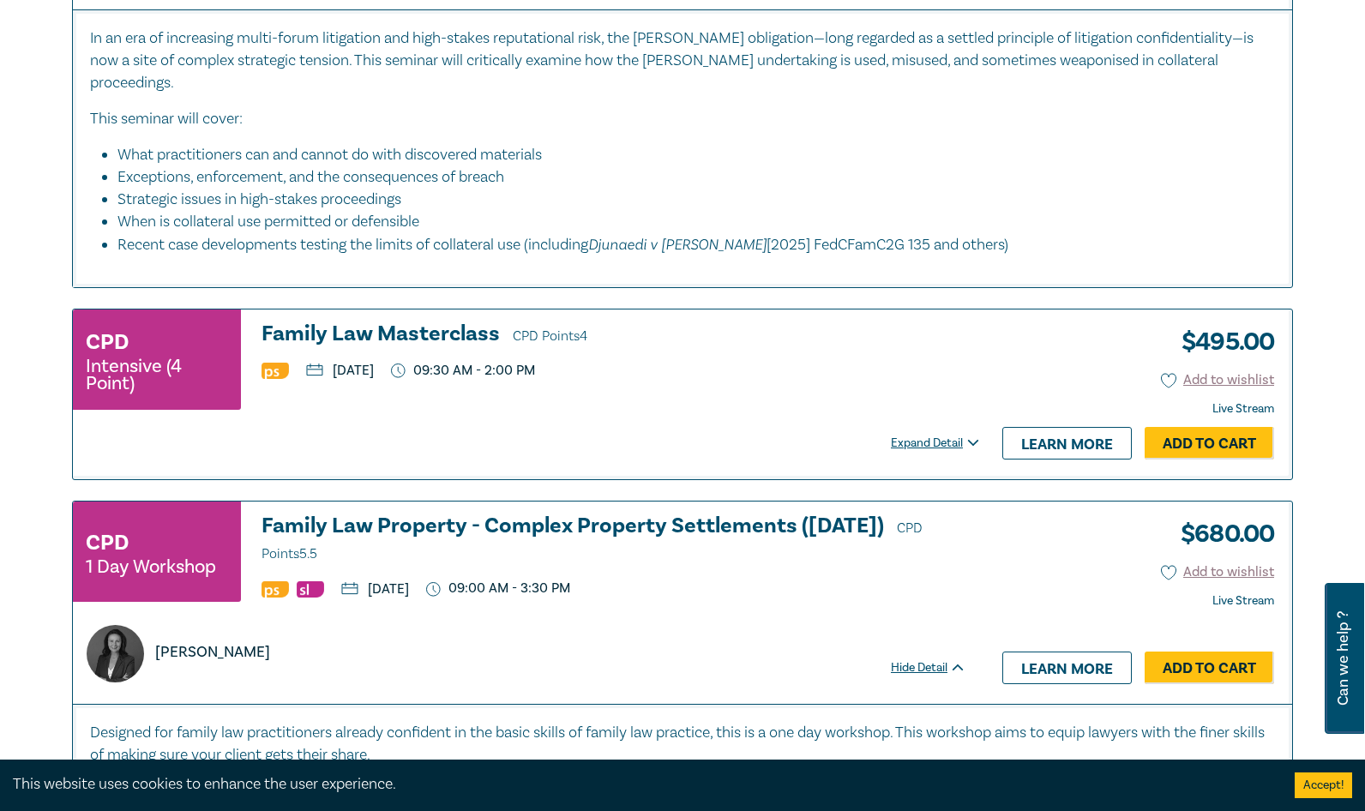
click at [952, 435] on div "Expand Detail" at bounding box center [938, 443] width 94 height 17
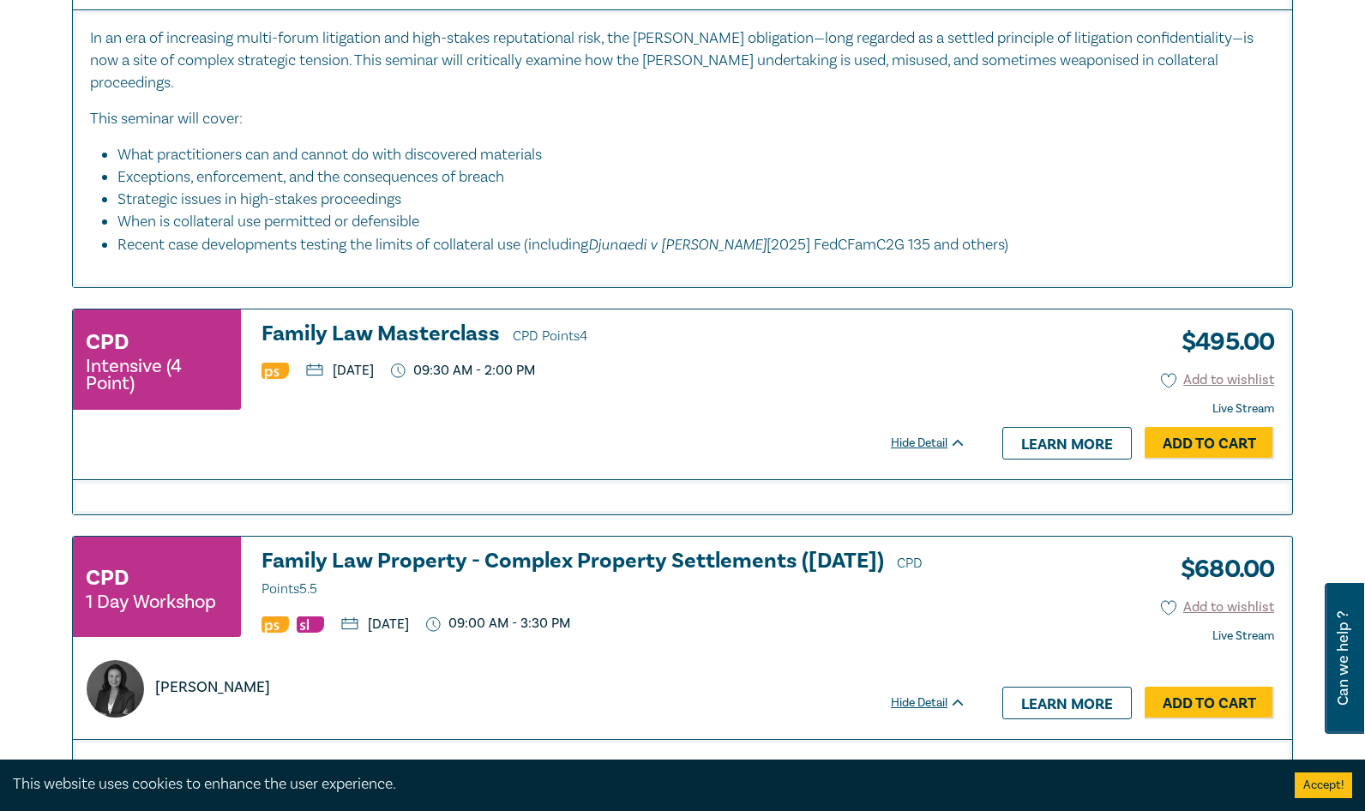
click at [952, 435] on div "Hide Detail" at bounding box center [938, 443] width 94 height 17
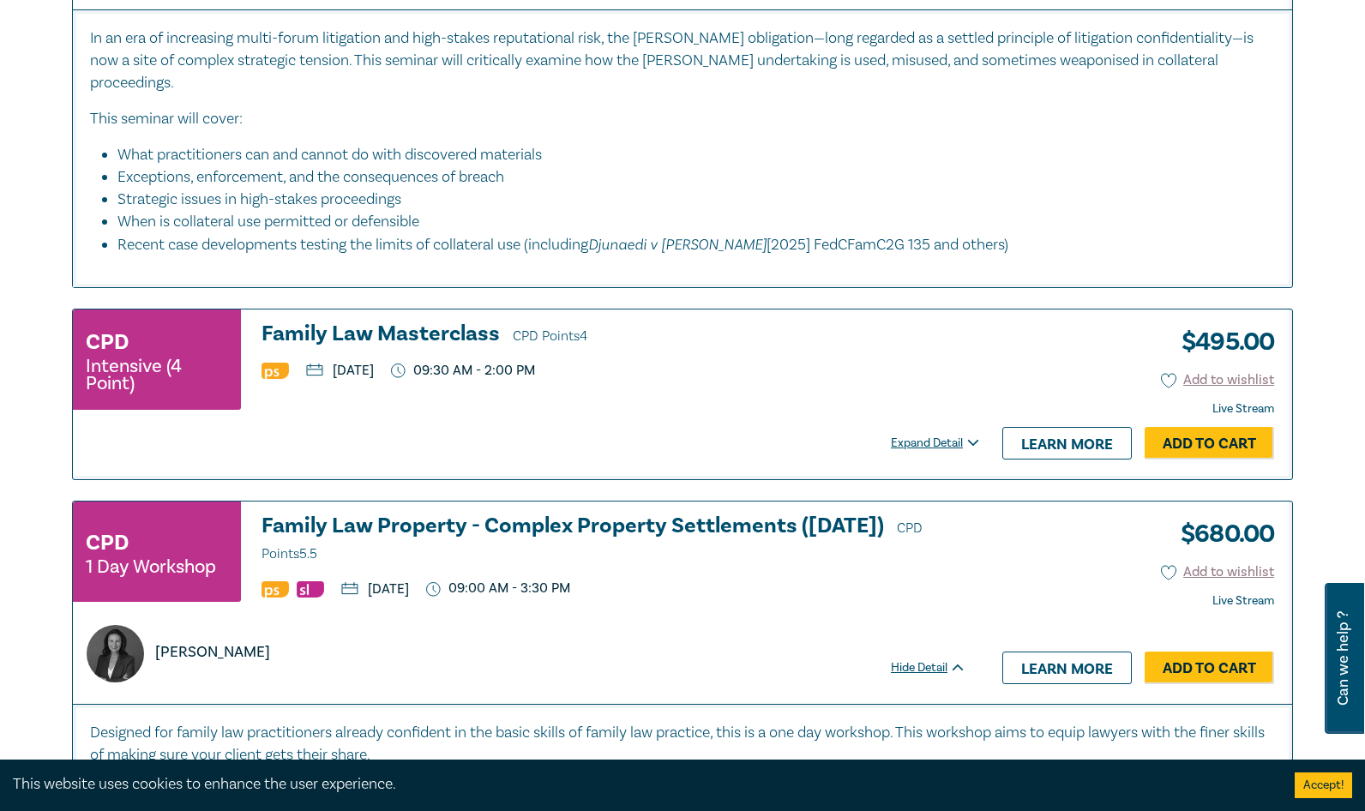
click at [276, 363] on img at bounding box center [275, 371] width 27 height 16
click at [311, 364] on icon at bounding box center [314, 371] width 17 height 15
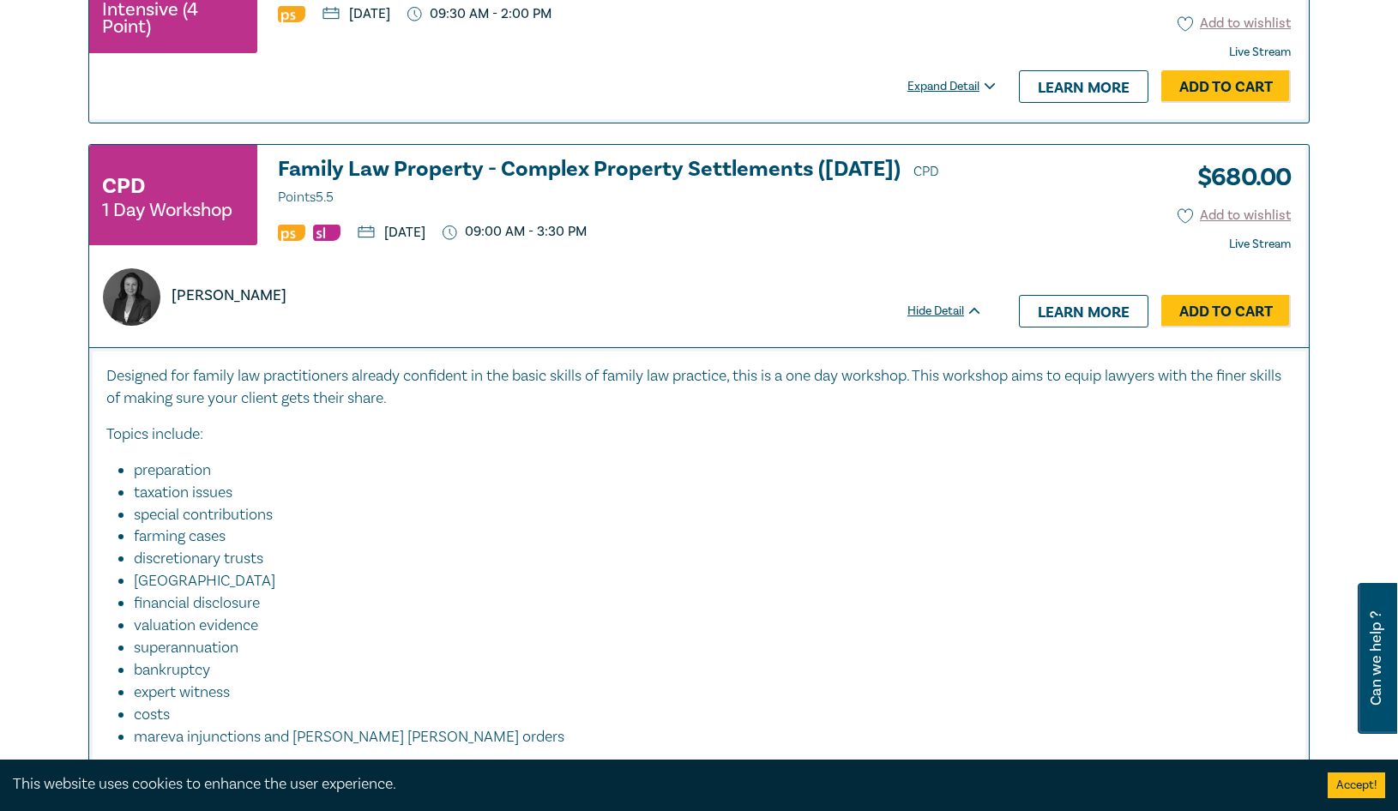
scroll to position [1286, 0]
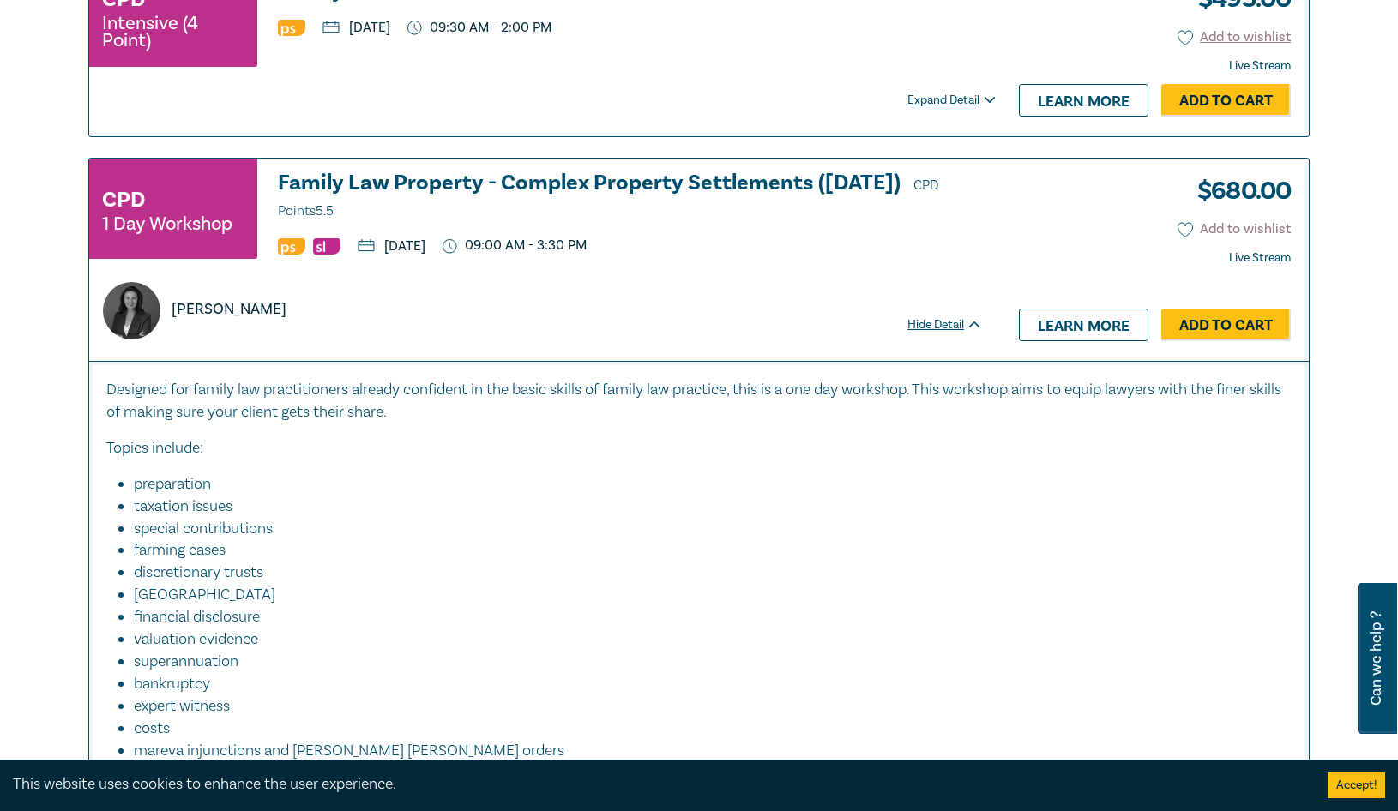
click at [1239, 220] on button "Add to wishlist" at bounding box center [1234, 230] width 114 height 20
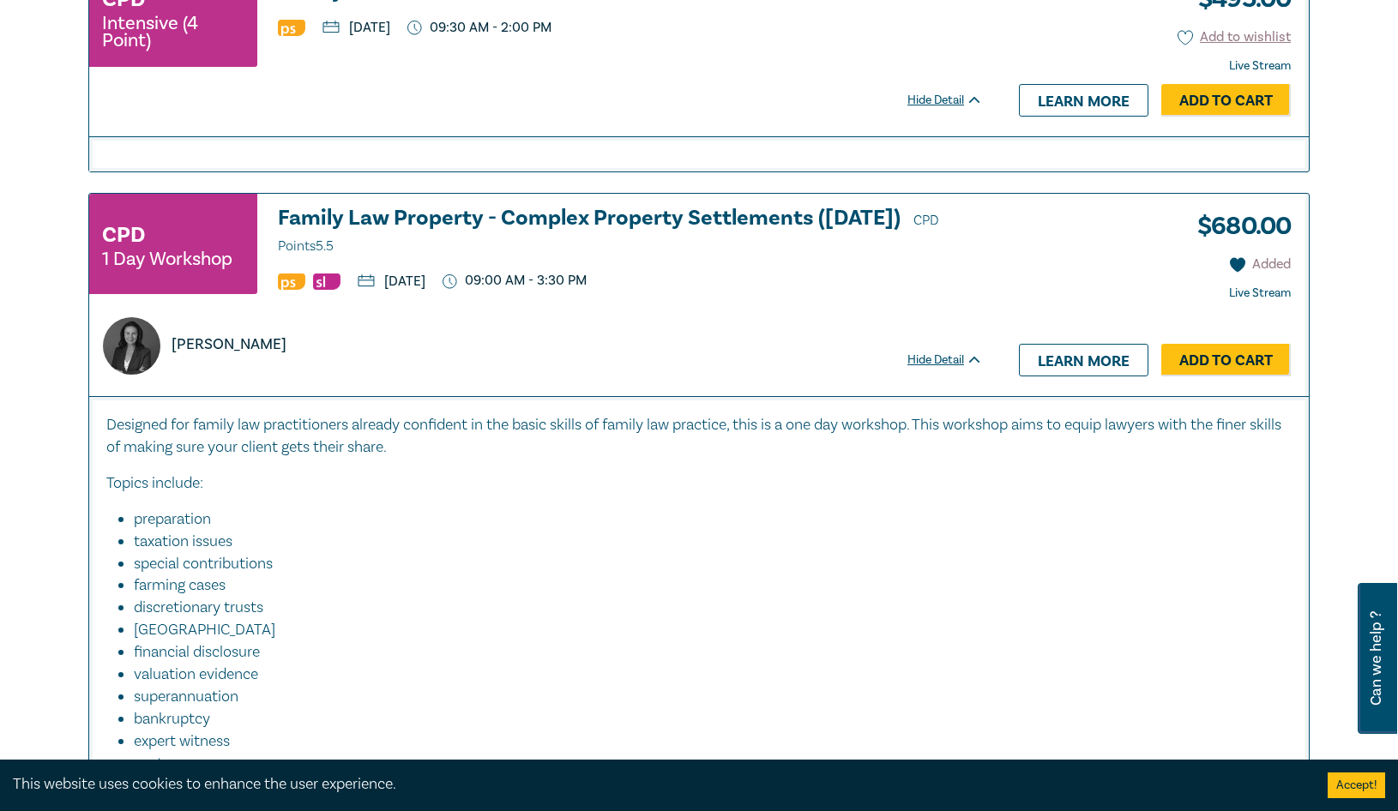
click at [1239, 255] on button "Added" at bounding box center [1261, 265] width 62 height 20
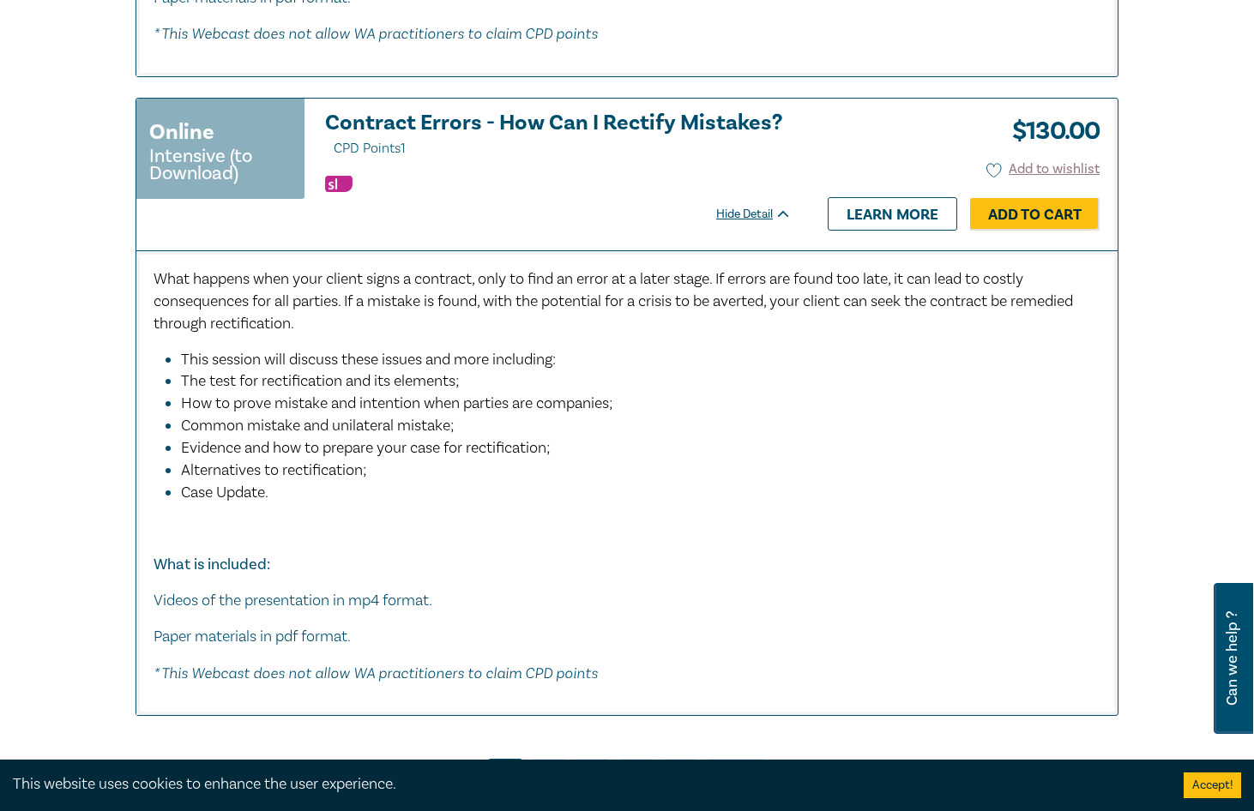
scroll to position [8231, 0]
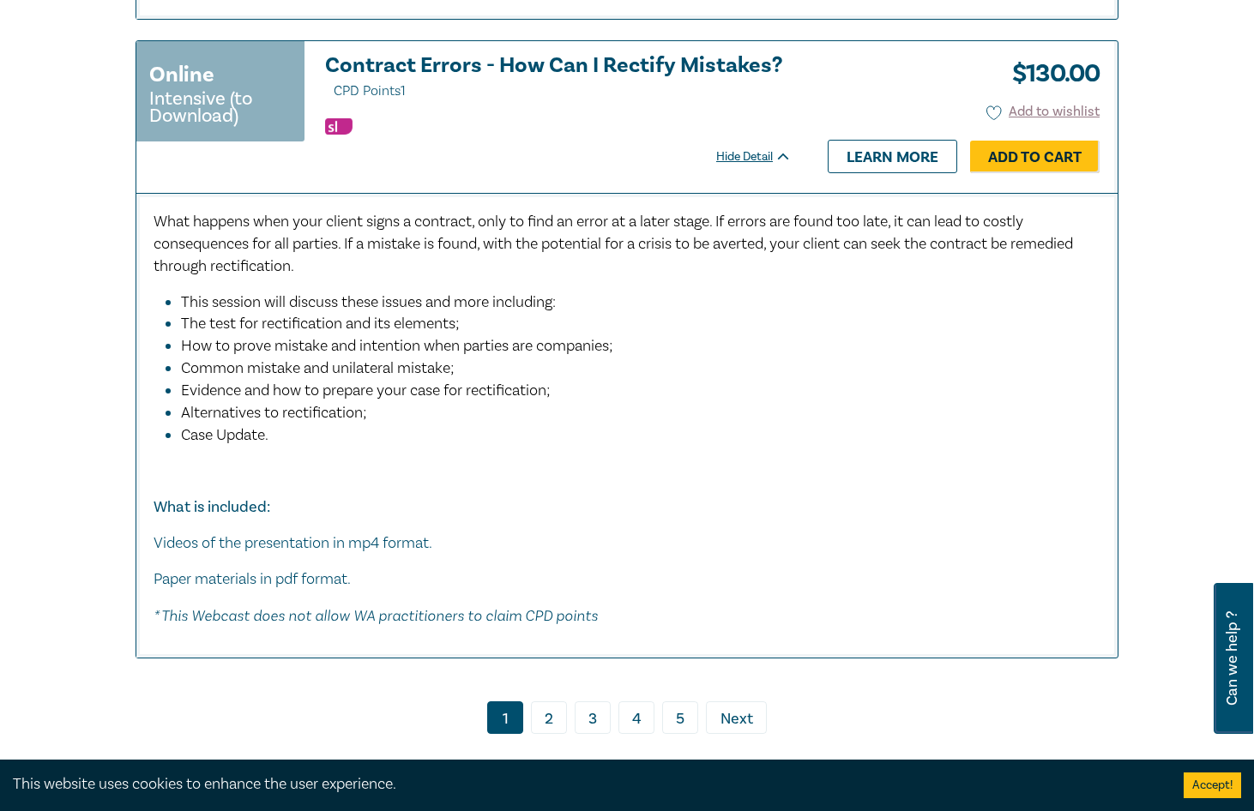
click at [552, 701] on link "2" at bounding box center [549, 717] width 36 height 33
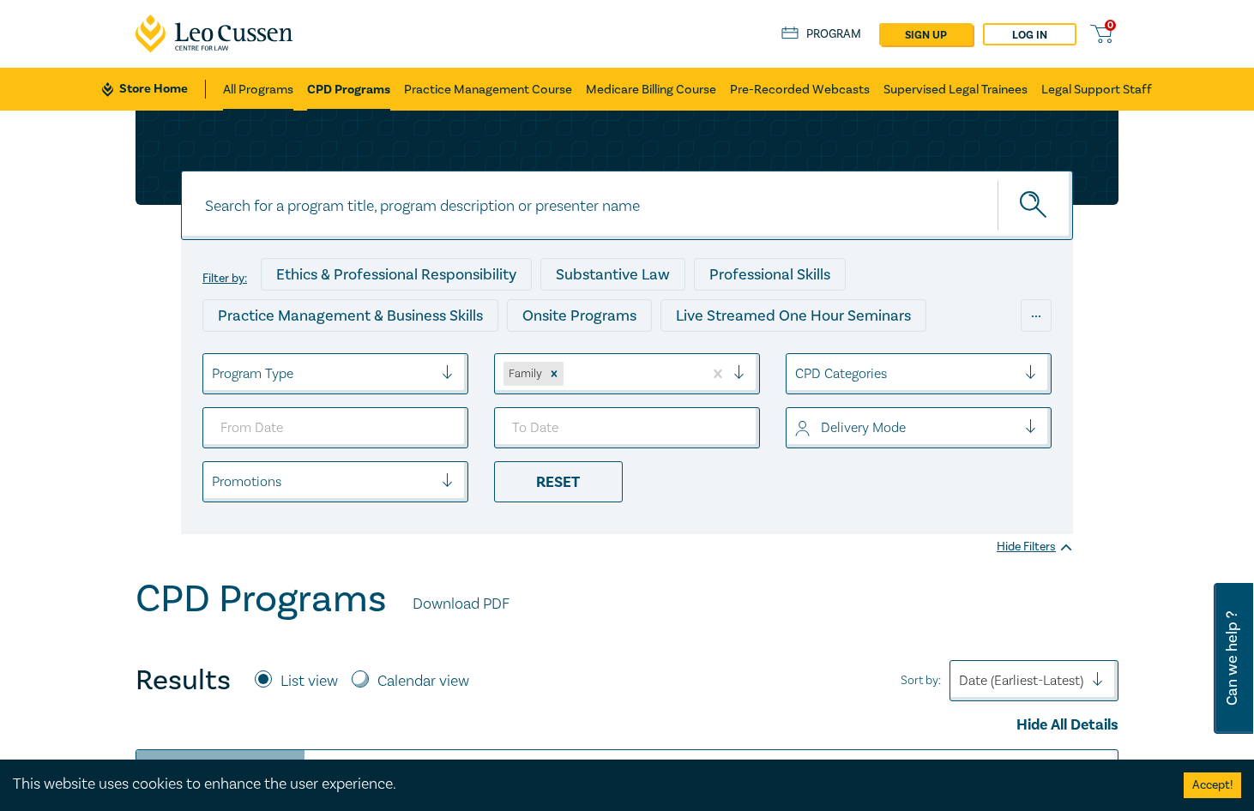
click at [245, 86] on link "All Programs" at bounding box center [258, 89] width 70 height 43
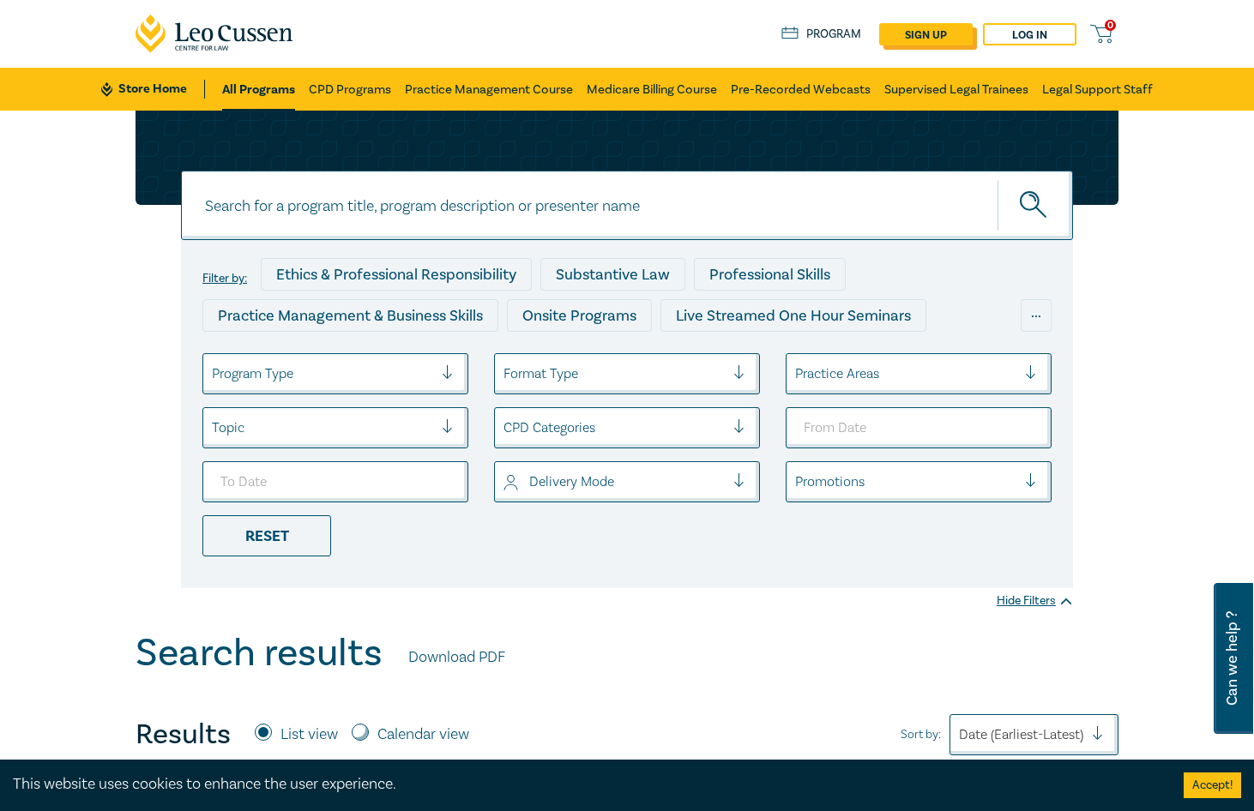
click at [972, 28] on link "sign up" at bounding box center [925, 34] width 93 height 22
select select "AU"
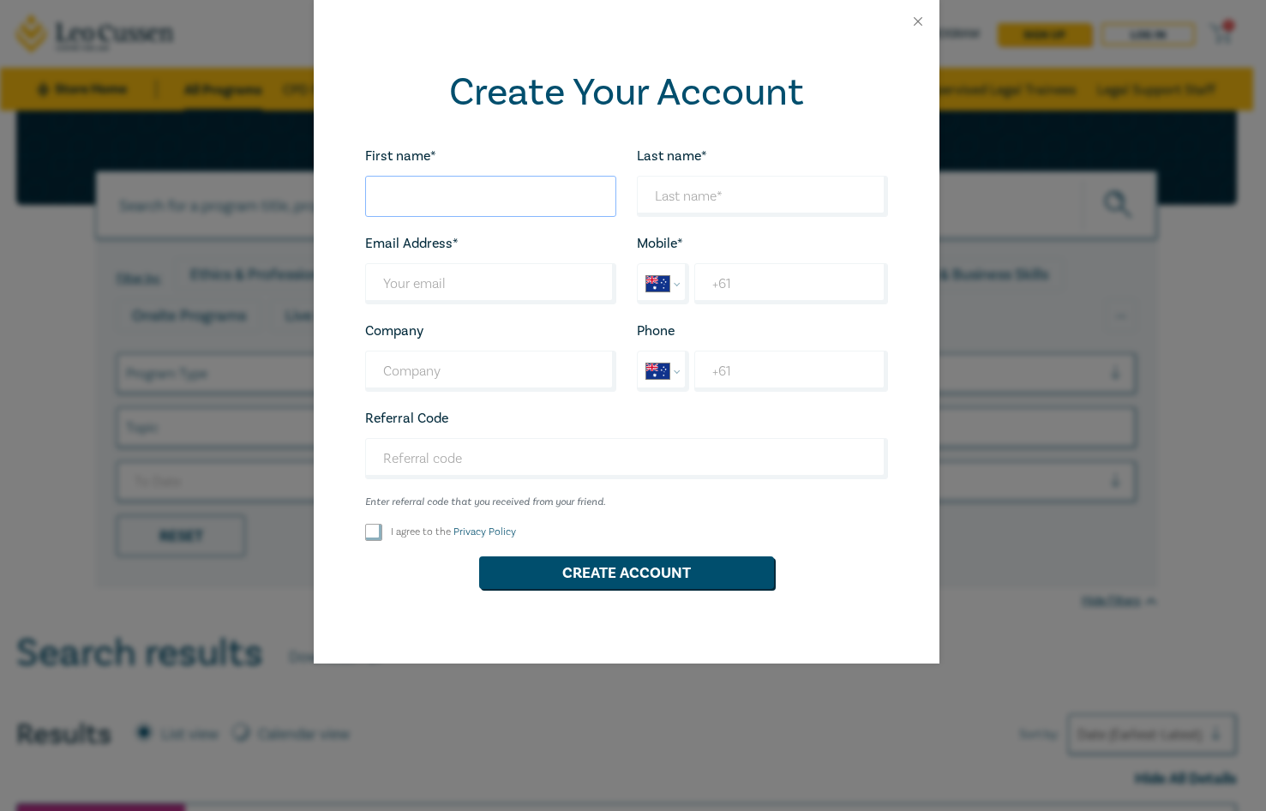
click at [472, 177] on input "First name*" at bounding box center [490, 196] width 251 height 41
click at [474, 197] on input "First name*" at bounding box center [490, 196] width 251 height 41
type input "Louisa"
click at [747, 190] on input "Last name*" at bounding box center [762, 196] width 251 height 41
type input "L"
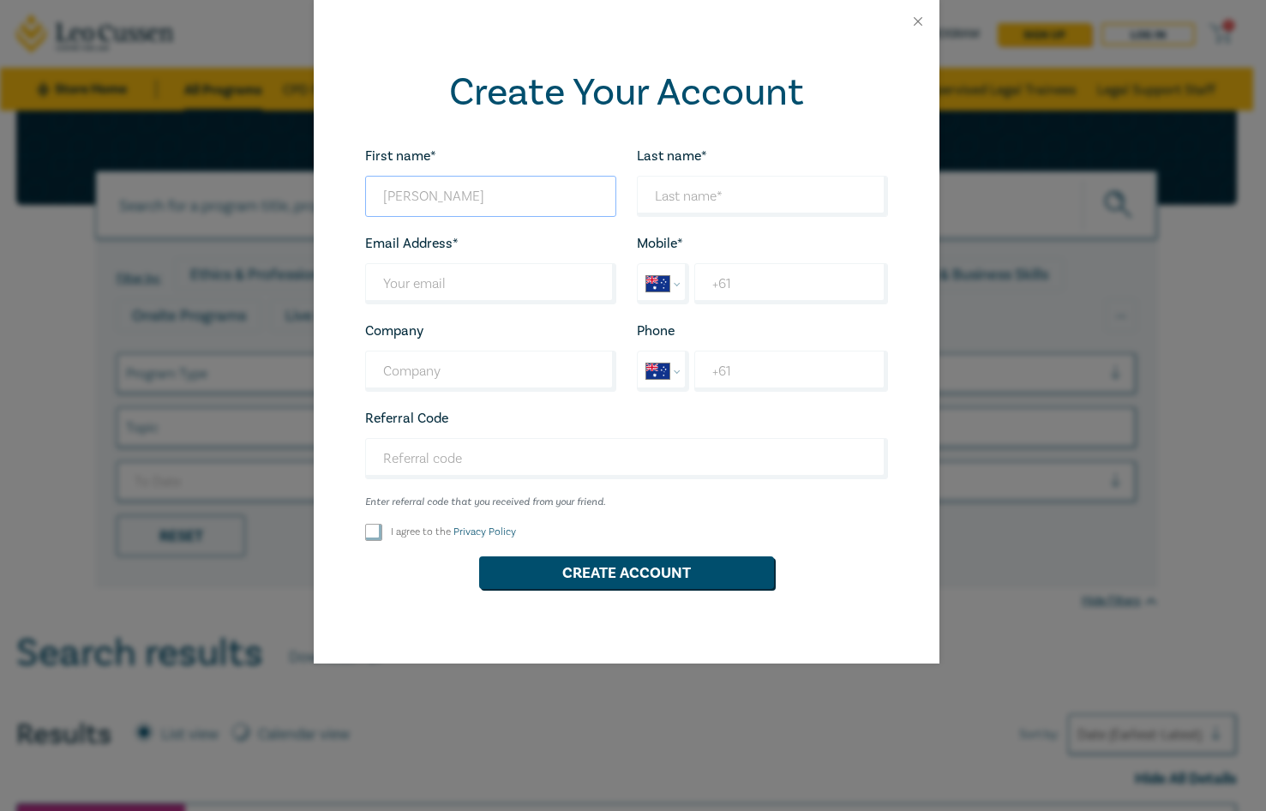
drag, startPoint x: 490, startPoint y: 189, endPoint x: 262, endPoint y: 189, distance: 228.1
click at [262, 189] on div "Create Your Account First name* Louisa Looks good! Last name* Looks good! Email…" at bounding box center [633, 405] width 1266 height 811
type input "c"
type input "Chenlei"
click at [801, 211] on input "Last name*" at bounding box center [762, 196] width 251 height 41
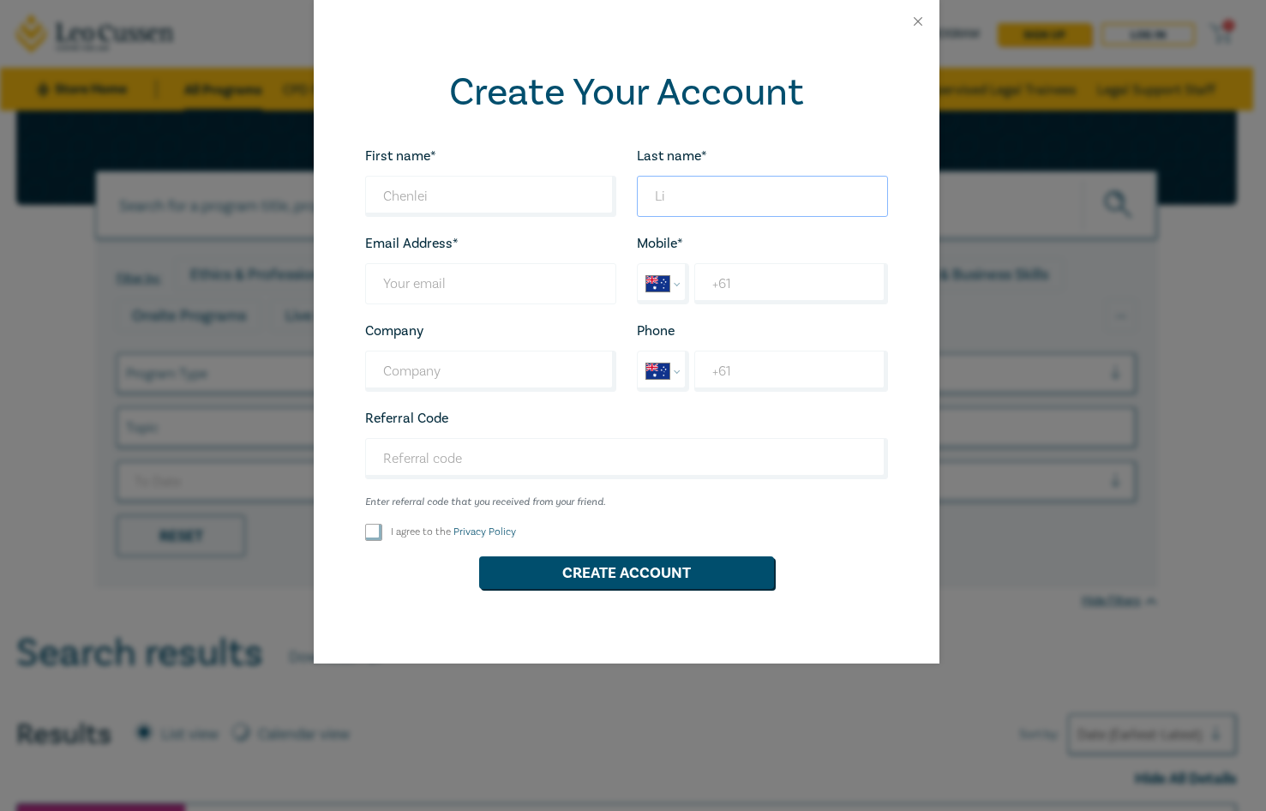
type input "Li"
click at [448, 286] on input "Last name*" at bounding box center [490, 283] width 251 height 41
type input "chenleili2016@gmail.com"
click at [820, 295] on input "+61" at bounding box center [792, 283] width 194 height 41
type input "+61 432 796 399"
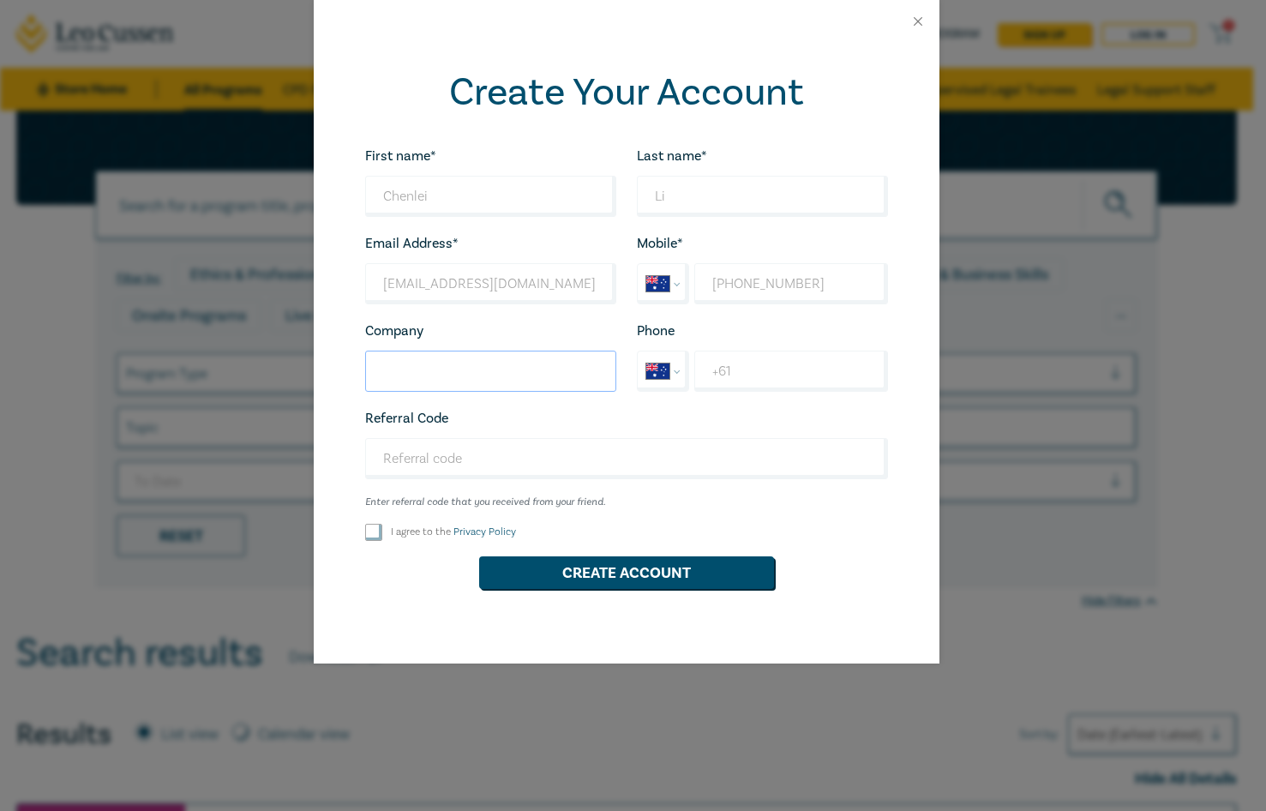
click at [526, 376] on input "Company" at bounding box center [490, 371] width 251 height 41
type input "Lim Whalen & Co Lawyers"
click at [759, 377] on input "+61" at bounding box center [792, 371] width 194 height 41
type input "+61 432 796 399"
click at [768, 454] on input "Referral Code" at bounding box center [626, 458] width 523 height 41
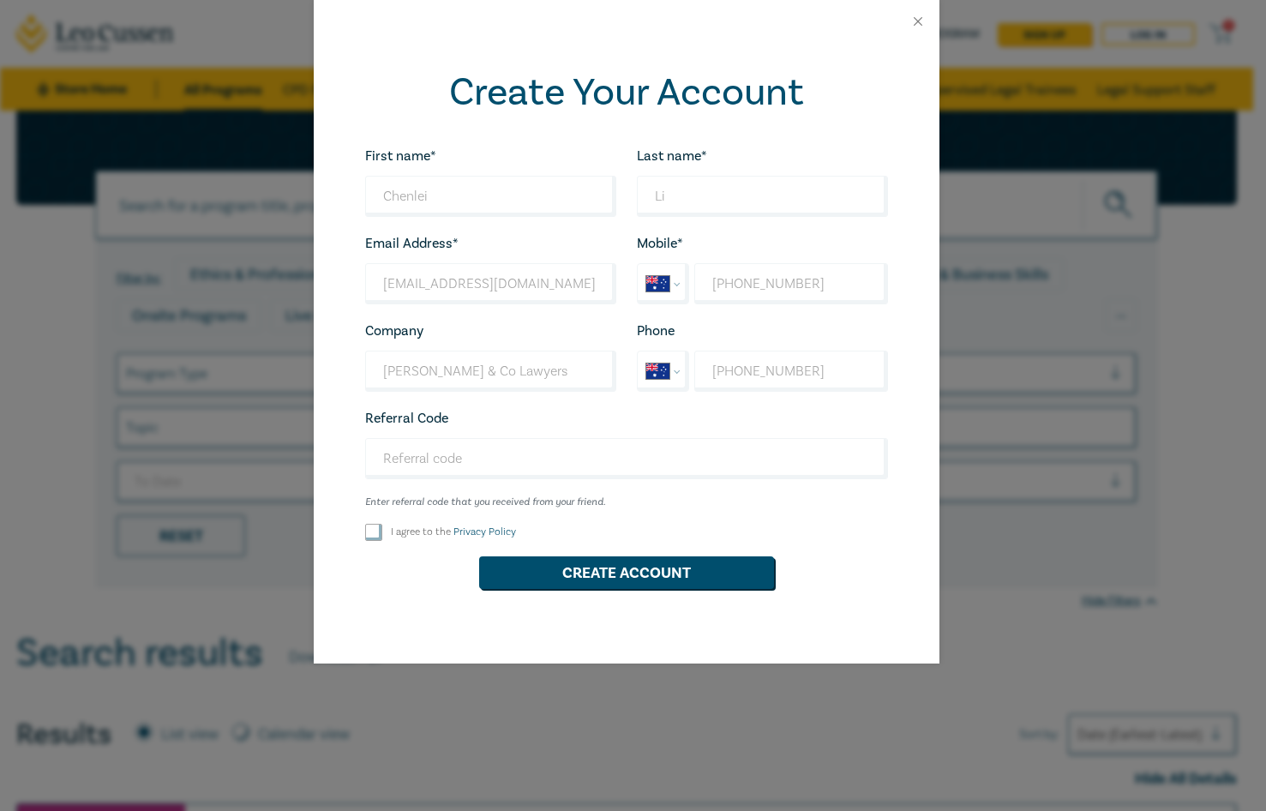
click at [377, 529] on input "I agree to the Privacy Policy" at bounding box center [373, 532] width 17 height 17
checkbox input "true"
click at [691, 576] on button "Create Account" at bounding box center [626, 572] width 295 height 33
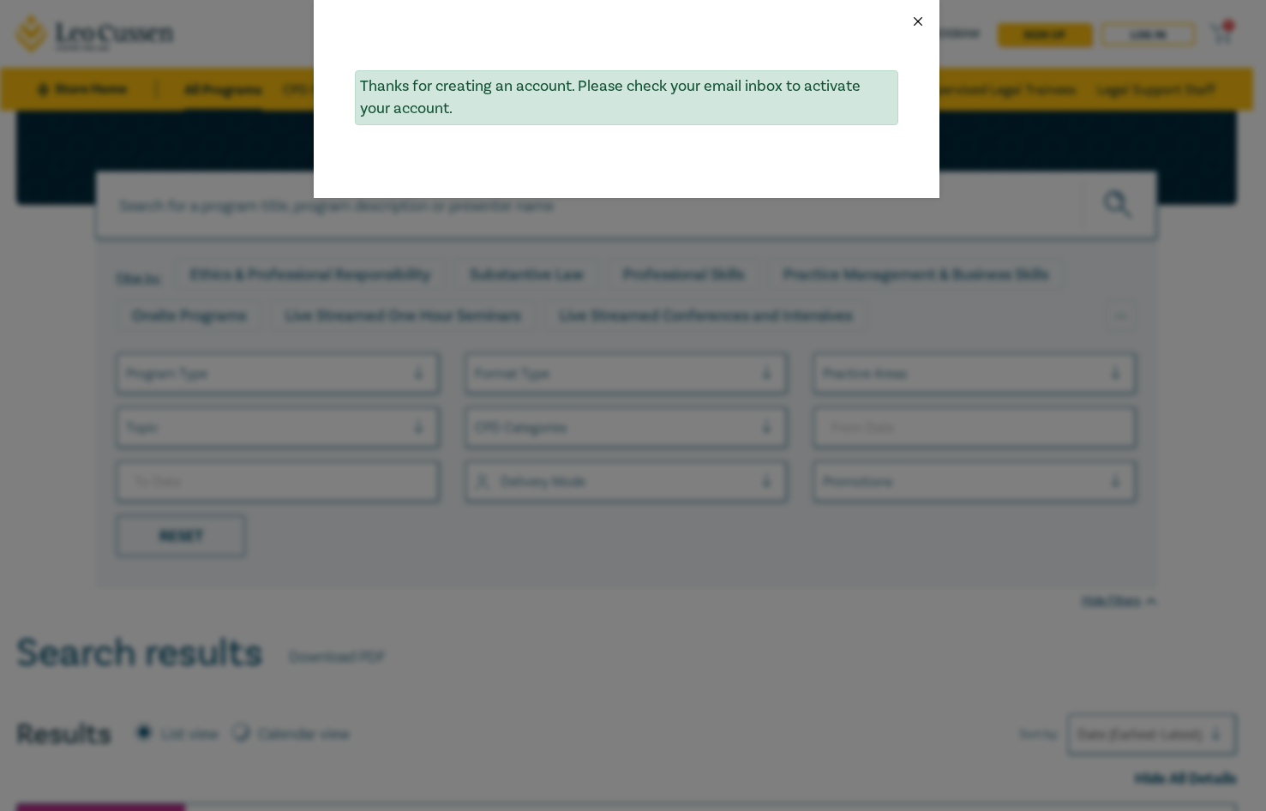
click at [923, 22] on button "Close" at bounding box center [918, 21] width 15 height 15
